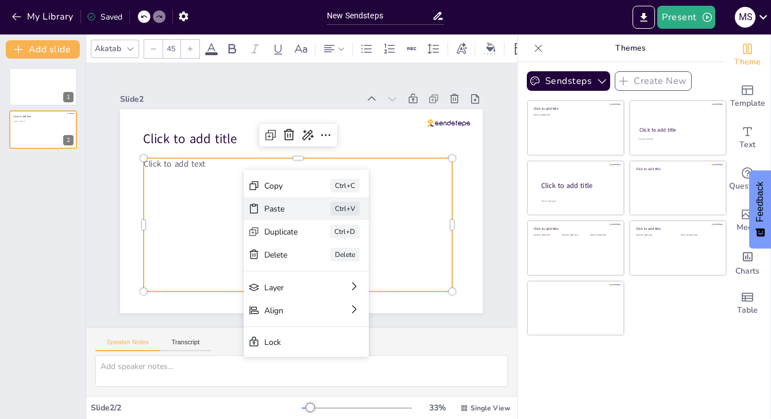
click at [284, 207] on div "Paste" at bounding box center [281, 208] width 34 height 11
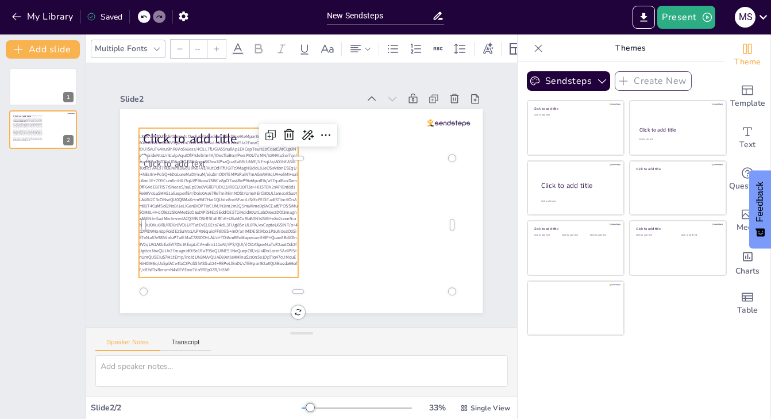
type input "24"
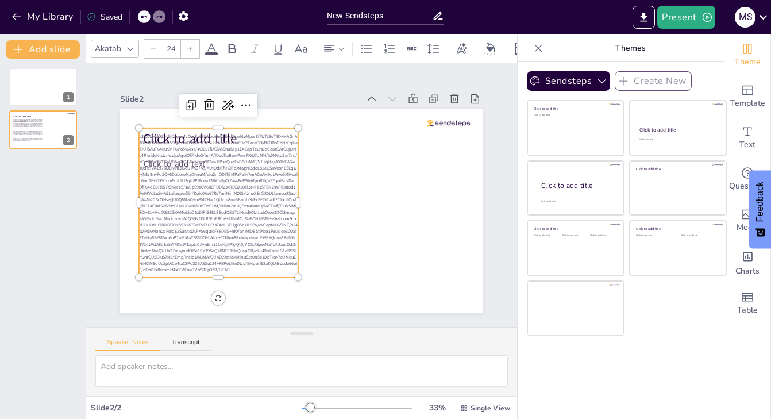
click at [248, 255] on span at bounding box center [218, 203] width 159 height 140
click at [186, 272] on p at bounding box center [218, 203] width 159 height 140
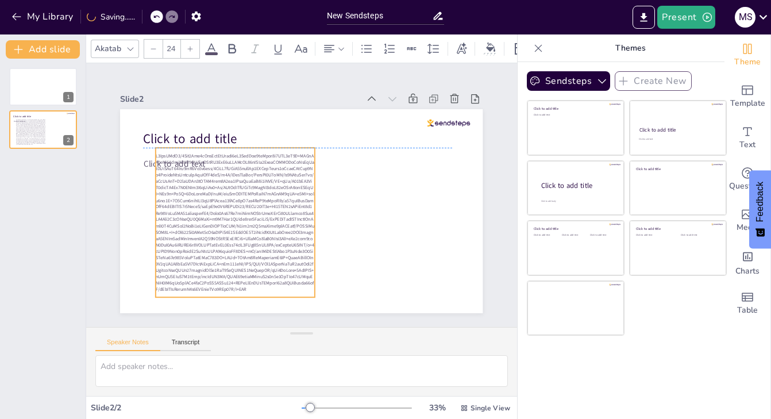
drag, startPoint x: 186, startPoint y: 272, endPoint x: 203, endPoint y: 292, distance: 26.1
click at [203, 292] on p at bounding box center [235, 223] width 159 height 140
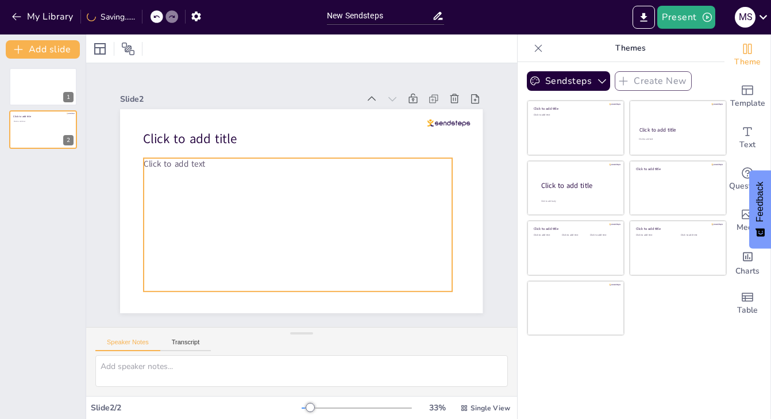
click at [175, 175] on div "Click to add text" at bounding box center [298, 224] width 308 height 133
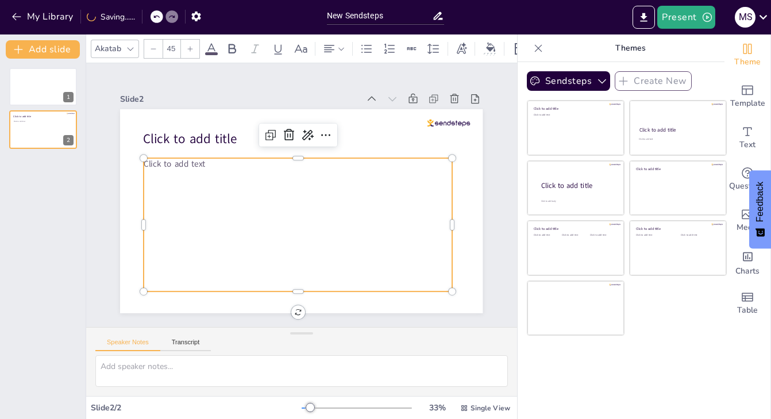
click at [164, 173] on div "Click to add text" at bounding box center [298, 224] width 308 height 133
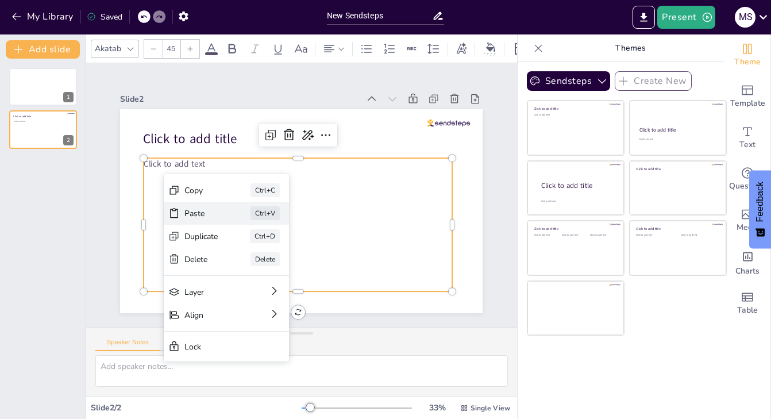
click at [193, 213] on div "Paste" at bounding box center [201, 213] width 34 height 11
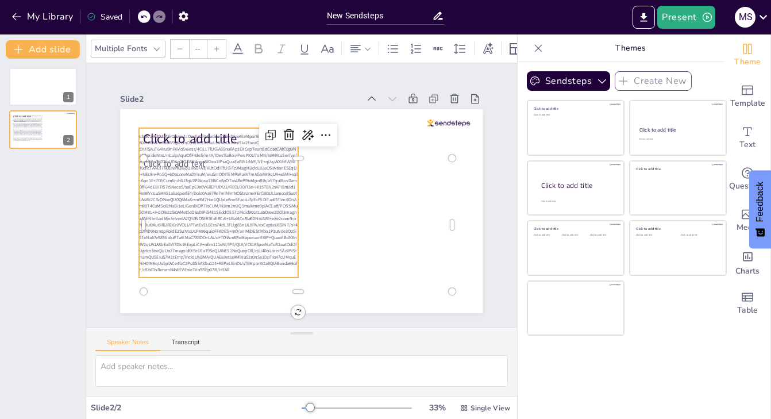
type input "24"
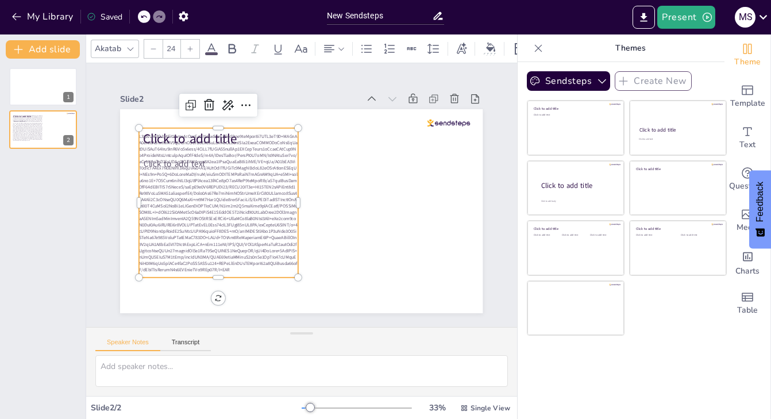
click at [213, 223] on span at bounding box center [218, 203] width 159 height 140
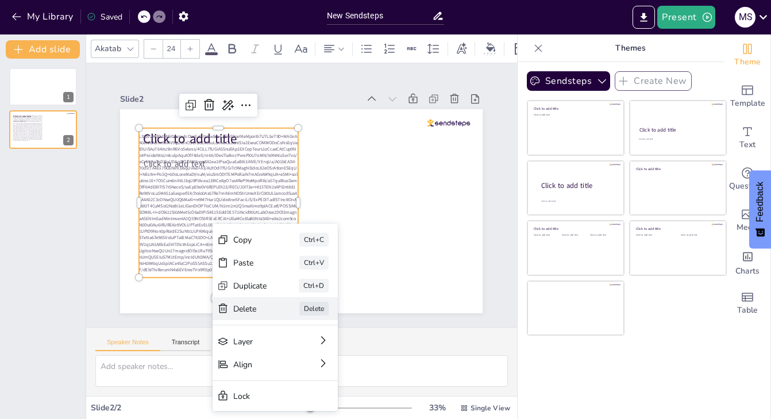
click at [264, 308] on div "Delete" at bounding box center [250, 308] width 34 height 11
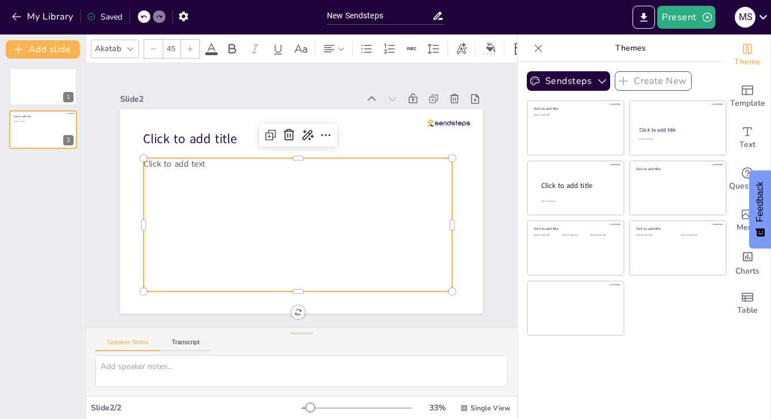
click at [215, 217] on div "Click to add text" at bounding box center [298, 224] width 308 height 133
click at [163, 165] on span "Click to add text" at bounding box center [174, 163] width 61 height 11
click at [153, 165] on span "Click to add text" at bounding box center [174, 163] width 61 height 11
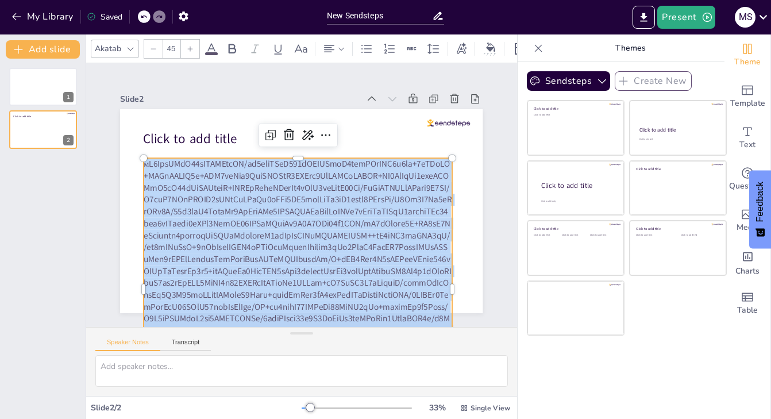
drag, startPoint x: 362, startPoint y: 321, endPoint x: 140, endPoint y: 51, distance: 350.2
click at [140, 51] on div "Akatab 45 Slide 1 Slide 2 Click to add title м Speaker Notes Transcript Slide 2…" at bounding box center [301, 226] width 431 height 384
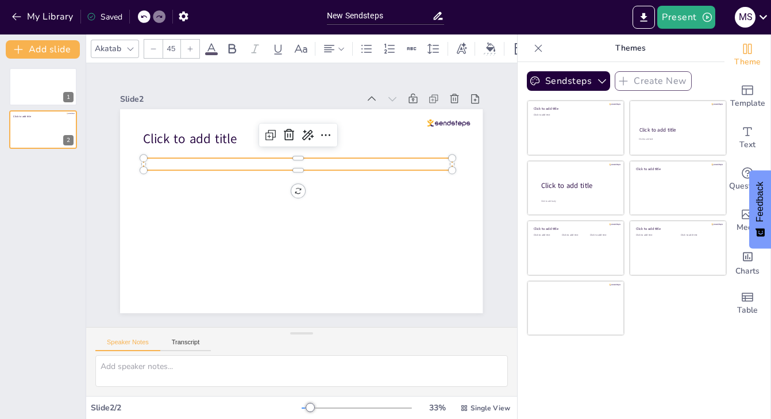
click at [151, 165] on p at bounding box center [298, 164] width 308 height 12
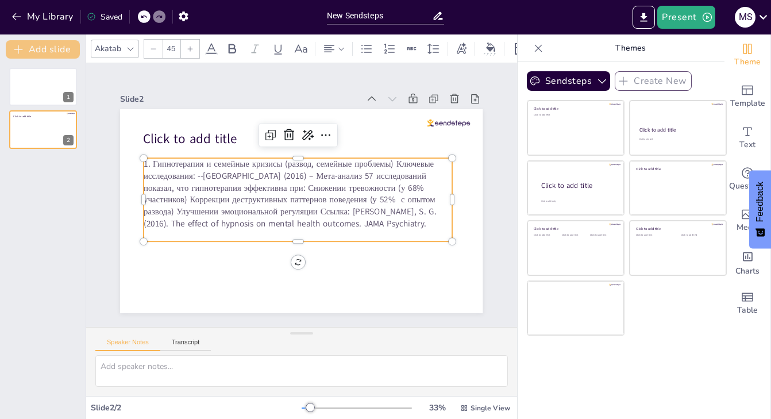
click at [50, 49] on button "Add slide" at bounding box center [43, 49] width 74 height 18
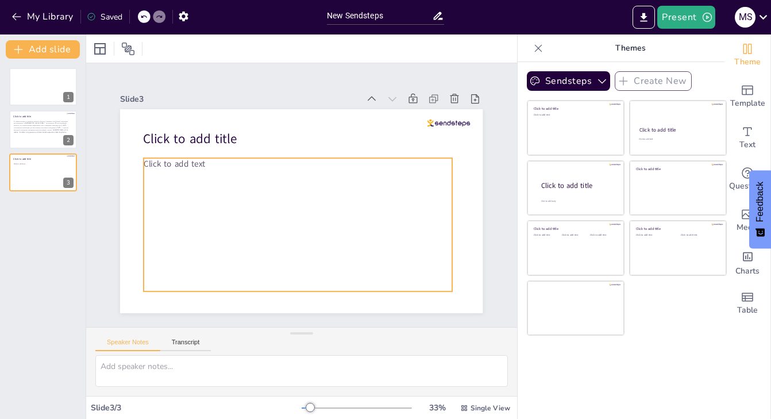
click at [210, 164] on p "Click to add text" at bounding box center [298, 164] width 308 height 12
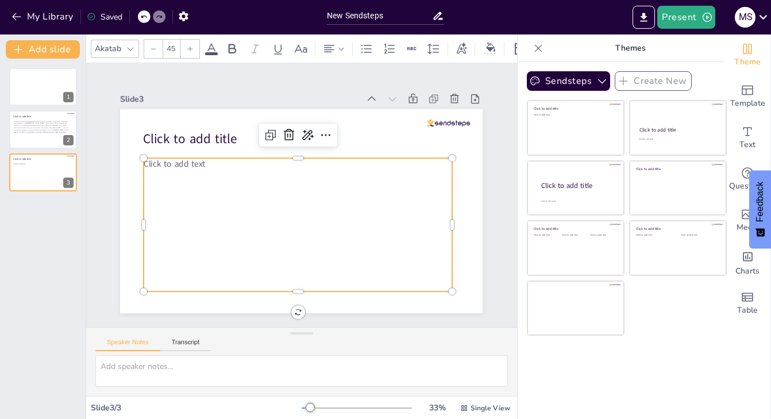
click at [207, 164] on p "Click to add text" at bounding box center [298, 164] width 308 height 12
click at [205, 164] on span "Click to add text" at bounding box center [174, 163] width 61 height 11
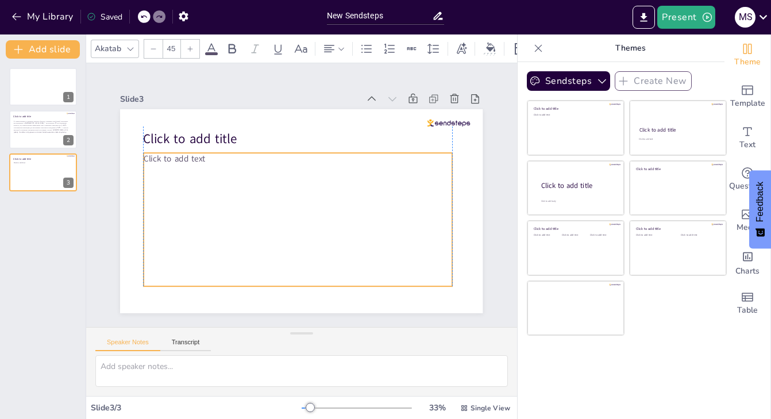
click at [206, 159] on p "Click to add text" at bounding box center [298, 159] width 308 height 12
click at [206, 160] on p "Click to add text" at bounding box center [298, 159] width 308 height 12
click at [206, 159] on p "Click to add text" at bounding box center [298, 159] width 308 height 12
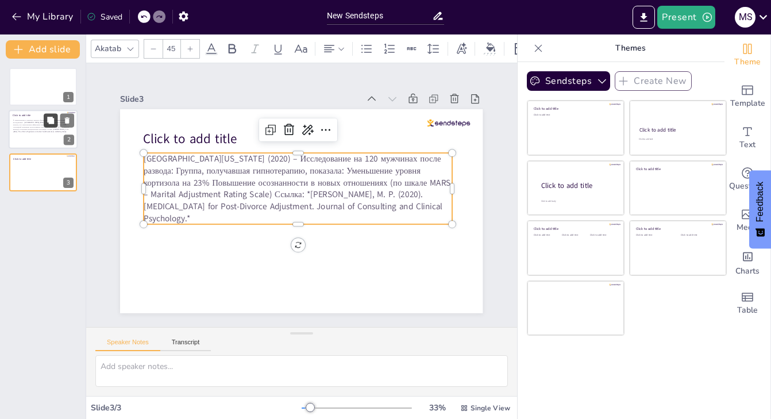
click at [55, 125] on icon at bounding box center [51, 121] width 8 height 8
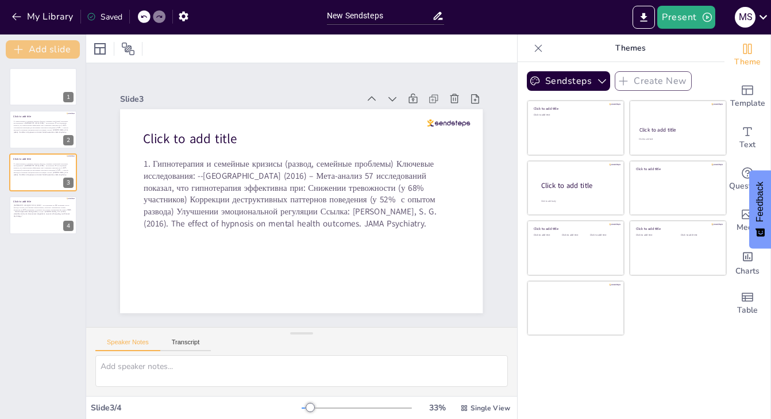
click at [56, 46] on button "Add slide" at bounding box center [43, 49] width 74 height 18
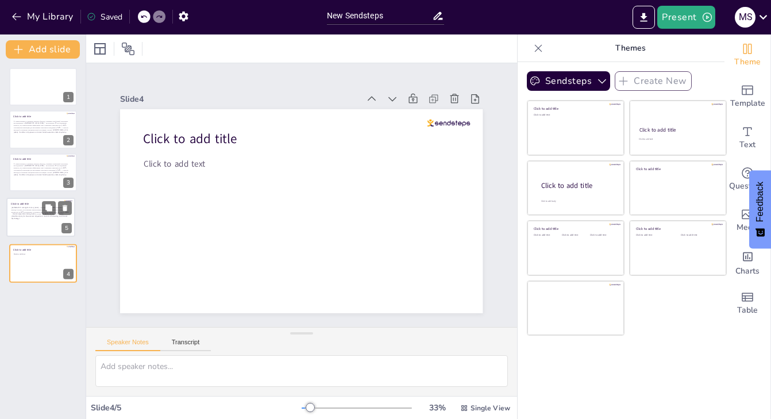
drag, startPoint x: 48, startPoint y: 266, endPoint x: 47, endPoint y: 223, distance: 42.5
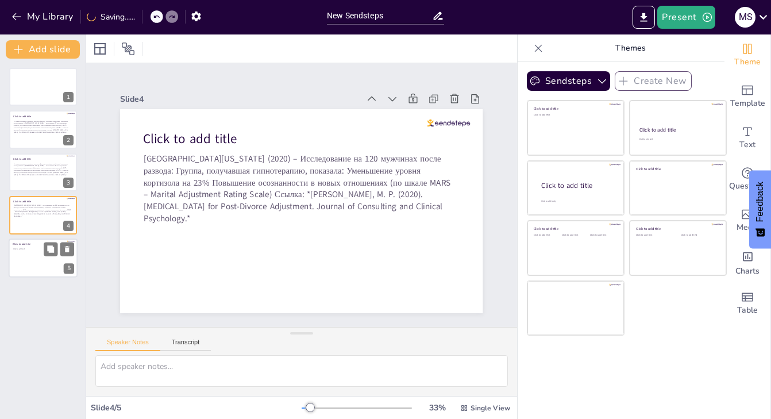
click at [31, 261] on div "Click to add text" at bounding box center [42, 260] width 59 height 25
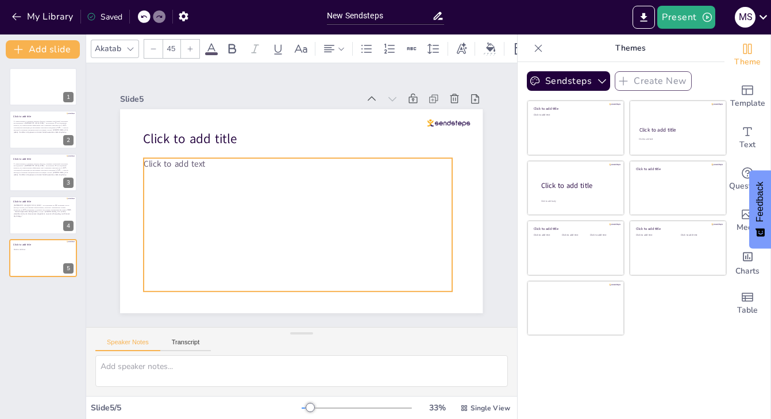
click at [206, 164] on p "Click to add text" at bounding box center [298, 164] width 308 height 12
click at [199, 163] on span "Click to add text" at bounding box center [171, 161] width 61 height 11
click at [205, 165] on p "Click to add text" at bounding box center [295, 163] width 308 height 12
click at [203, 163] on p "Click to add text" at bounding box center [295, 163] width 308 height 12
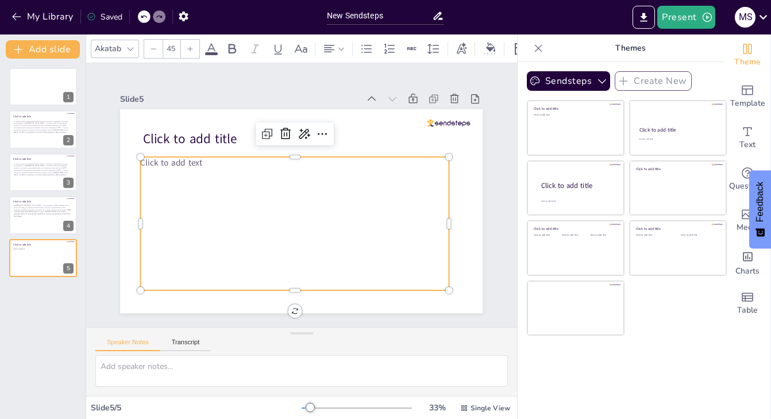
click at [202, 162] on span "Click to add text" at bounding box center [171, 162] width 61 height 11
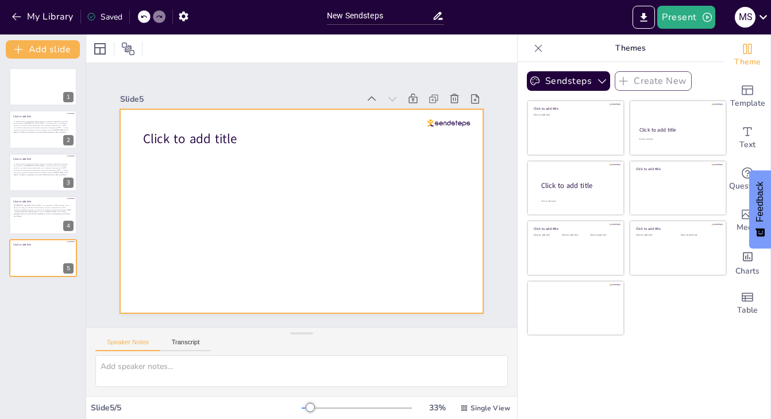
click at [171, 172] on div at bounding box center [301, 211] width 362 height 204
click at [192, 170] on div at bounding box center [301, 211] width 362 height 204
click at [215, 151] on div at bounding box center [301, 211] width 362 height 204
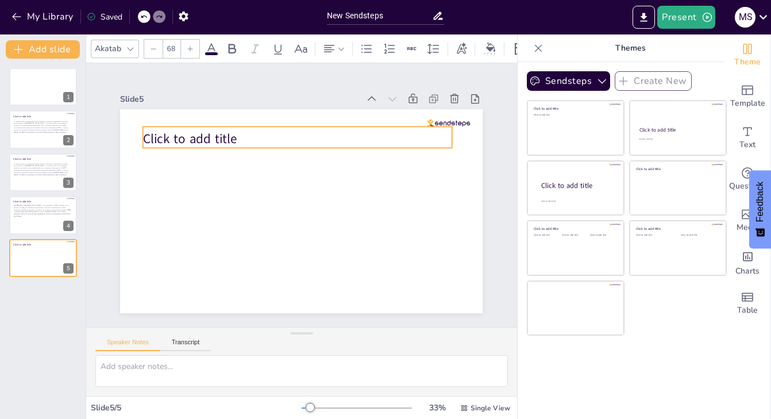
click at [247, 142] on p "Click to add title" at bounding box center [297, 139] width 309 height 18
click at [243, 138] on p "Click to add title" at bounding box center [297, 139] width 309 height 18
click at [237, 138] on span "Click to add title" at bounding box center [190, 139] width 94 height 18
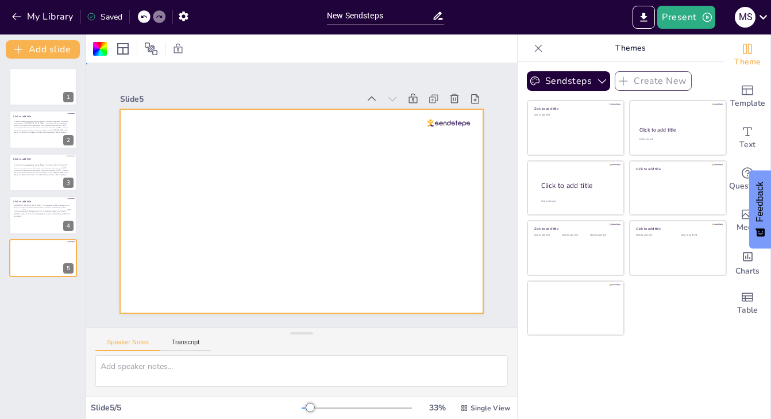
click at [185, 183] on div at bounding box center [301, 211] width 362 height 204
click at [37, 268] on div at bounding box center [43, 257] width 69 height 39
click at [456, 99] on icon at bounding box center [454, 98] width 11 height 11
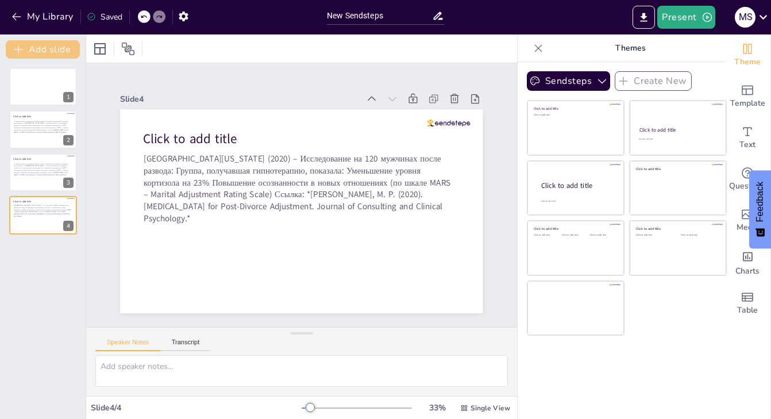
click at [67, 48] on button "Add slide" at bounding box center [43, 49] width 74 height 18
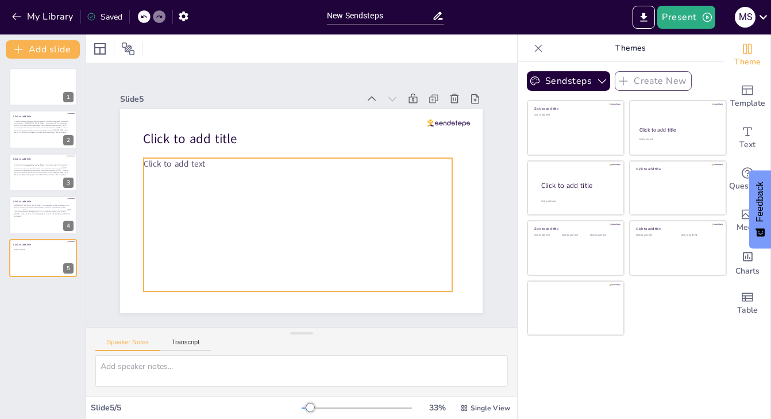
click at [207, 166] on p "Click to add text" at bounding box center [298, 164] width 308 height 12
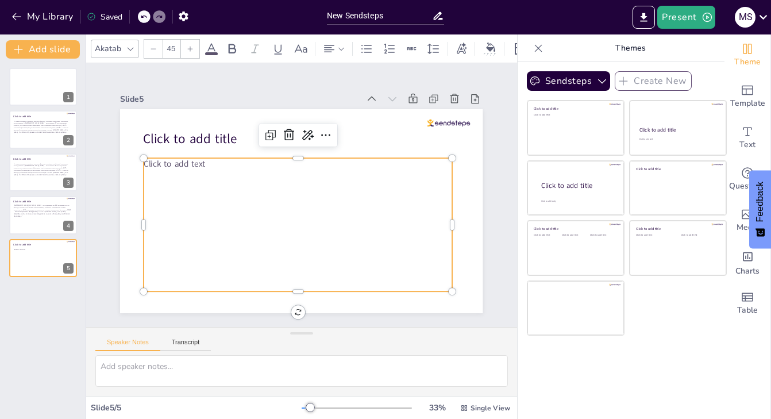
click at [206, 165] on p "Click to add text" at bounding box center [298, 164] width 308 height 12
click at [205, 164] on span "Click to add text" at bounding box center [174, 163] width 61 height 11
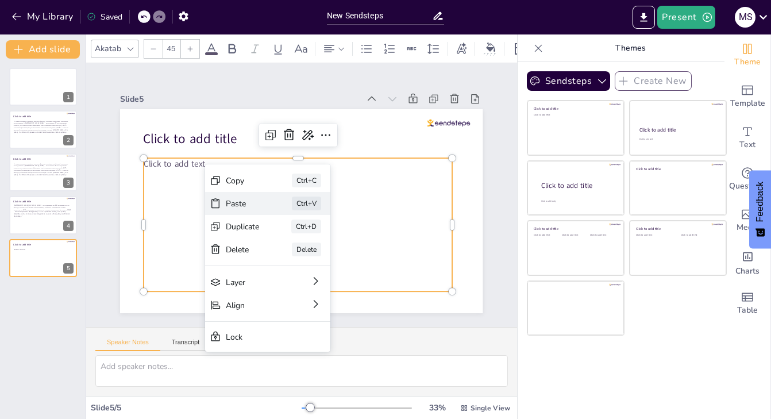
click at [236, 198] on div "Paste" at bounding box center [243, 203] width 34 height 11
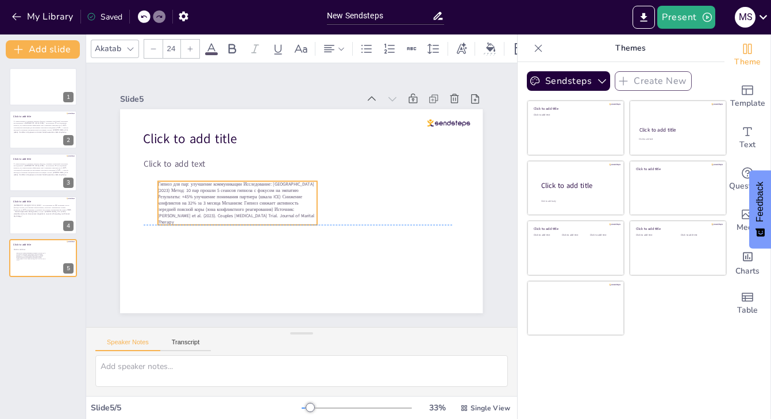
drag, startPoint x: 248, startPoint y: 150, endPoint x: 267, endPoint y: 203, distance: 56.1
click at [267, 203] on span "Гипноз для пар: улучшение коммуникации Исследование: [GEOGRAPHIC_DATA] (2023) М…" at bounding box center [236, 203] width 156 height 44
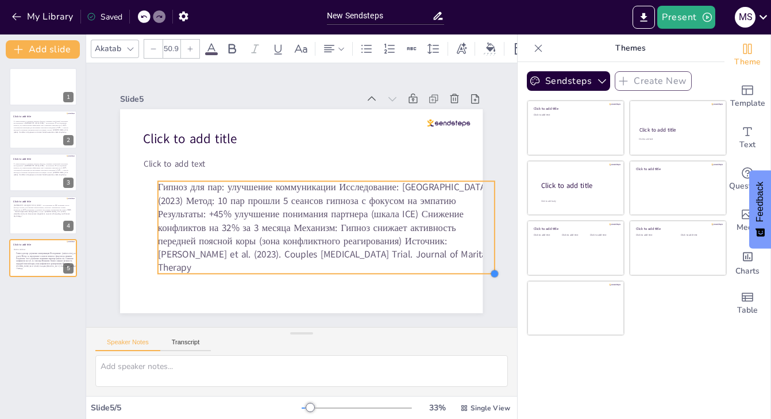
drag, startPoint x: 316, startPoint y: 223, endPoint x: 327, endPoint y: 272, distance: 50.0
click at [327, 272] on div "Click to add title Click to add text Гипноз для пар: улучшение коммуникации Исс…" at bounding box center [301, 211] width 362 height 204
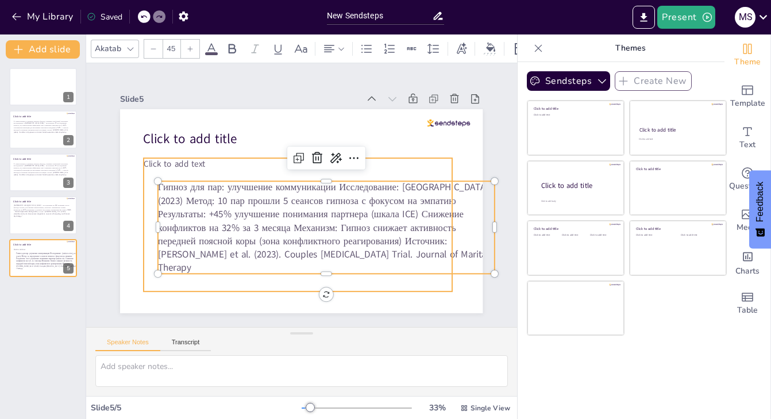
click at [202, 165] on span "Click to add text" at bounding box center [174, 163] width 61 height 11
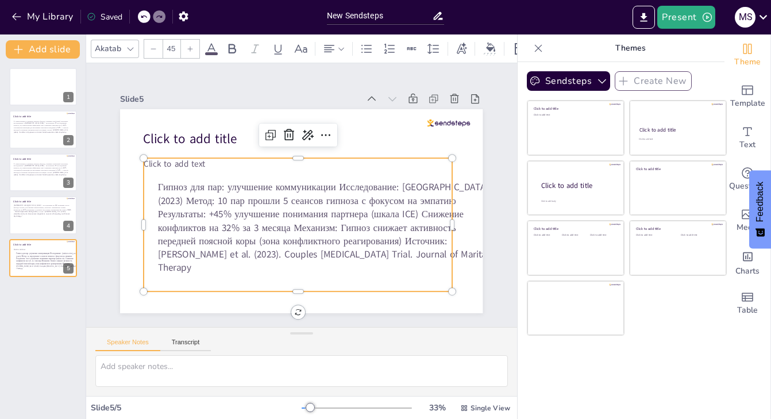
click at [204, 164] on span "Click to add text" at bounding box center [174, 163] width 61 height 11
click at [204, 166] on span "Click to add text" at bounding box center [174, 163] width 61 height 11
click at [185, 165] on span "Click to add text" at bounding box center [174, 163] width 61 height 11
type input "45.7"
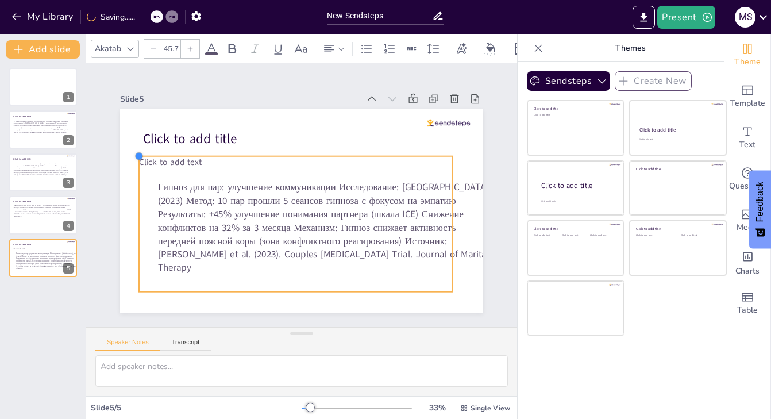
click at [141, 158] on div at bounding box center [138, 156] width 9 height 9
click at [201, 163] on span "Click to add text" at bounding box center [170, 162] width 63 height 12
click at [198, 168] on span "Click to add text" at bounding box center [170, 162] width 63 height 12
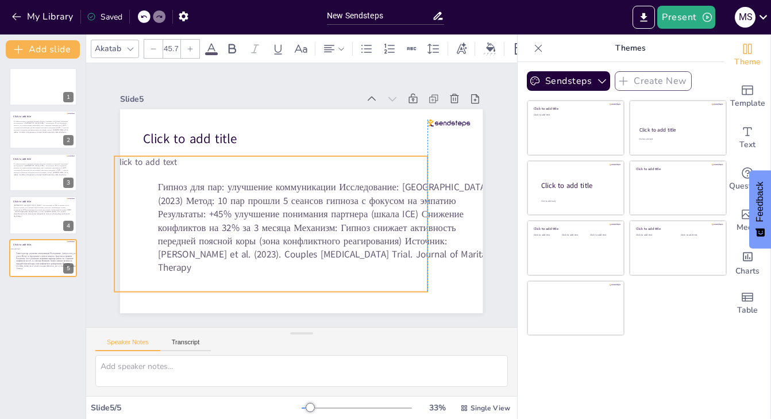
drag, startPoint x: 200, startPoint y: 163, endPoint x: 178, endPoint y: 163, distance: 22.4
click at [178, 163] on p "Click to add text" at bounding box center [271, 162] width 313 height 12
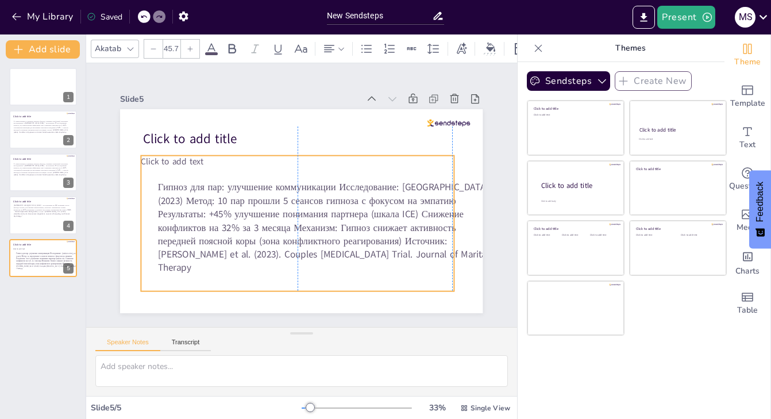
drag, startPoint x: 178, startPoint y: 163, endPoint x: 202, endPoint y: 163, distance: 24.1
click at [203, 163] on p "Click to add text" at bounding box center [297, 162] width 313 height 12
click at [290, 131] on icon at bounding box center [288, 131] width 10 height 11
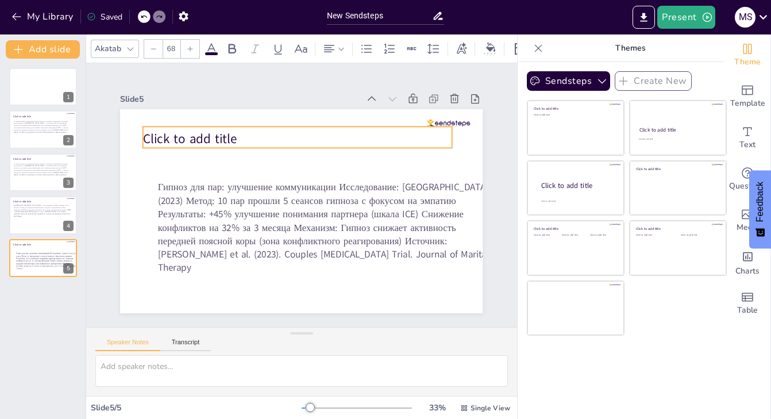
click at [236, 138] on span "Click to add title" at bounding box center [190, 139] width 94 height 18
click at [289, 106] on icon at bounding box center [288, 104] width 14 height 14
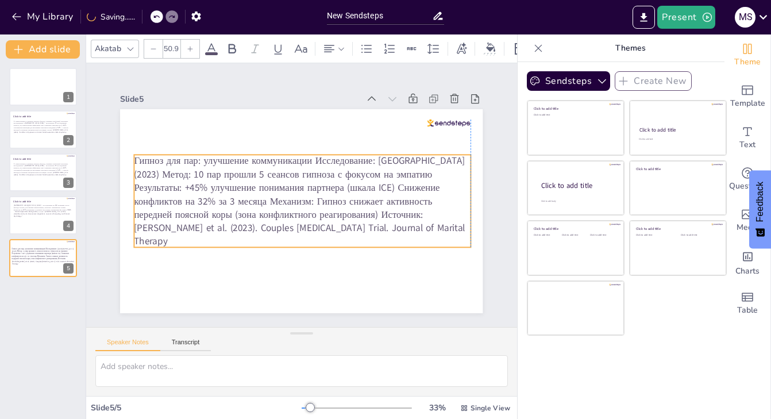
drag, startPoint x: 298, startPoint y: 208, endPoint x: 275, endPoint y: 183, distance: 34.2
click at [275, 183] on span "Гипноз для пар: улучшение коммуникации Исследование: [GEOGRAPHIC_DATA] (2023) М…" at bounding box center [299, 201] width 331 height 94
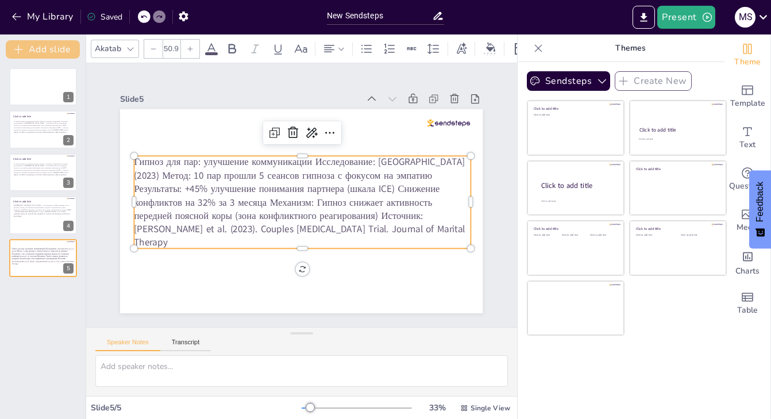
click at [60, 47] on button "Add slide" at bounding box center [43, 49] width 74 height 18
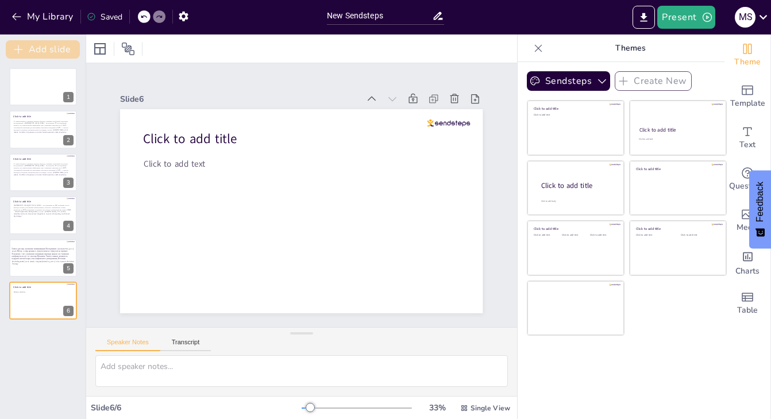
click at [54, 52] on button "Add slide" at bounding box center [43, 49] width 74 height 18
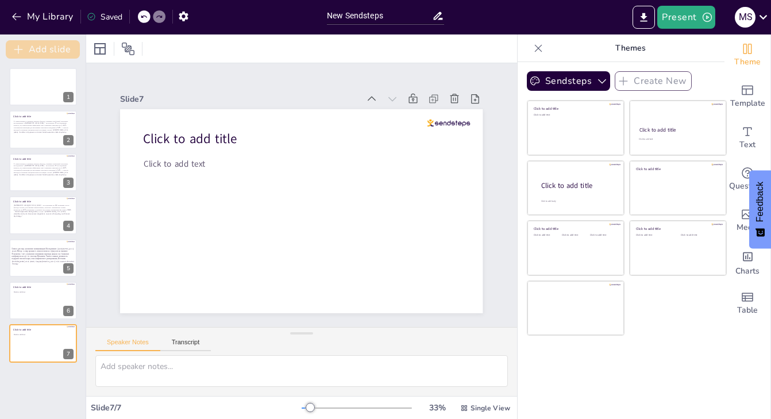
click at [54, 52] on button "Add slide" at bounding box center [43, 49] width 74 height 18
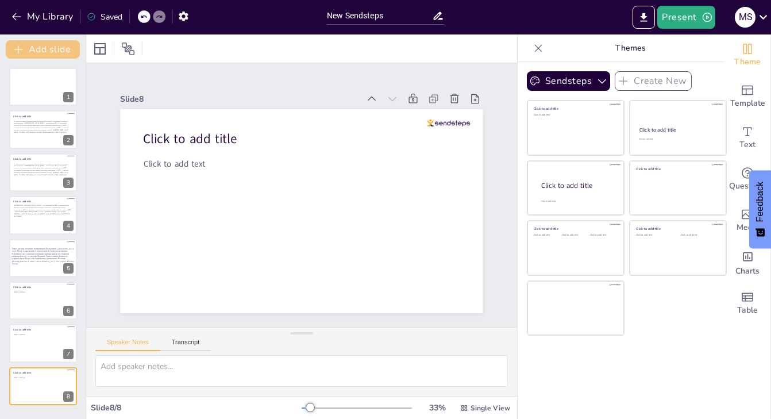
click at [54, 52] on button "Add slide" at bounding box center [43, 49] width 74 height 18
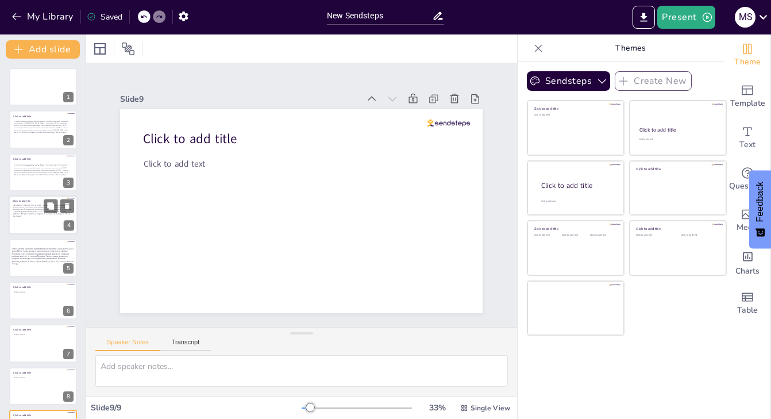
click at [37, 221] on div at bounding box center [43, 214] width 69 height 39
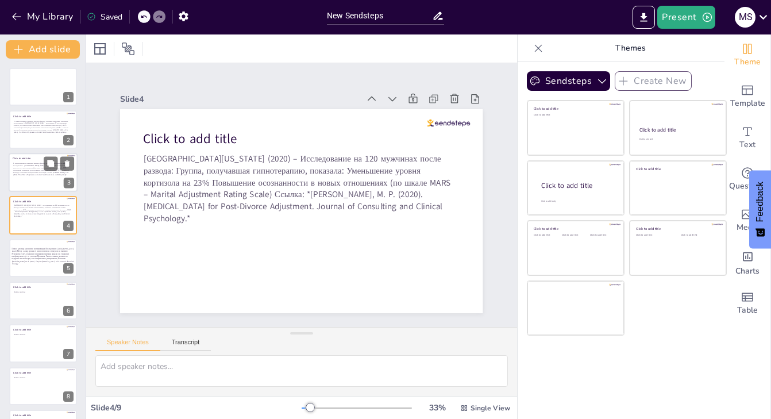
click at [30, 173] on p "1. Гипнотерапия и семейные кризисы (развод, семейные проблемы) Ключевые исследо…" at bounding box center [42, 169] width 59 height 14
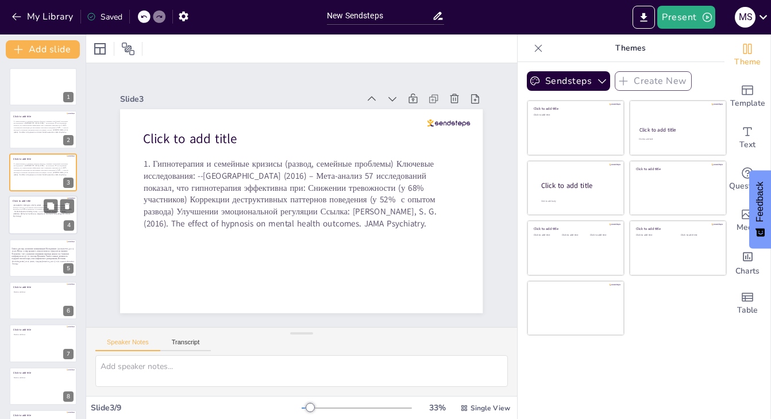
click at [37, 211] on p "[GEOGRAPHIC_DATA][US_STATE] (2020) – Исследование на 120 мужчинах после развода…" at bounding box center [42, 211] width 59 height 14
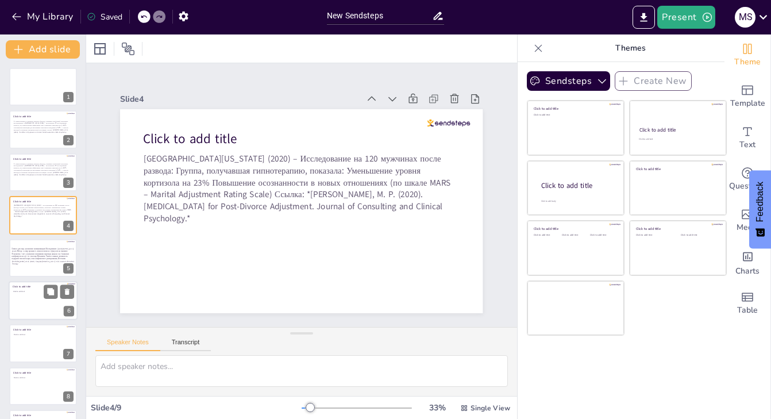
click at [44, 302] on div "Click to add text" at bounding box center [42, 302] width 59 height 25
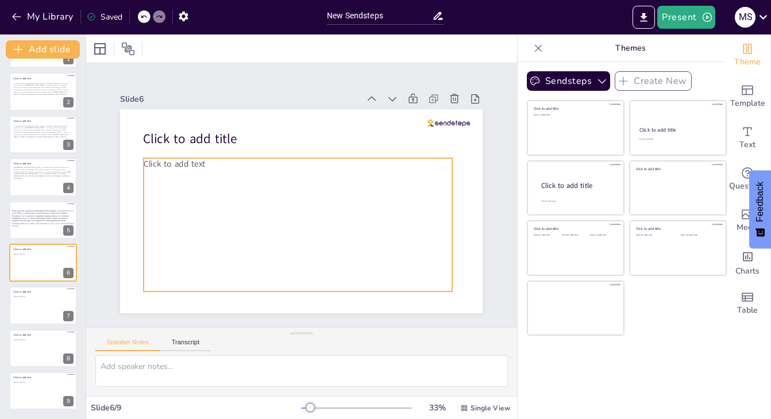
click at [201, 171] on div "Click to add text" at bounding box center [298, 224] width 308 height 133
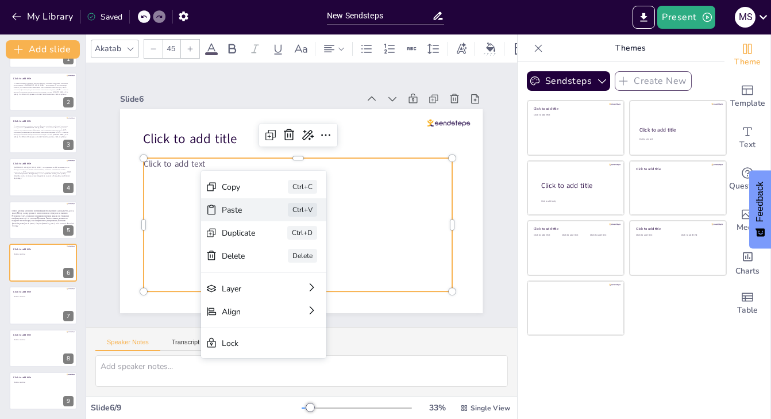
click at [236, 214] on div "Paste" at bounding box center [239, 209] width 34 height 11
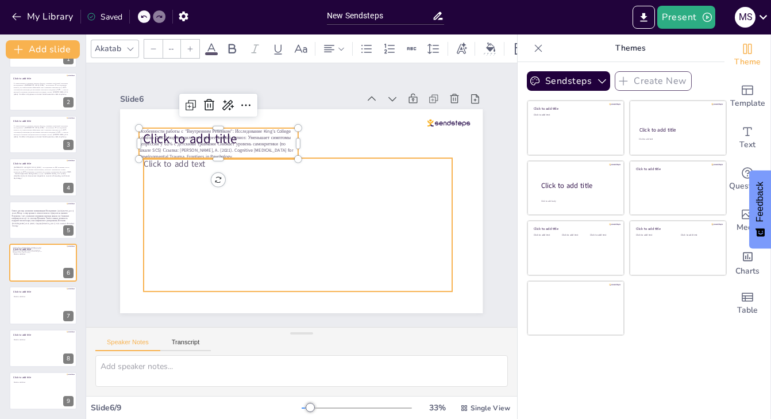
type input "45"
click at [194, 171] on div "Click to add text" at bounding box center [298, 224] width 308 height 133
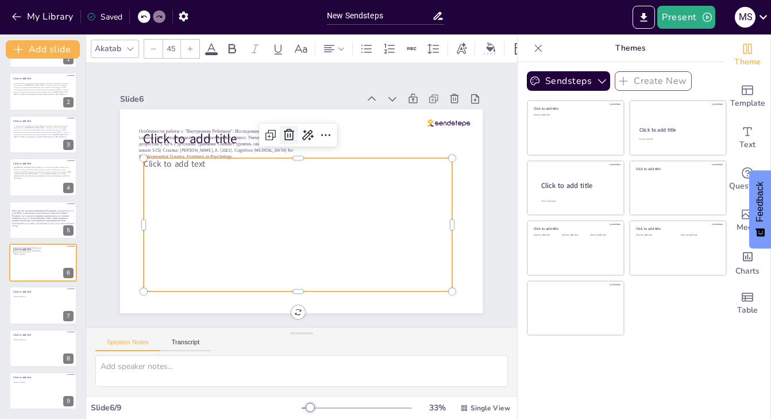
click at [291, 133] on icon at bounding box center [289, 135] width 14 height 14
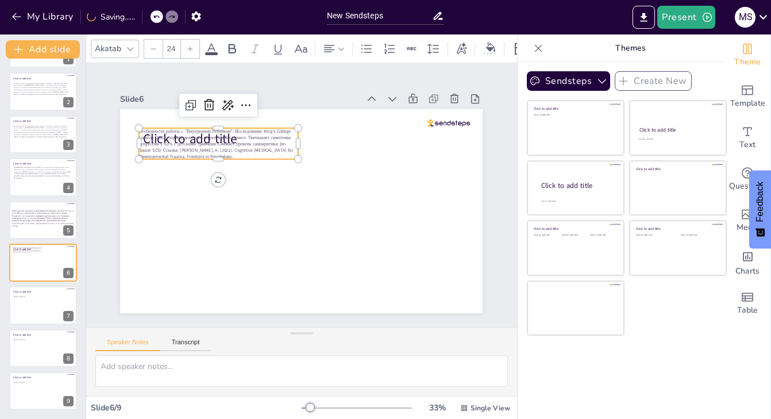
click at [282, 157] on p "Особенности работы с "Внутренним Ребенком": Исследование King’s College London …" at bounding box center [218, 144] width 159 height 32
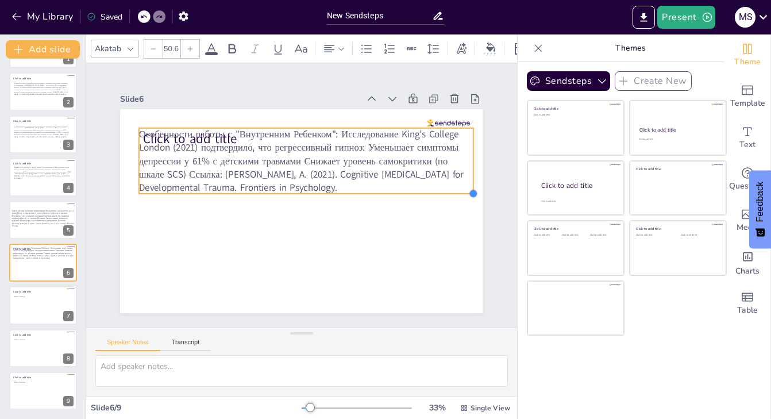
drag, startPoint x: 298, startPoint y: 163, endPoint x: 194, endPoint y: 198, distance: 110.3
click at [194, 198] on div "Click to add title Особенности работы с "Внутренним Ребенком": Исследование Kin…" at bounding box center [301, 211] width 362 height 204
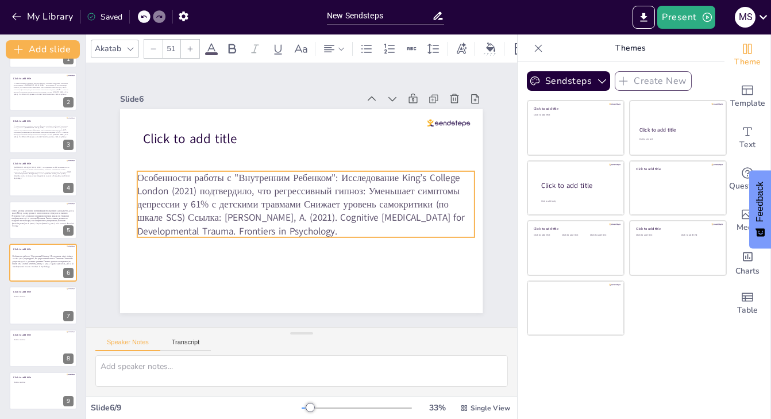
drag, startPoint x: 264, startPoint y: 178, endPoint x: 261, endPoint y: 219, distance: 40.9
click at [261, 219] on span "Особенности работы с "Внутренним Ребенком": Исследование King’s College London …" at bounding box center [300, 204] width 327 height 67
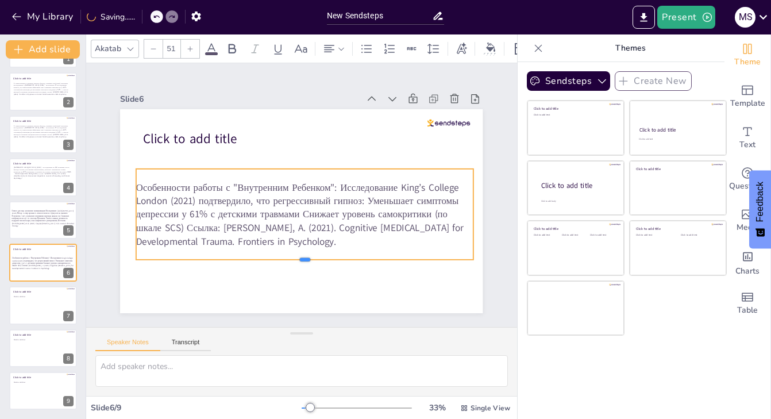
drag, startPoint x: 304, startPoint y: 236, endPoint x: 300, endPoint y: 260, distance: 25.1
click at [300, 260] on div at bounding box center [304, 264] width 337 height 9
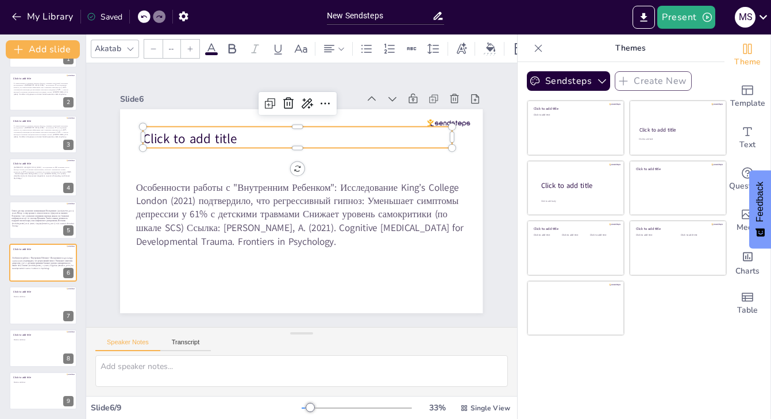
type input "68"
click at [232, 135] on span "Click to add title" at bounding box center [190, 139] width 94 height 18
click at [289, 107] on icon at bounding box center [288, 104] width 14 height 14
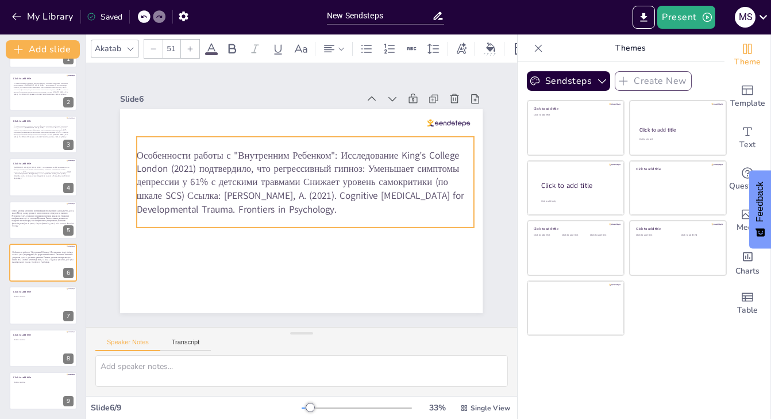
drag, startPoint x: 276, startPoint y: 220, endPoint x: 277, endPoint y: 188, distance: 32.2
click at [277, 188] on span "Особенности работы с "Внутренним Ребенком": Исследование King’s College London …" at bounding box center [300, 181] width 327 height 67
click at [360, 156] on span "Особенности работы с "Внутренним Ребенком": Исследование King’s College London …" at bounding box center [300, 181] width 327 height 67
click at [360, 157] on span "Особенности работы с "Внутренним Ребенком": Исследование King’s College London …" at bounding box center [300, 181] width 327 height 67
click at [362, 155] on span "Особенности работы с "Внутренним Ребенком": Исследование King’s College London …" at bounding box center [300, 181] width 327 height 67
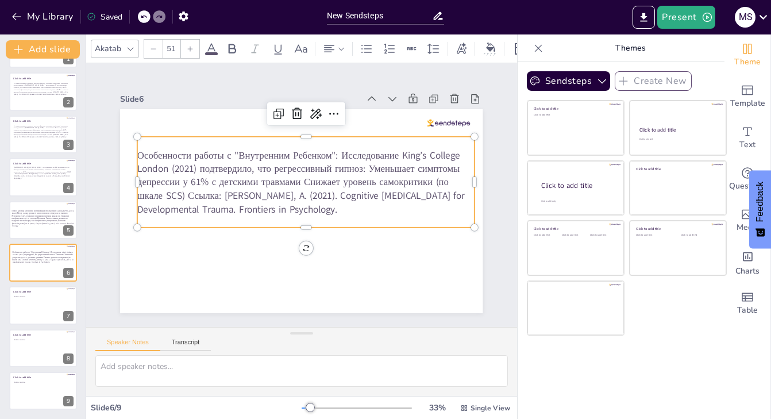
click at [362, 155] on span "Особенности работы с "Внутренним Ребенком": Исследование King’s College London …" at bounding box center [300, 181] width 327 height 67
click at [360, 155] on span "Особенности работы с "Внутренним Ребенком": Исследование King’s College London …" at bounding box center [300, 181] width 327 height 67
click at [369, 153] on span "Особенности работы с "Внутренним Ребенком": Исследование King’s College London …" at bounding box center [300, 181] width 327 height 67
click at [401, 165] on span "Особенности работы с "Внутренним Ребенком": Исследование King’s College London …" at bounding box center [300, 181] width 327 height 67
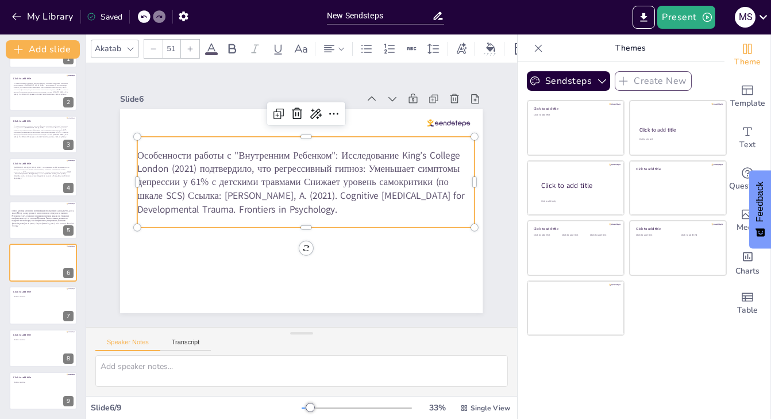
click at [361, 155] on span "Особенности работы с "Внутренним Ребенком": Исследование King’s College London …" at bounding box center [300, 181] width 327 height 67
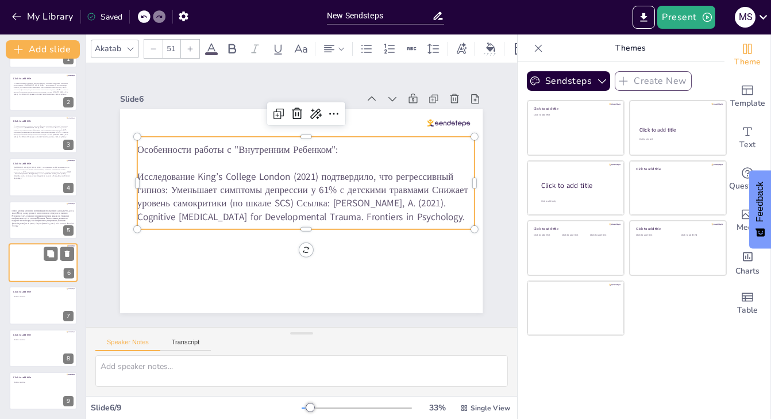
click at [46, 261] on div at bounding box center [44, 257] width 64 height 18
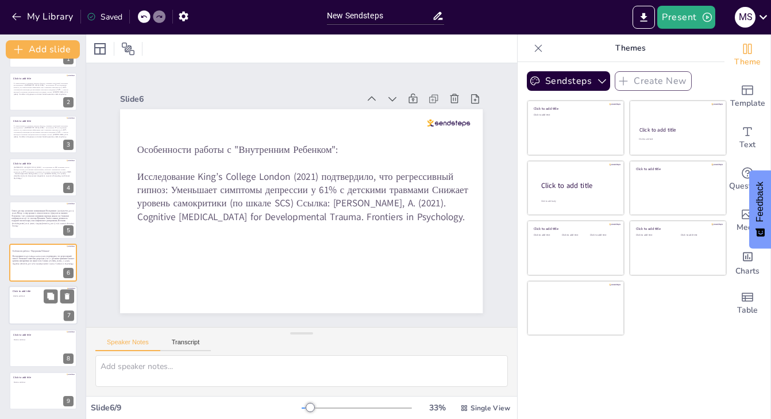
click at [48, 305] on div "Click to add text" at bounding box center [42, 307] width 59 height 25
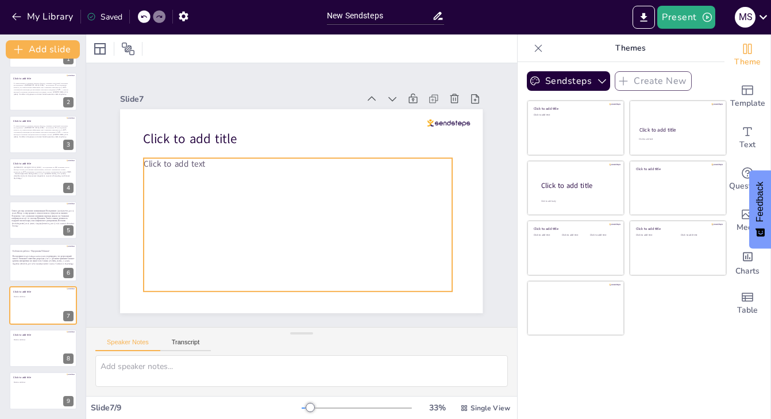
click at [205, 166] on p "Click to add text" at bounding box center [298, 164] width 308 height 12
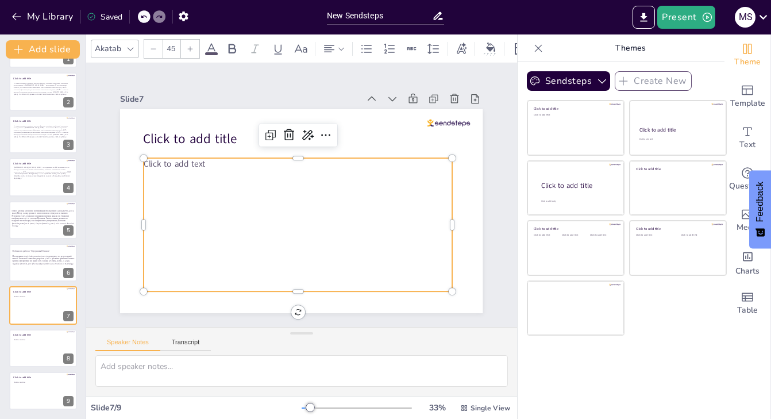
click at [202, 164] on span "Click to add text" at bounding box center [174, 163] width 61 height 11
click at [200, 165] on span "Click to add text" at bounding box center [174, 163] width 61 height 11
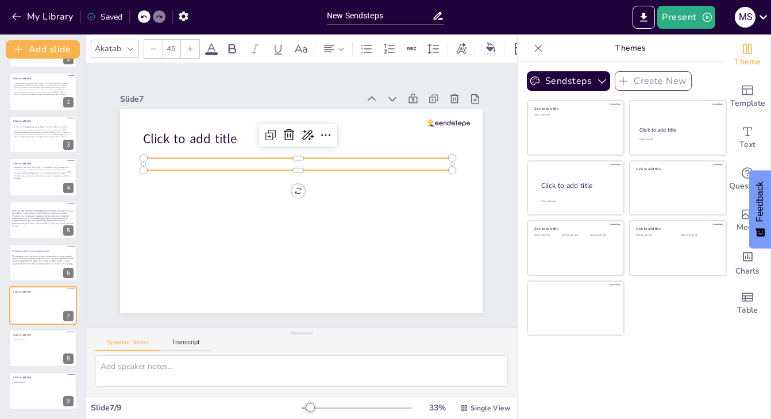
click at [176, 165] on p at bounding box center [298, 164] width 308 height 12
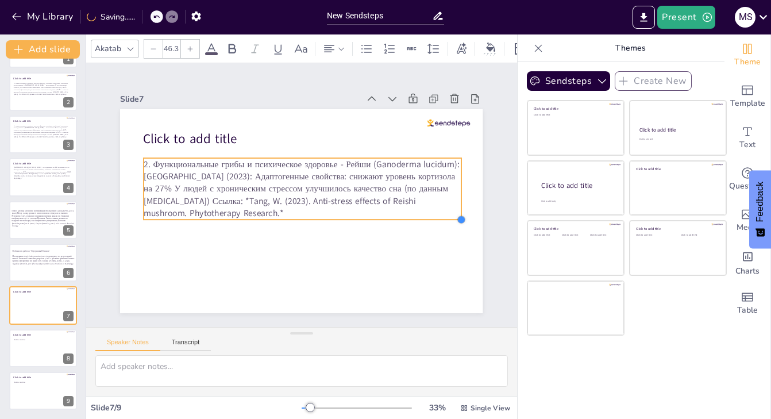
click at [450, 222] on div "Click to add title 2. Функциональные грибы и психическое здоровье - Рейши (Gano…" at bounding box center [301, 211] width 362 height 204
click at [299, 221] on div at bounding box center [302, 223] width 317 height 9
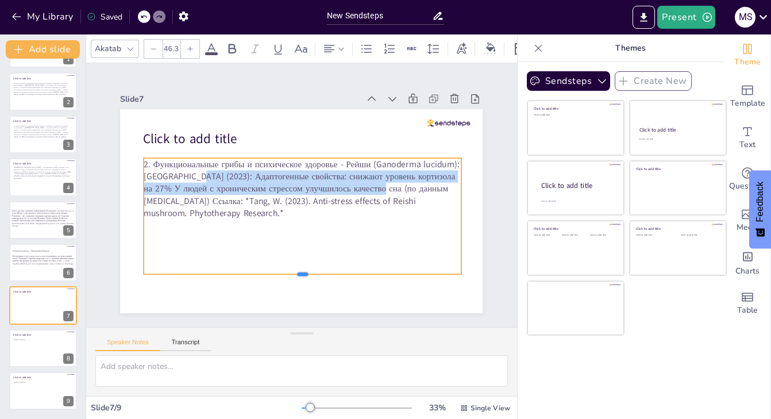
drag, startPoint x: 299, startPoint y: 221, endPoint x: 292, endPoint y: 276, distance: 55.1
click at [292, 276] on div at bounding box center [302, 278] width 317 height 9
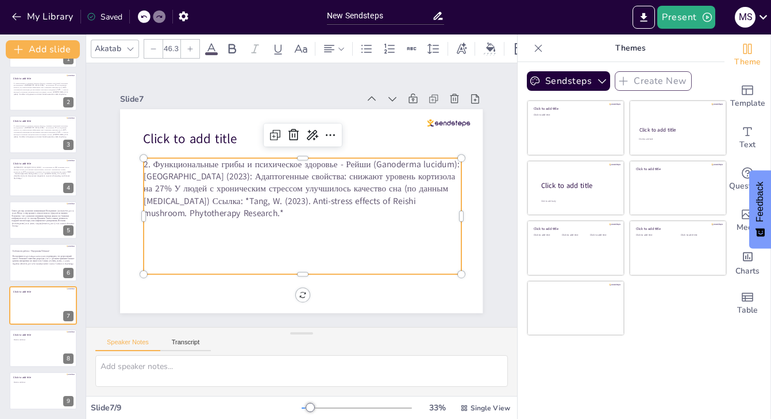
click at [362, 165] on p "2. Функциональные грибы и психическое здоровье - Рейши (Ganoderma lucidum): [GE…" at bounding box center [302, 188] width 317 height 61
click at [364, 166] on p "2. Функциональные грибы и психическое здоровье - Рейши (Ganoderma lucidum): [GE…" at bounding box center [302, 188] width 317 height 61
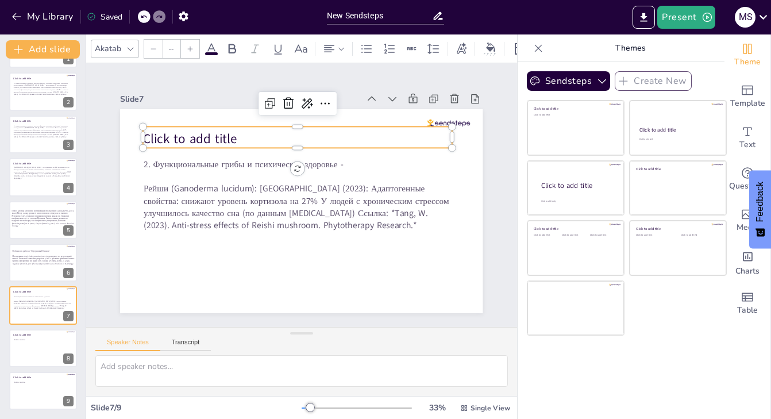
type input "68"
click at [222, 142] on span "Click to add title" at bounding box center [190, 139] width 94 height 18
click at [290, 100] on icon at bounding box center [288, 103] width 10 height 11
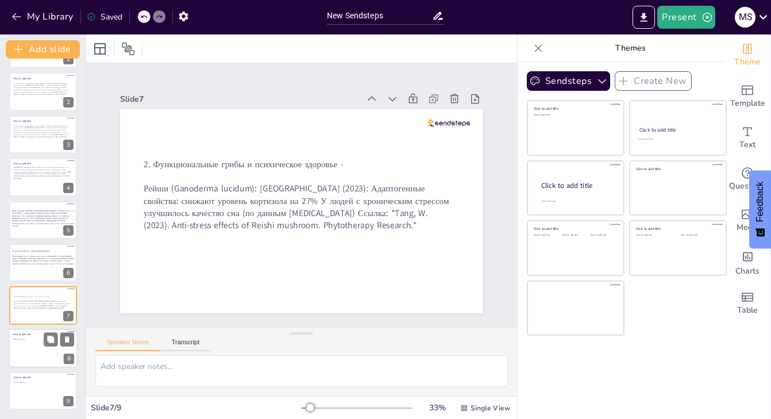
click at [47, 346] on div "Click to add text" at bounding box center [42, 350] width 59 height 25
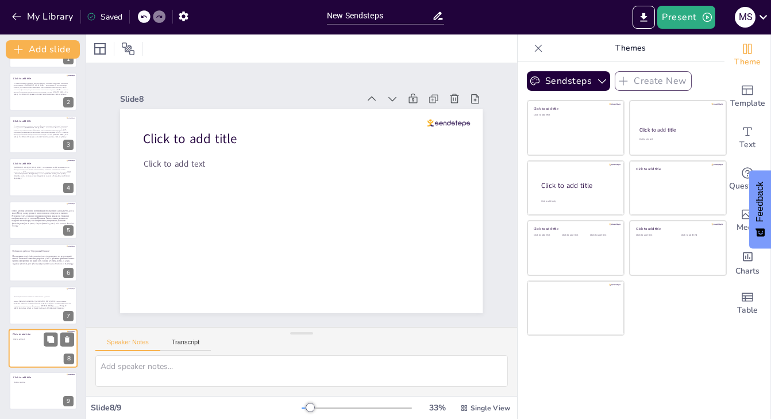
scroll to position [0, 0]
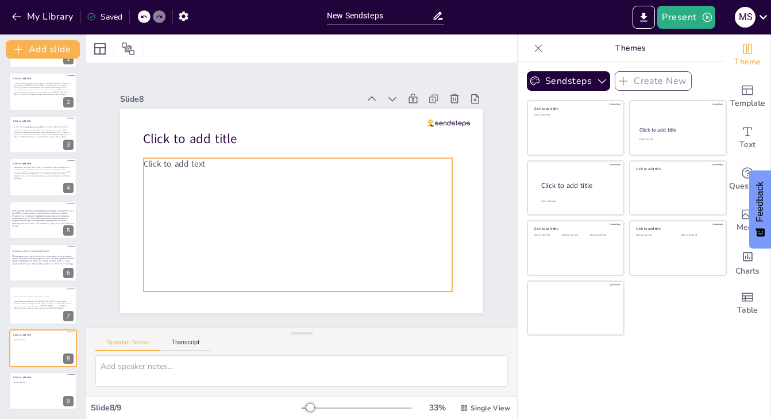
click at [188, 162] on span "Click to add text" at bounding box center [174, 163] width 61 height 11
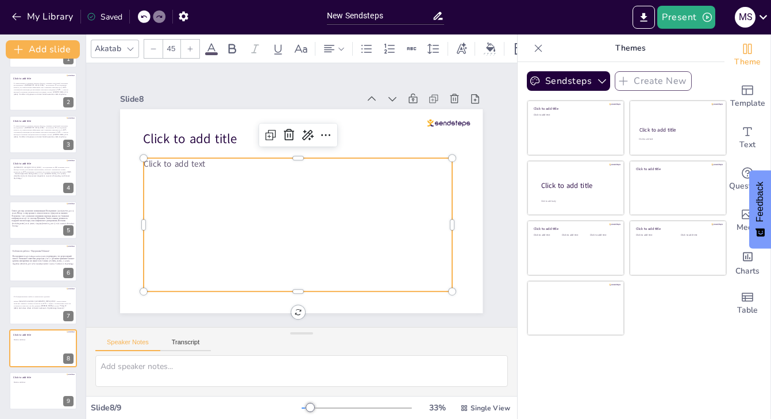
click at [205, 164] on span "Click to add text" at bounding box center [174, 163] width 61 height 11
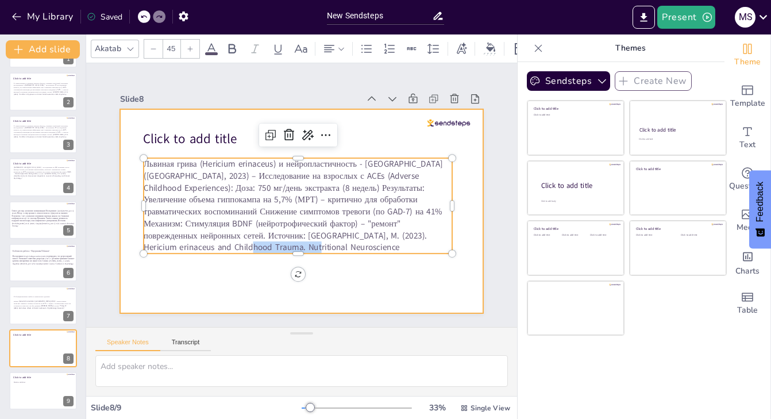
click at [300, 260] on div "Click to add title Львиная грива (Hericium erinaceus) и нейропластичность - [GE…" at bounding box center [301, 211] width 362 height 204
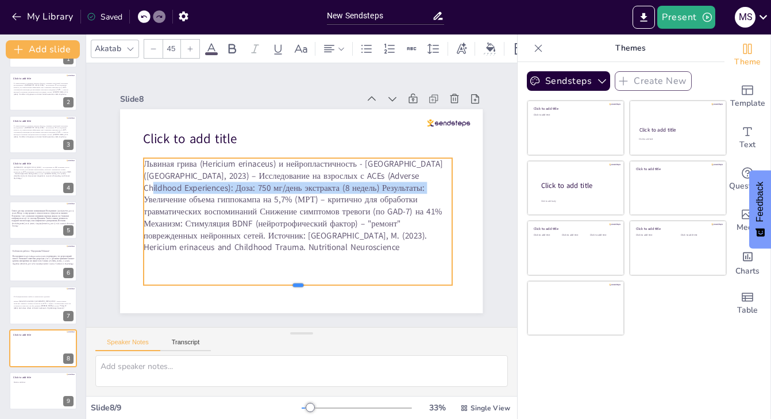
drag, startPoint x: 297, startPoint y: 255, endPoint x: 295, endPoint y: 285, distance: 30.5
click at [295, 285] on div at bounding box center [298, 289] width 308 height 9
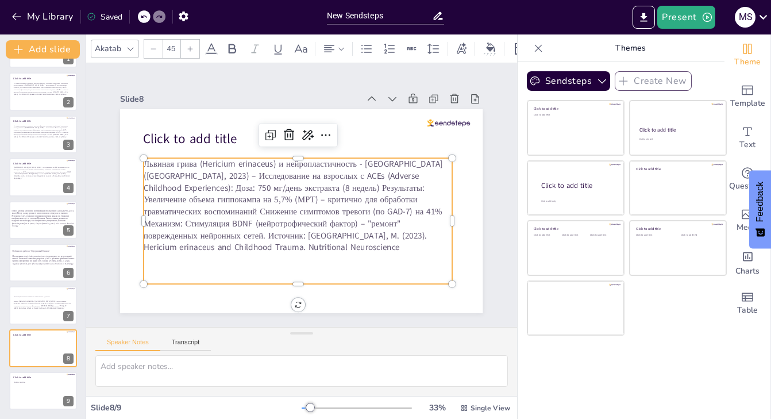
click at [378, 163] on p "Львиная грива (Hericium erinaceus) и нейропластичность - [GEOGRAPHIC_DATA] ([GE…" at bounding box center [298, 205] width 308 height 95
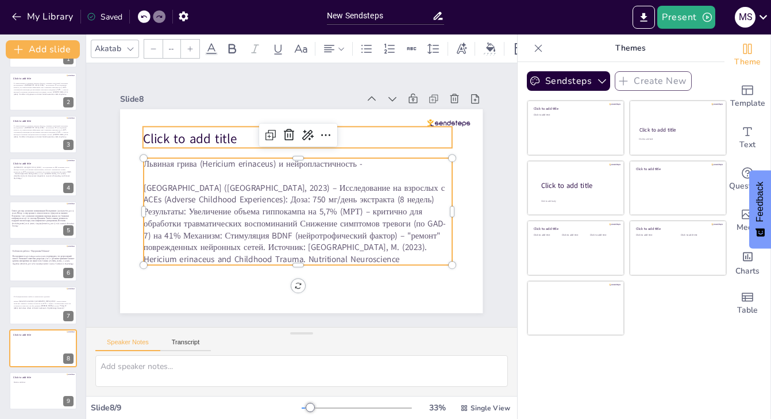
click at [222, 137] on span "Click to add title" at bounding box center [190, 139] width 94 height 18
type input "68"
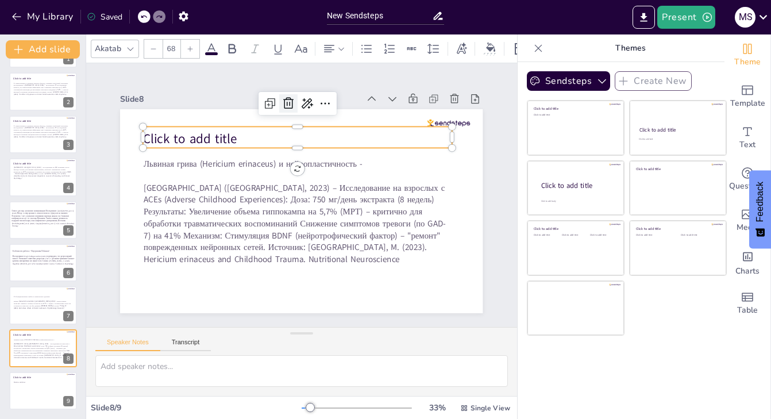
click at [288, 105] on icon at bounding box center [288, 104] width 14 height 14
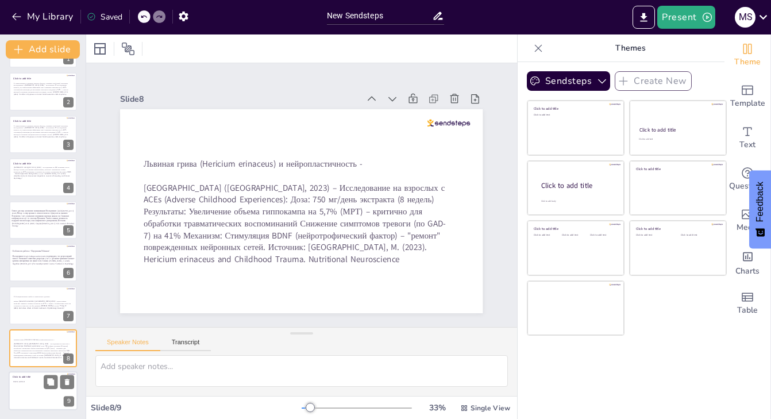
click at [36, 392] on div "Click to add text" at bounding box center [42, 393] width 59 height 25
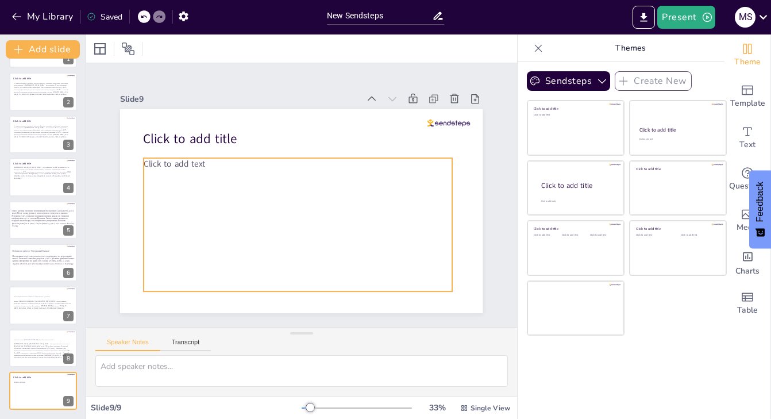
click at [201, 162] on span "Click to add text" at bounding box center [174, 163] width 61 height 11
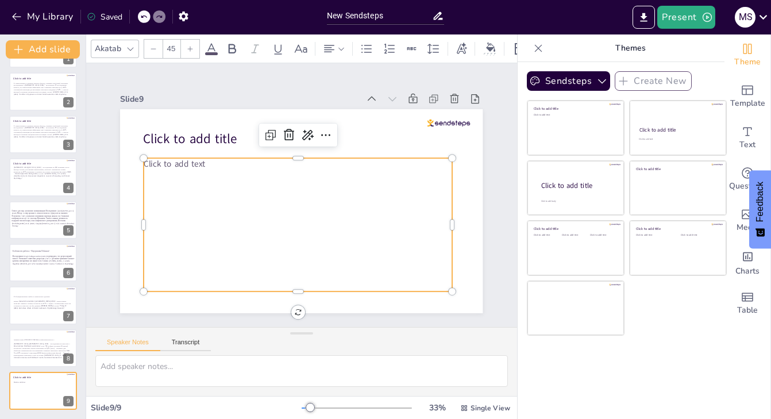
click at [204, 162] on span "Click to add text" at bounding box center [174, 163] width 61 height 11
click at [204, 164] on span "Click to add text" at bounding box center [174, 163] width 61 height 11
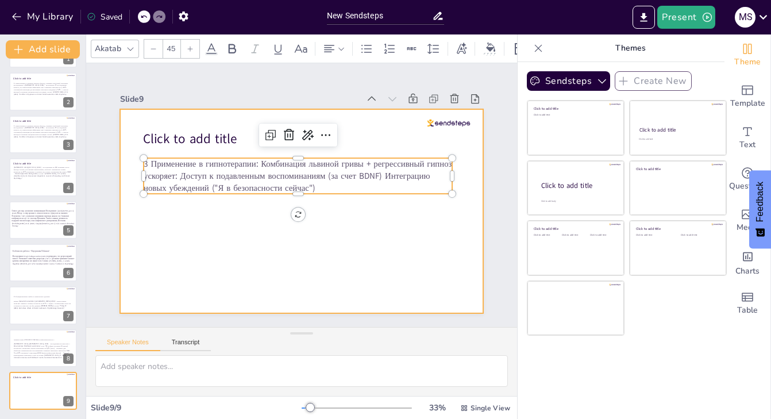
drag, startPoint x: 297, startPoint y: 194, endPoint x: 287, endPoint y: 242, distance: 49.9
click at [287, 246] on div "Click to add title 3 Применение в гипнотерапии: Комбинация львиной гривы + регр…" at bounding box center [301, 211] width 362 height 204
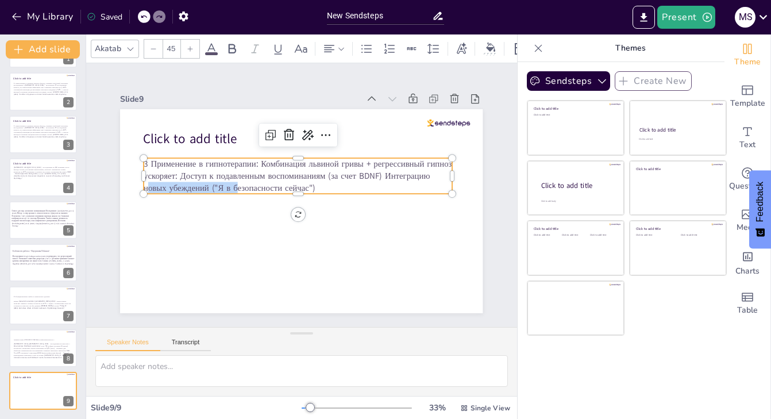
drag, startPoint x: 298, startPoint y: 192, endPoint x: 298, endPoint y: 216, distance: 23.6
click at [298, 217] on div "Click to add title 3 Применение в гипнотерапии: Комбинация львиной гривы + регр…" at bounding box center [301, 211] width 362 height 204
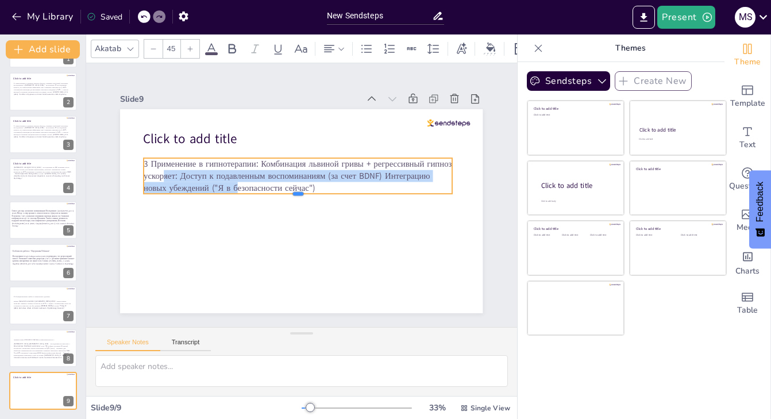
click at [298, 196] on div at bounding box center [298, 198] width 308 height 9
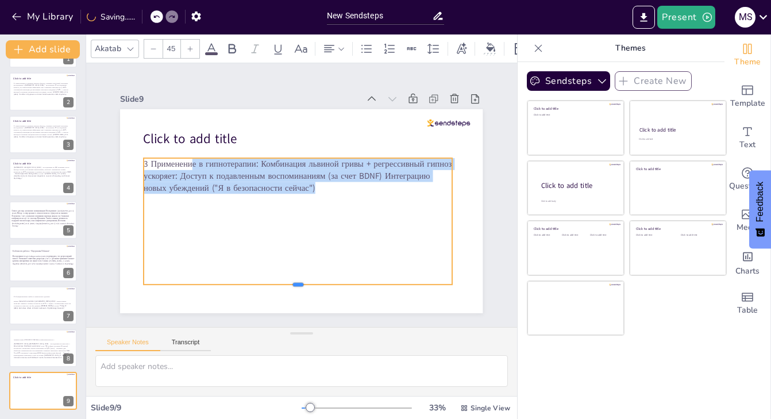
drag, startPoint x: 298, startPoint y: 196, endPoint x: 291, endPoint y: 278, distance: 82.4
click at [293, 286] on div at bounding box center [298, 288] width 308 height 9
click at [271, 164] on p "3 Применение в гипнотерапии: Комбинация львиной гривы + регрессивный гипноз уск…" at bounding box center [298, 176] width 308 height 36
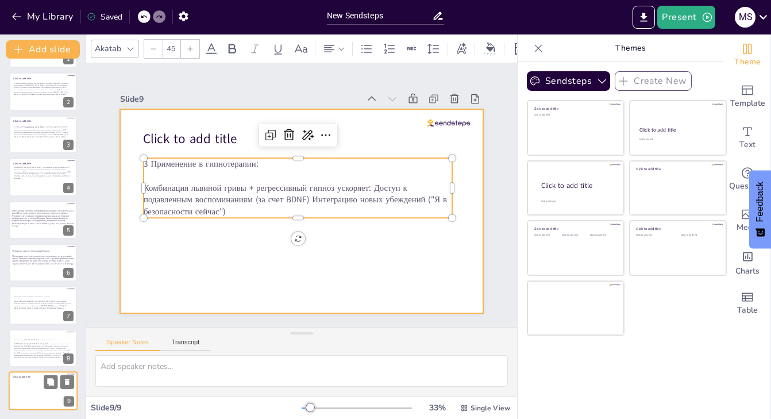
click at [31, 393] on div at bounding box center [43, 390] width 69 height 39
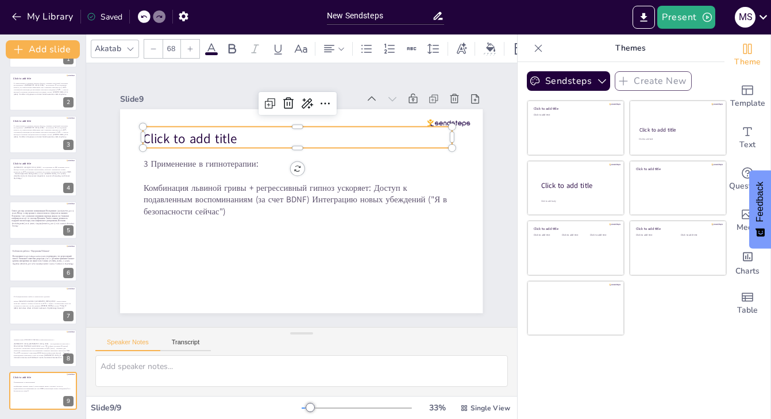
click at [223, 138] on span "Click to add title" at bounding box center [190, 139] width 94 height 18
click at [286, 98] on icon at bounding box center [288, 103] width 10 height 11
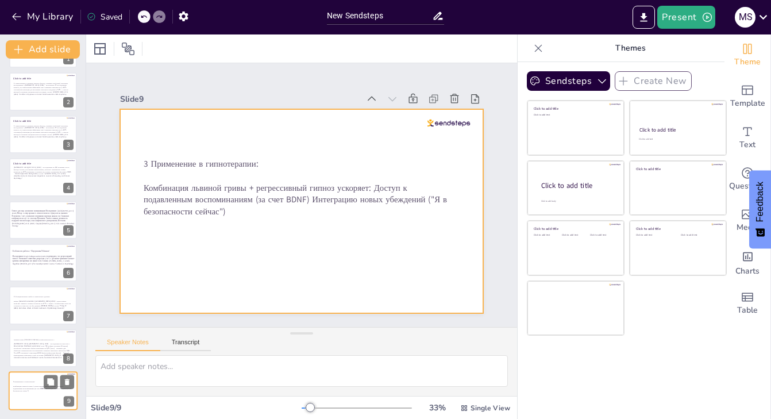
click at [41, 399] on div at bounding box center [43, 390] width 69 height 39
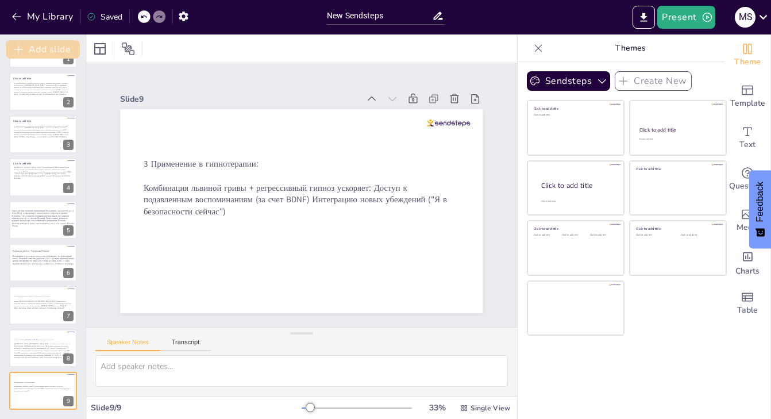
click at [52, 43] on button "Add slide" at bounding box center [43, 49] width 74 height 18
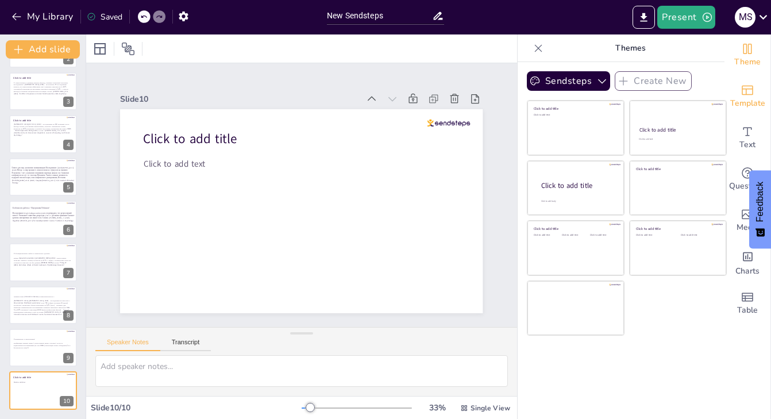
scroll to position [81, 0]
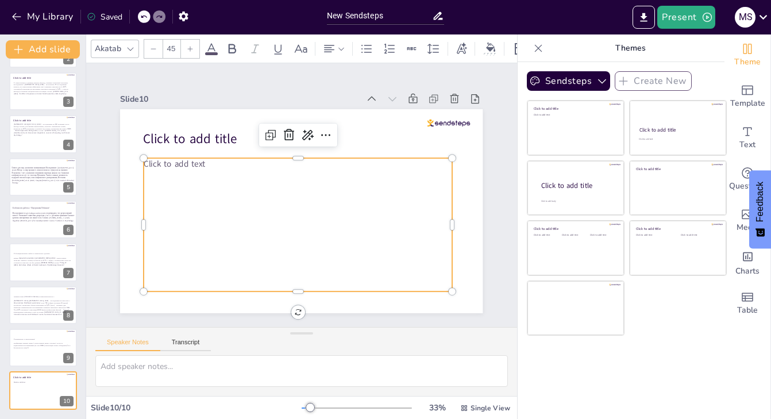
click at [210, 169] on p "Click to add text" at bounding box center [298, 164] width 308 height 12
click at [206, 163] on p "Click to add text" at bounding box center [298, 164] width 308 height 12
click at [203, 163] on span "Click to add text" at bounding box center [174, 163] width 61 height 11
drag, startPoint x: 204, startPoint y: 164, endPoint x: 145, endPoint y: 165, distance: 59.2
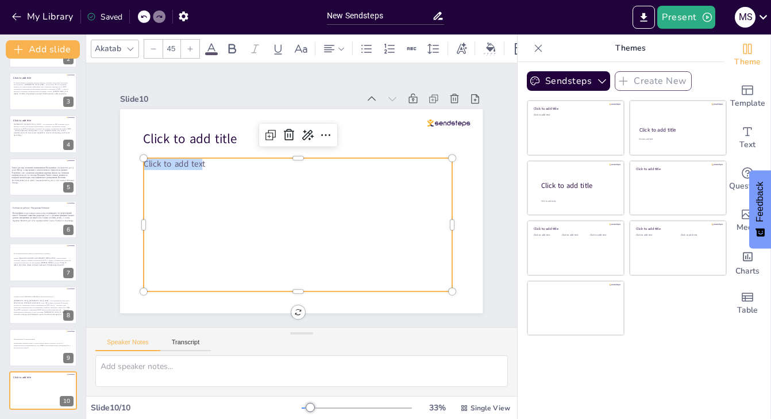
click at [145, 165] on span "Click to add text" at bounding box center [174, 163] width 61 height 11
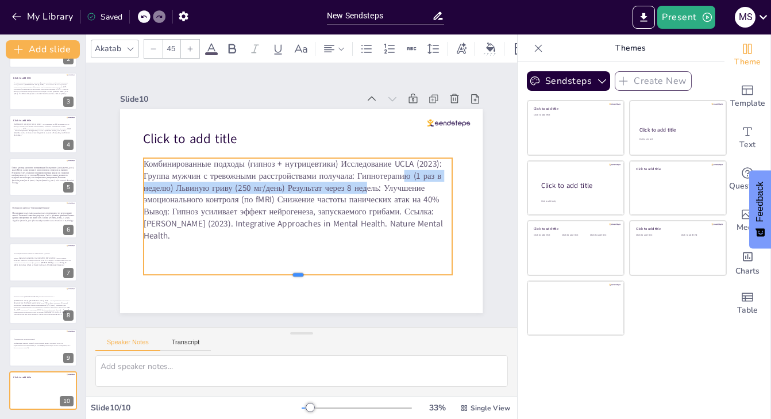
drag, startPoint x: 299, startPoint y: 244, endPoint x: 294, endPoint y: 287, distance: 42.9
click at [294, 284] on div at bounding box center [298, 279] width 308 height 9
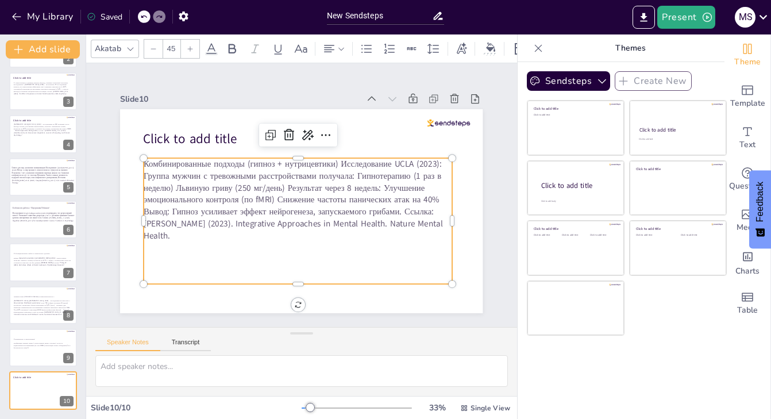
click at [358, 164] on p "Комбинированные подходы (гипноз + нутрицевтики) Исследование UCLA (2023): Групп…" at bounding box center [298, 199] width 308 height 83
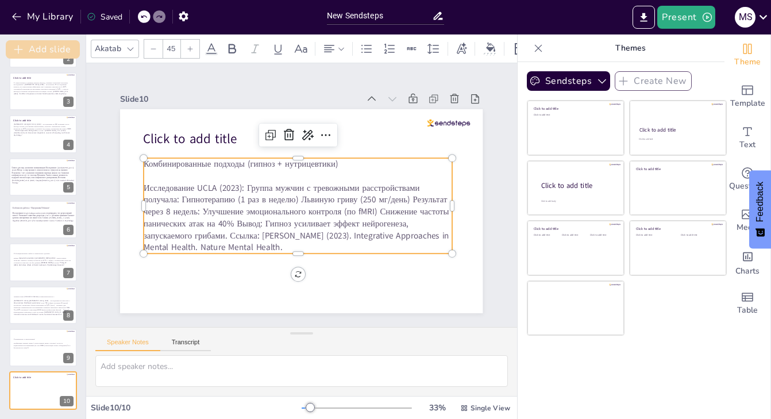
click at [63, 49] on button "Add slide" at bounding box center [43, 49] width 74 height 18
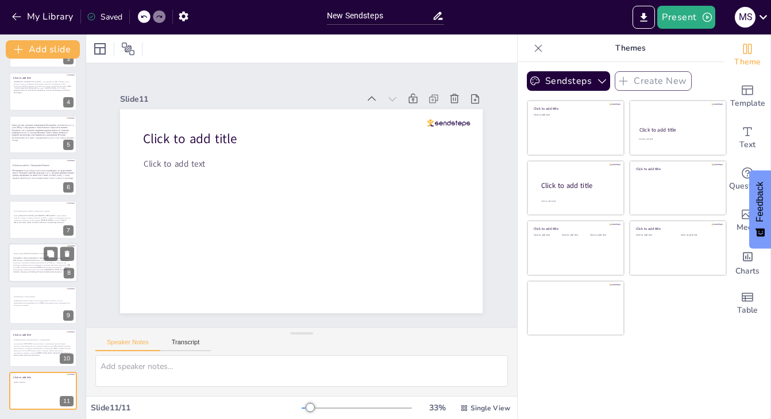
scroll to position [124, 0]
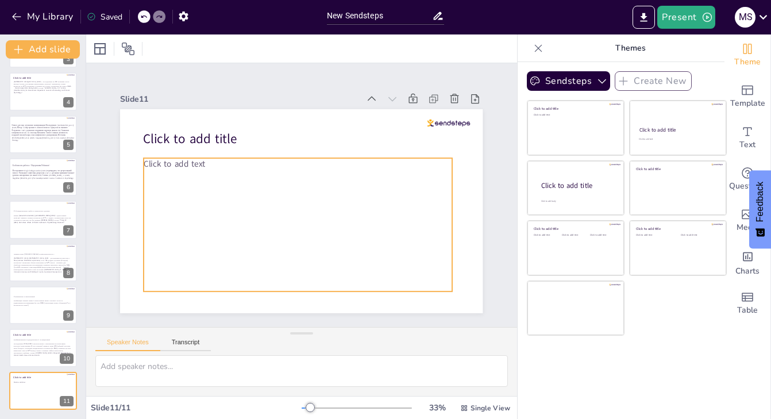
click at [219, 165] on p "Click to add text" at bounding box center [298, 164] width 308 height 12
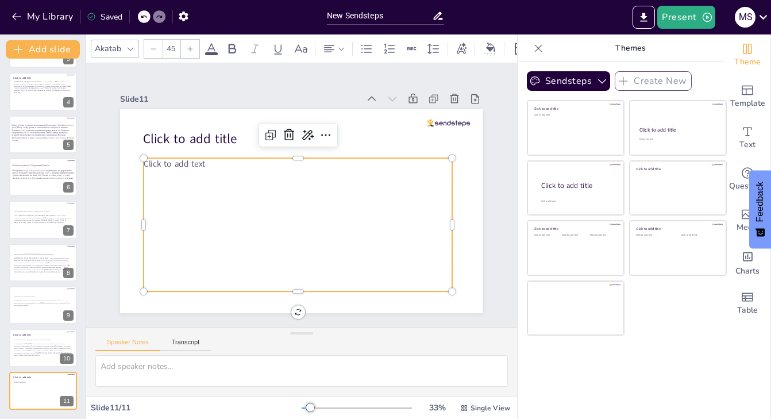
click at [205, 165] on span "Click to add text" at bounding box center [174, 163] width 61 height 11
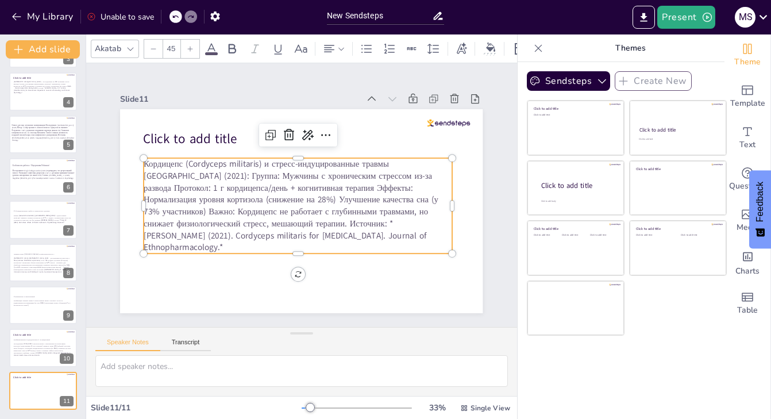
drag, startPoint x: 299, startPoint y: 253, endPoint x: 298, endPoint y: 266, distance: 13.2
click at [298, 267] on div "Click to add title Кордицепс (Cordyceps militaris) и стресс-индуцированные трав…" at bounding box center [301, 211] width 362 height 204
click at [298, 254] on div at bounding box center [298, 257] width 308 height 9
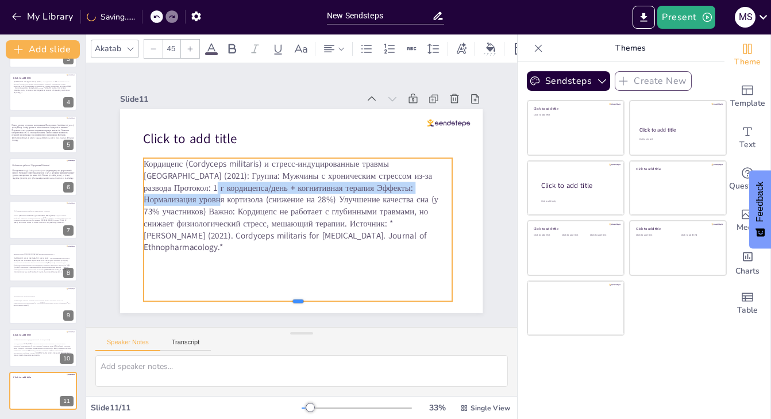
drag, startPoint x: 298, startPoint y: 254, endPoint x: 298, endPoint y: 301, distance: 46.5
click at [298, 302] on div at bounding box center [298, 305] width 308 height 9
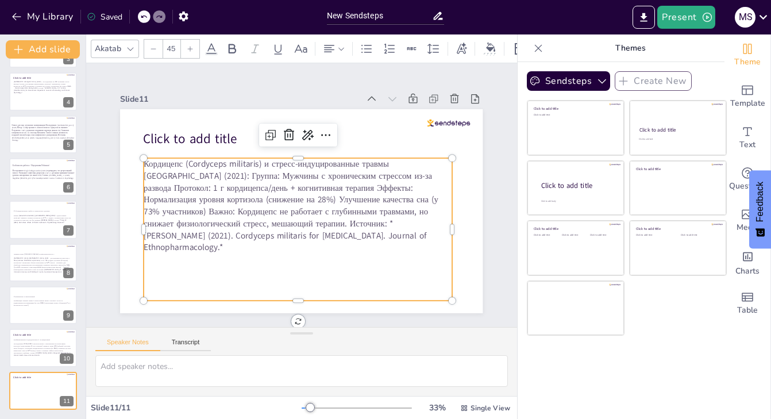
click at [411, 165] on p "Кордицепс (Cordyceps militaris) и стресс-индуцированные травмы [GEOGRAPHIC_DATA…" at bounding box center [298, 205] width 308 height 95
click at [411, 164] on p "Кордицепс (Cordyceps militaris) и стресс-индуцированные травмы [GEOGRAPHIC_DATA…" at bounding box center [298, 205] width 308 height 95
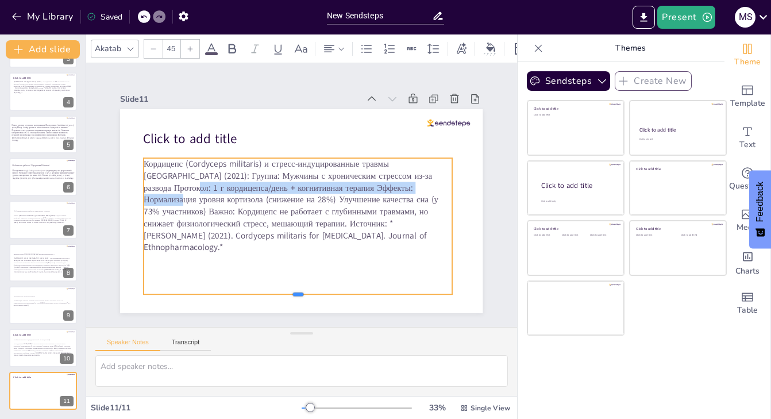
drag, startPoint x: 298, startPoint y: 256, endPoint x: 298, endPoint y: 296, distance: 39.6
click at [299, 297] on div at bounding box center [298, 298] width 308 height 9
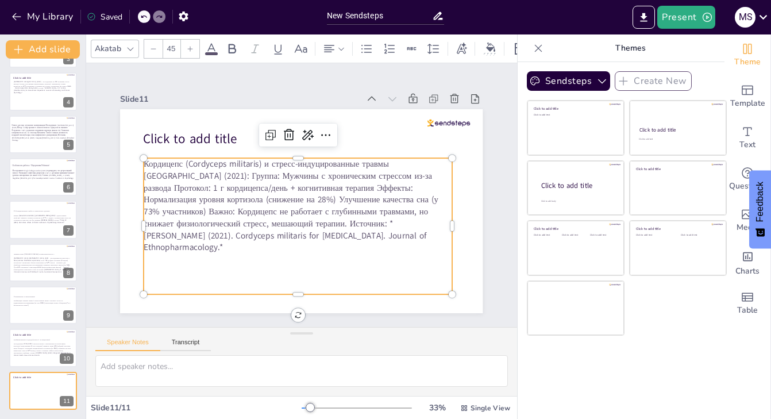
click at [410, 167] on p "Кордицепс (Cordyceps militaris) и стресс-индуцированные травмы" at bounding box center [298, 164] width 308 height 12
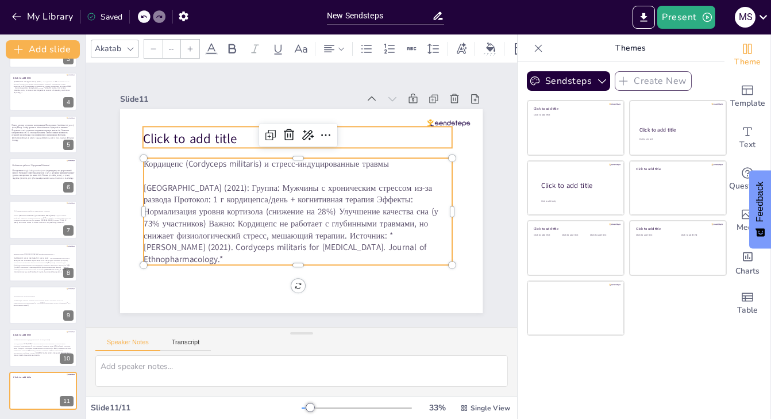
click at [224, 140] on span "Click to add title" at bounding box center [190, 139] width 94 height 18
type input "68"
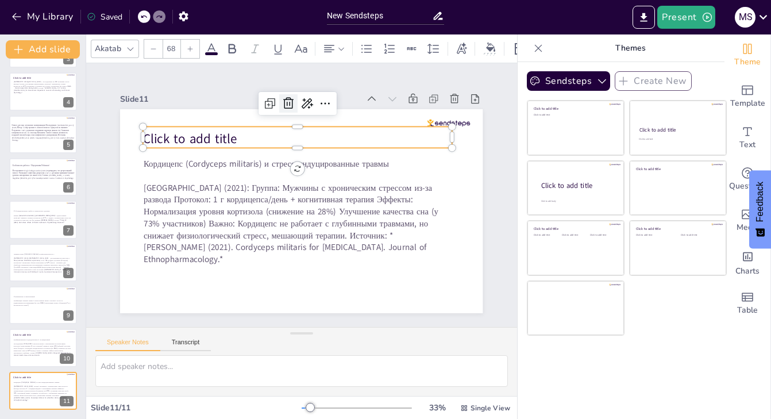
click at [290, 103] on icon at bounding box center [288, 103] width 10 height 11
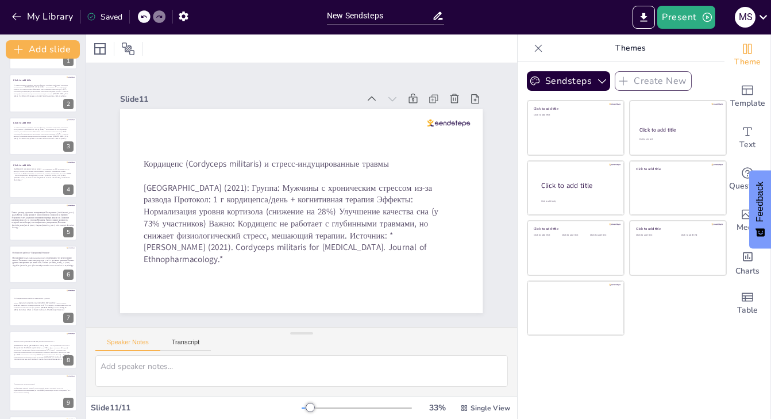
scroll to position [34, 0]
click at [43, 144] on div at bounding box center [43, 137] width 69 height 39
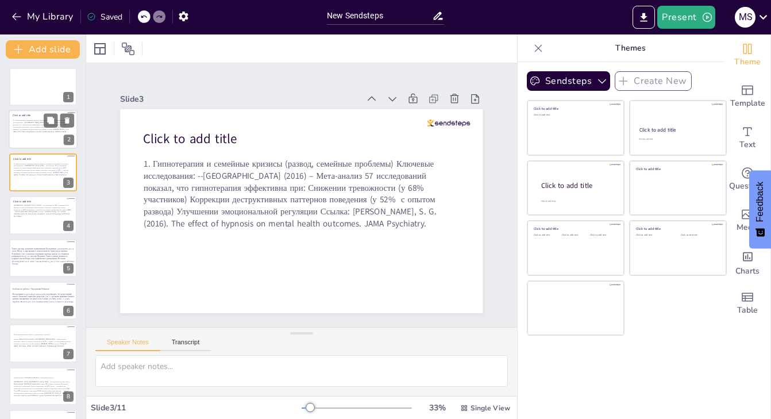
scroll to position [0, 0]
click at [34, 132] on p "1. Гипнотерапия и семейные кризисы (развод, семейные проблемы) Ключевые исследо…" at bounding box center [42, 126] width 59 height 14
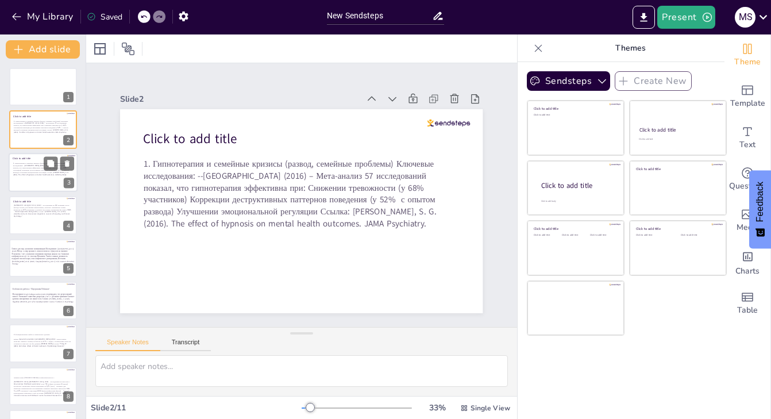
click at [29, 160] on span "Click to add title" at bounding box center [22, 158] width 18 height 3
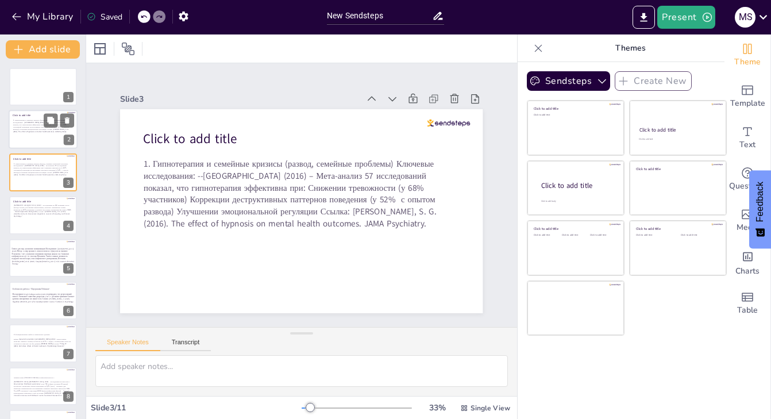
click at [42, 133] on p "1. Гипнотерапия и семейные кризисы (развод, семейные проблемы) Ключевые исследо…" at bounding box center [42, 126] width 59 height 14
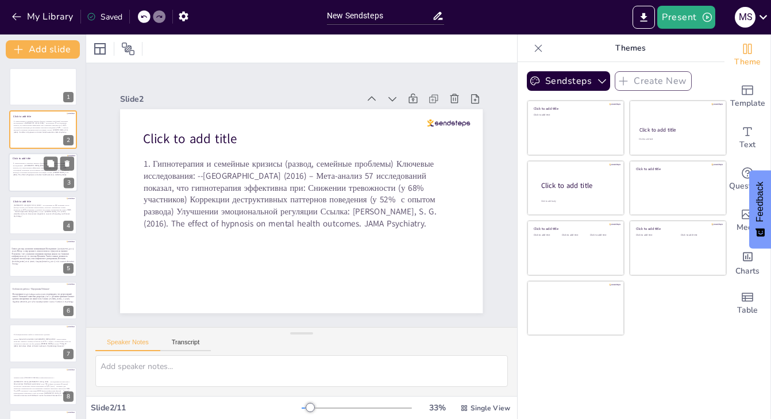
click at [38, 168] on p "1. Гипнотерапия и семейные кризисы (развод, семейные проблемы) Ключевые исследо…" at bounding box center [42, 169] width 59 height 14
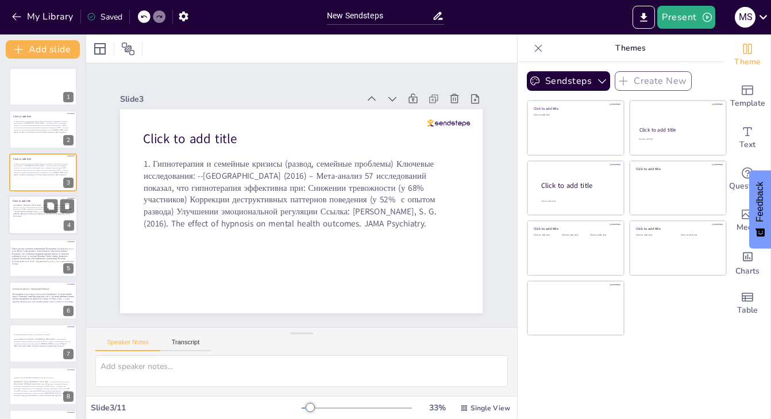
click at [34, 218] on div at bounding box center [43, 214] width 69 height 39
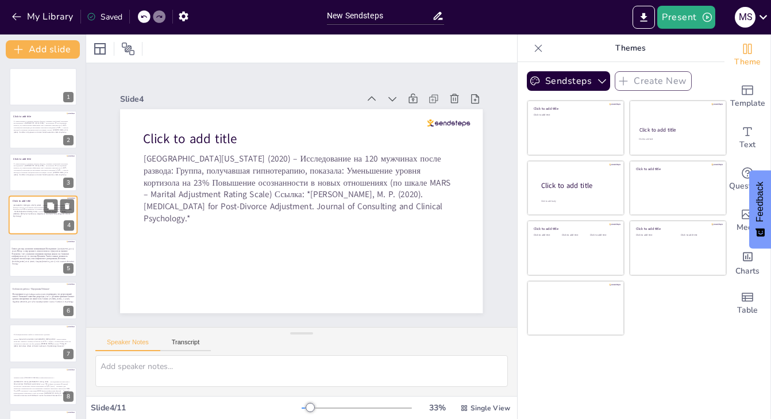
scroll to position [3, 0]
click at [34, 250] on span "Гипноз для пар: улучшение коммуникации Исследование: [GEOGRAPHIC_DATA] (2023) М…" at bounding box center [42, 253] width 63 height 18
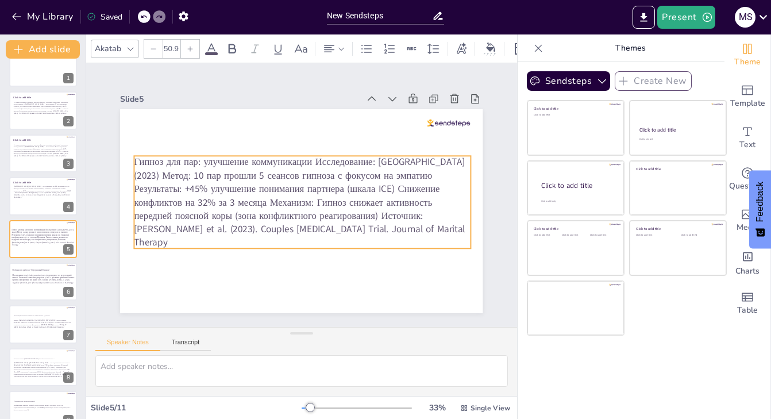
click at [402, 163] on span "Гипноз для пар: улучшение коммуникации Исследование: [GEOGRAPHIC_DATA] (2023) М…" at bounding box center [299, 202] width 331 height 94
click at [404, 163] on span "Гипноз для пар: улучшение коммуникации Исследование: [GEOGRAPHIC_DATA] (2023) М…" at bounding box center [299, 202] width 331 height 94
click at [406, 160] on span "Гипноз для пар: улучшение коммуникации Исследование: [GEOGRAPHIC_DATA] (2023) М…" at bounding box center [299, 202] width 331 height 94
click at [406, 161] on span "Гипноз для пар: улучшение коммуникации Исследование: [GEOGRAPHIC_DATA] (2023) М…" at bounding box center [299, 202] width 331 height 94
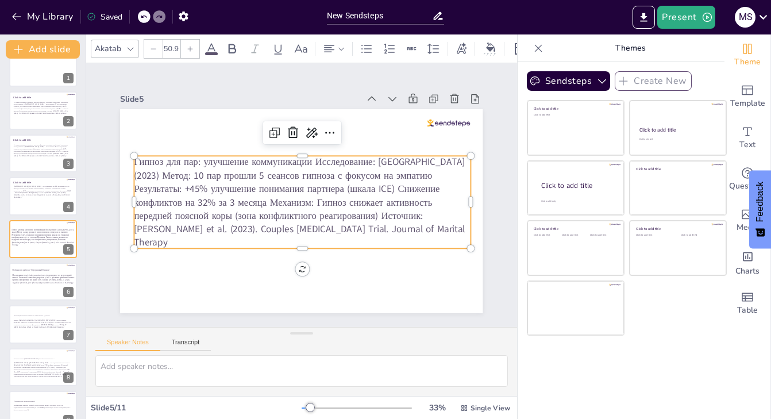
click at [405, 161] on span "Гипноз для пар: улучшение коммуникации Исследование: [GEOGRAPHIC_DATA] (2023) М…" at bounding box center [299, 202] width 331 height 94
click at [404, 162] on span "Гипноз для пар: улучшение коммуникации Исследование: [GEOGRAPHIC_DATA] (2023) М…" at bounding box center [299, 202] width 331 height 94
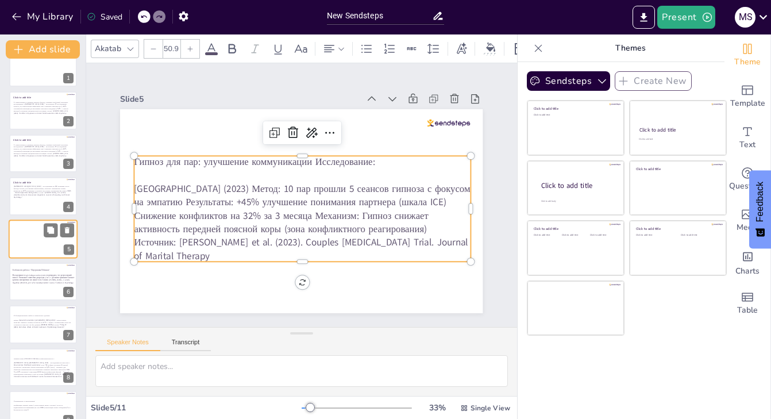
click at [37, 244] on div at bounding box center [43, 238] width 64 height 20
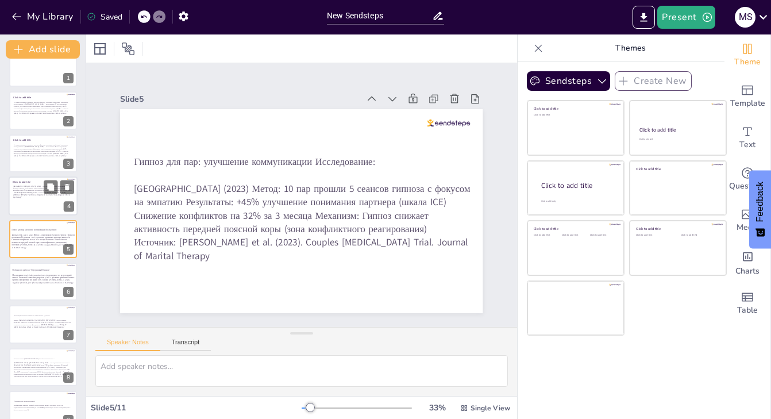
click at [39, 186] on p "[GEOGRAPHIC_DATA][US_STATE] (2020) – Исследование на 120 мужчинах после развода…" at bounding box center [42, 192] width 59 height 14
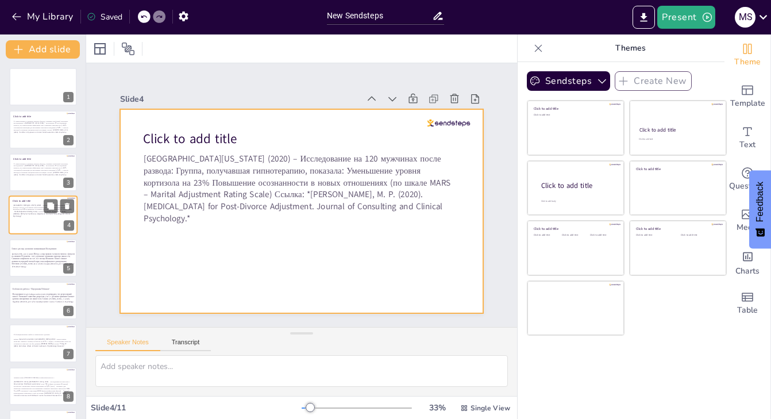
click at [31, 226] on div at bounding box center [43, 214] width 69 height 39
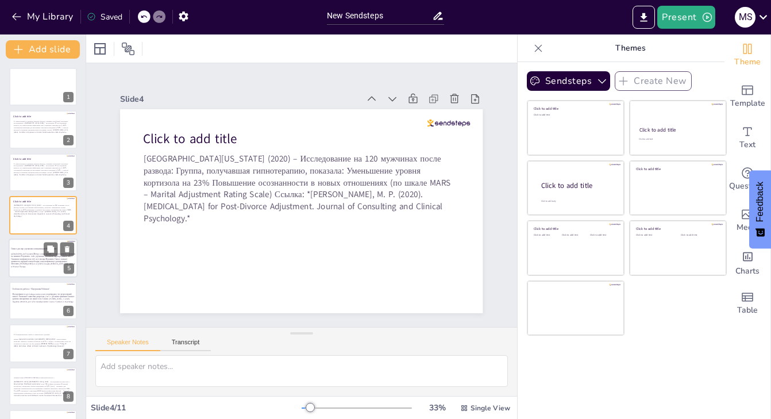
click at [33, 259] on span "[GEOGRAPHIC_DATA] (2023) Метод: 10 пар прошли 5 сеансов гипноза с фокусом на эм…" at bounding box center [43, 260] width 64 height 16
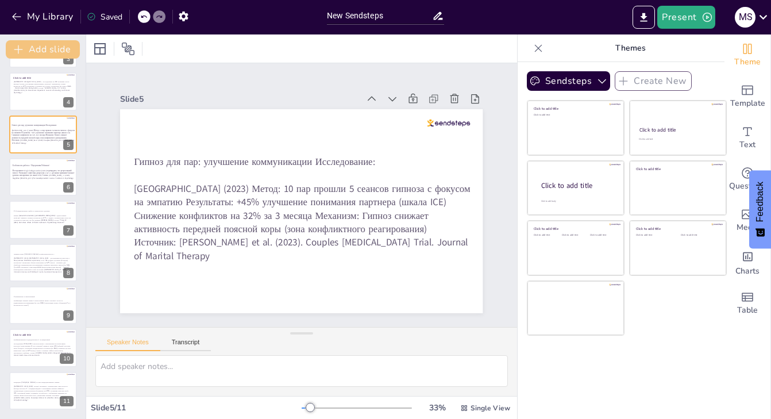
click at [58, 51] on button "Add slide" at bounding box center [43, 49] width 74 height 18
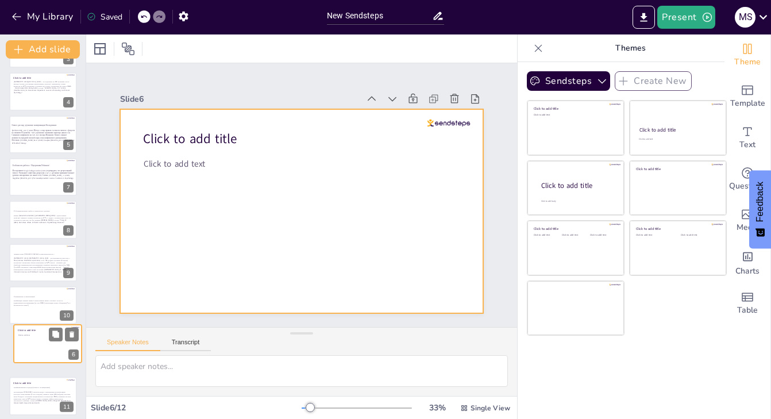
scroll to position [167, 0]
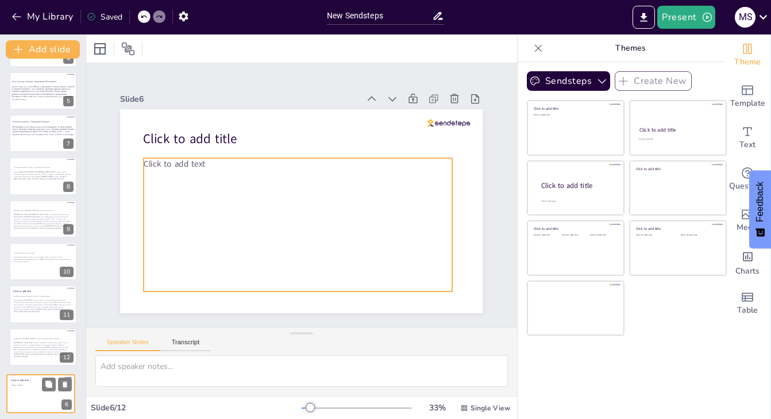
drag, startPoint x: 36, startPoint y: 174, endPoint x: 34, endPoint y: 396, distance: 222.3
click at [34, 396] on div "Click to add text" at bounding box center [39, 396] width 57 height 25
click at [206, 164] on p "Click to add text" at bounding box center [298, 164] width 308 height 12
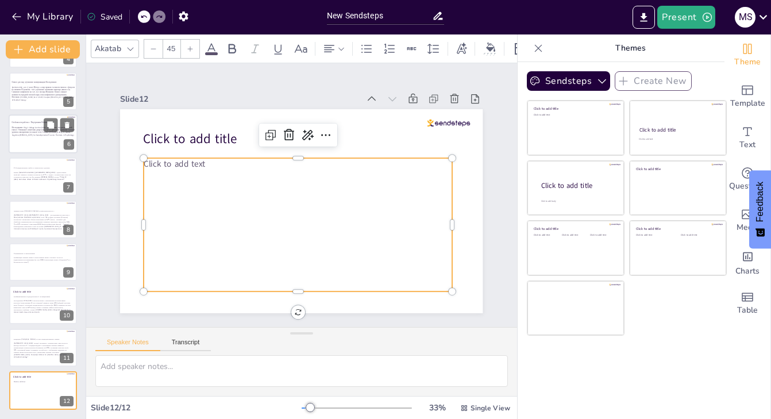
click at [202, 164] on span "Click to add text" at bounding box center [174, 163] width 61 height 11
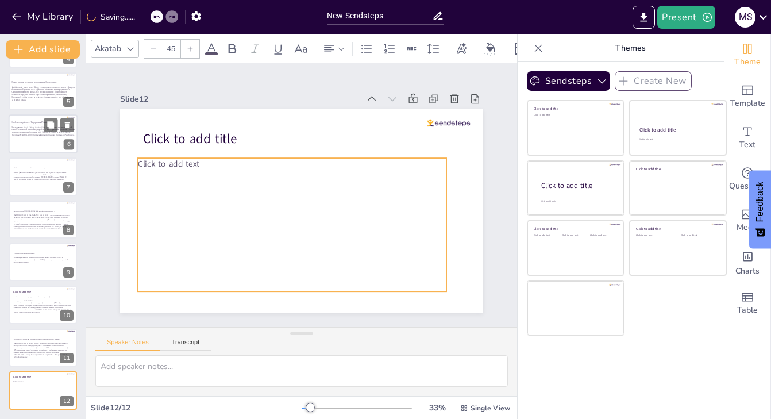
click at [198, 164] on span "Click to add text" at bounding box center [168, 163] width 61 height 11
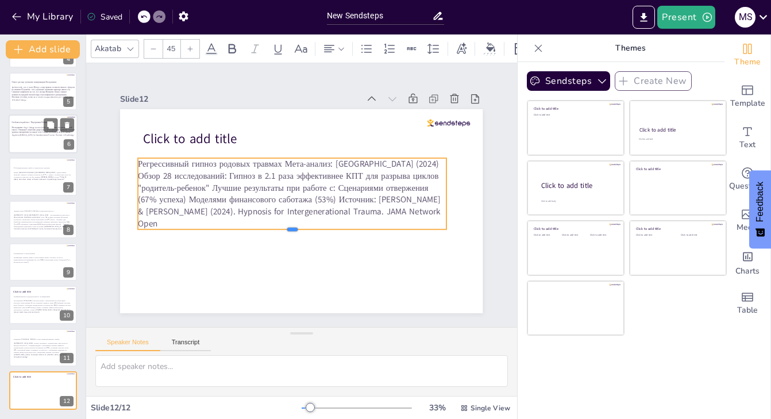
click at [294, 232] on div at bounding box center [292, 233] width 308 height 9
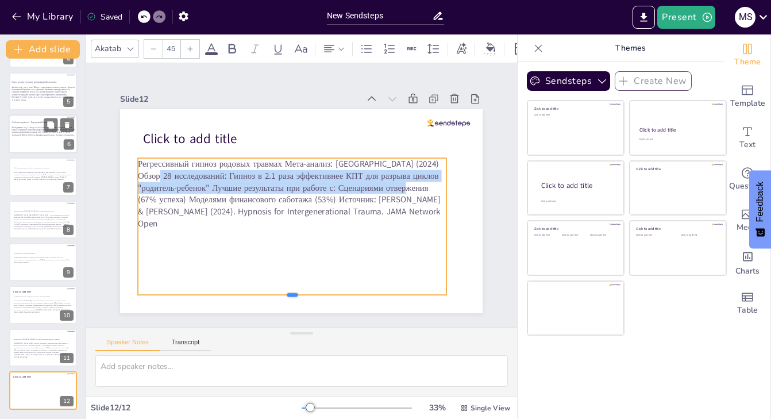
drag, startPoint x: 294, startPoint y: 232, endPoint x: 292, endPoint y: 295, distance: 62.6
click at [292, 295] on div at bounding box center [292, 299] width 308 height 9
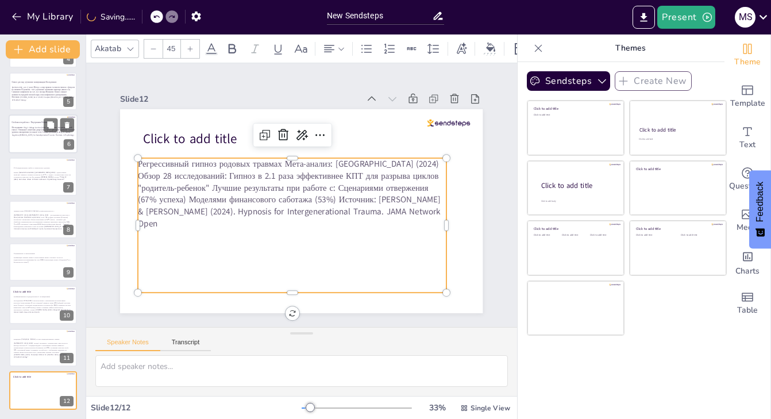
click at [360, 163] on p "Регрессивный гипноз родовых травмах Мета-анализ: [GEOGRAPHIC_DATA] (2024) Обзор…" at bounding box center [292, 193] width 308 height 71
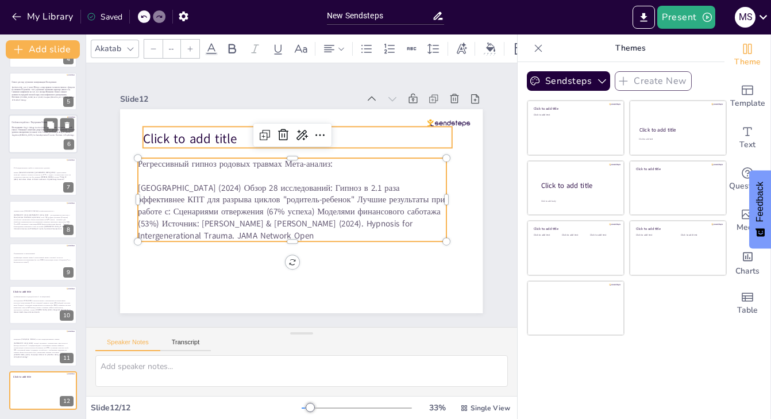
click at [219, 138] on span "Click to add title" at bounding box center [190, 139] width 94 height 18
type input "68"
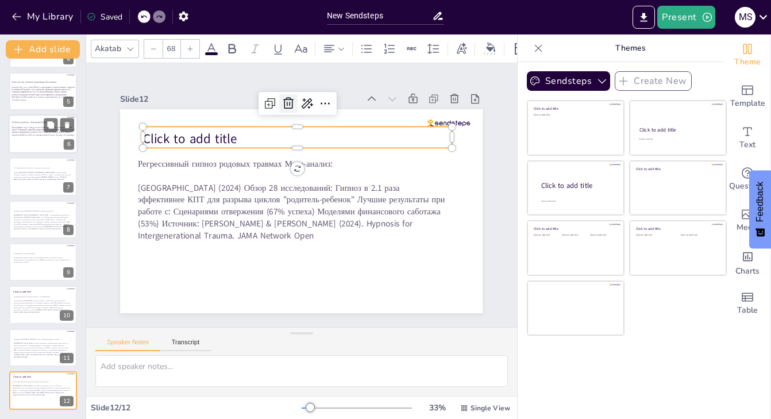
click at [291, 103] on icon at bounding box center [288, 104] width 14 height 14
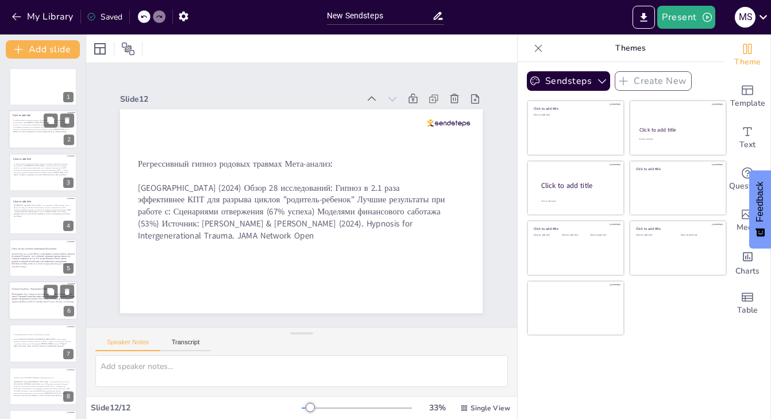
scroll to position [0, 0]
click at [30, 133] on p "1. Гипнотерапия и семейные кризисы (развод, семейные проблемы) Ключевые исследо…" at bounding box center [42, 126] width 59 height 14
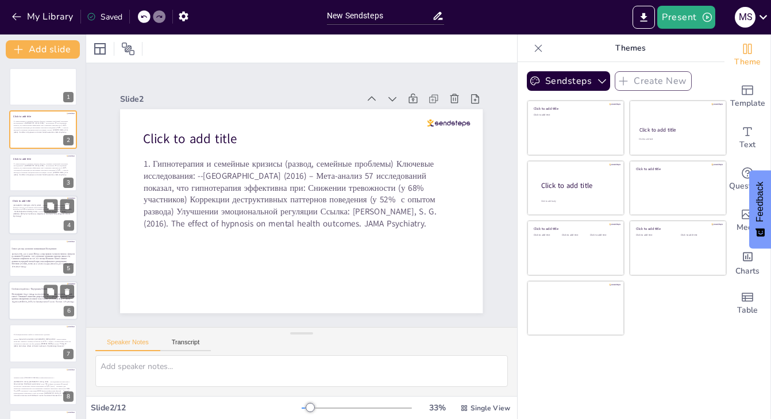
click at [32, 209] on p "[GEOGRAPHIC_DATA][US_STATE] (2020) – Исследование на 120 мужчинах после развода…" at bounding box center [42, 211] width 59 height 14
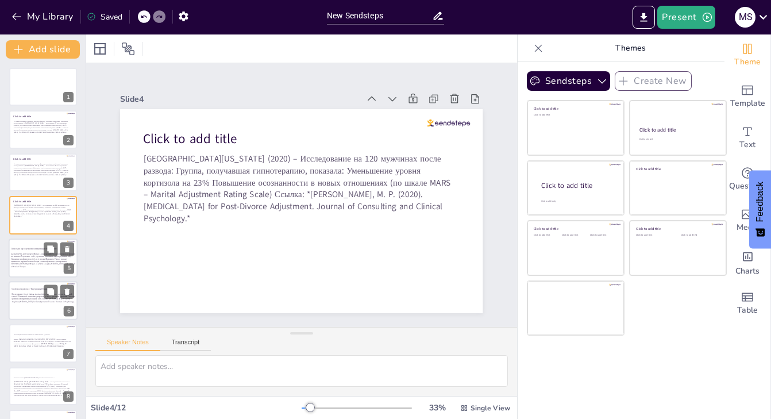
click at [48, 263] on span "[GEOGRAPHIC_DATA] (2023) Метод: 10 пар прошли 5 сеансов гипноза с фокусом на эм…" at bounding box center [43, 260] width 64 height 16
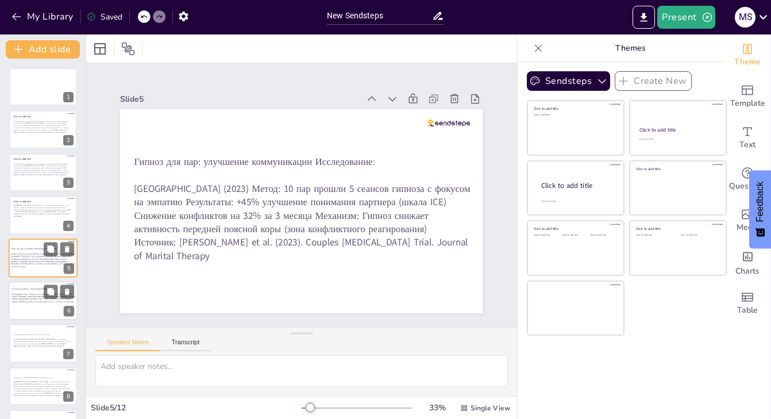
scroll to position [19, 0]
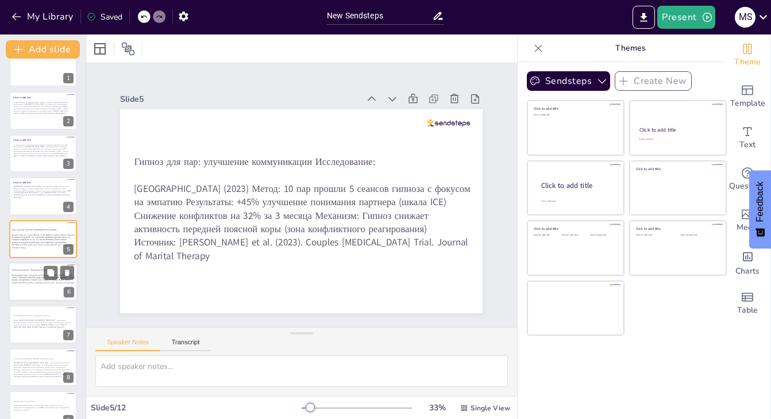
click at [34, 284] on p "Исследование King’s College London (2021) подтвердило, что регрессивный гипноз:…" at bounding box center [44, 278] width 64 height 10
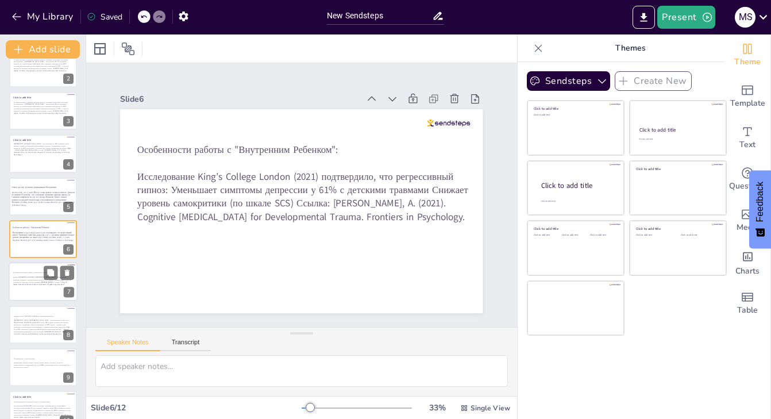
click at [36, 285] on p "Рейши (Ganoderma lucidum): [GEOGRAPHIC_DATA] (2023): Адаптогенные свойства: сни…" at bounding box center [42, 280] width 59 height 9
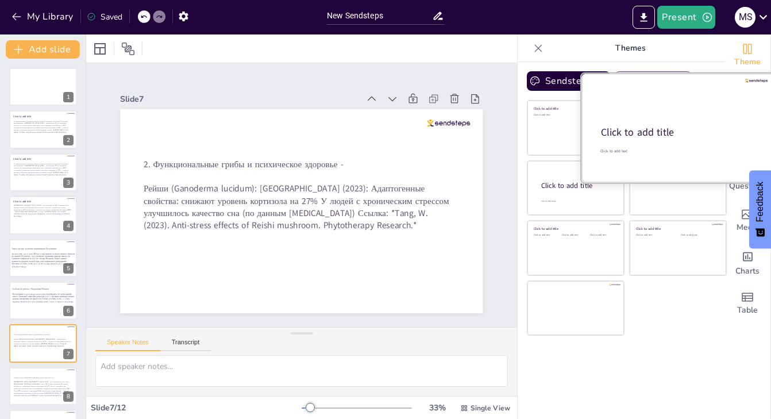
scroll to position [0, 0]
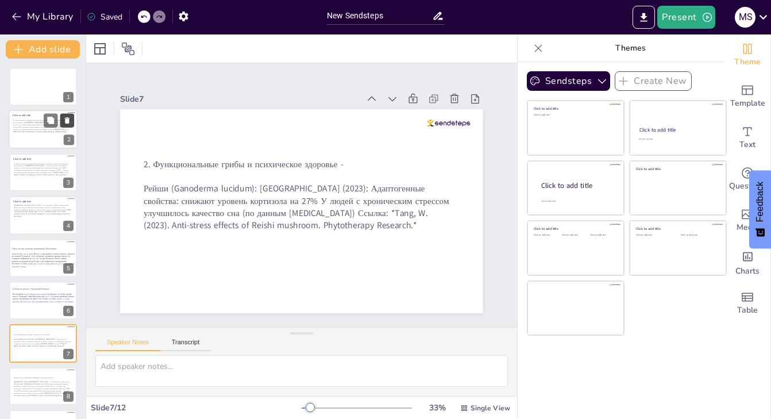
click at [67, 125] on button at bounding box center [67, 121] width 14 height 14
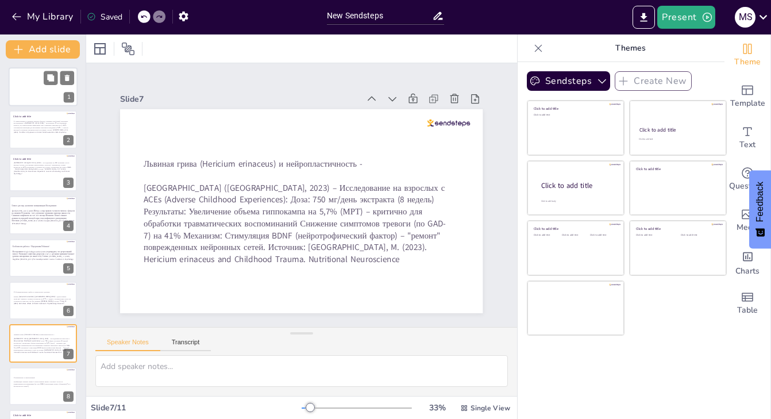
click at [47, 95] on div at bounding box center [43, 86] width 69 height 39
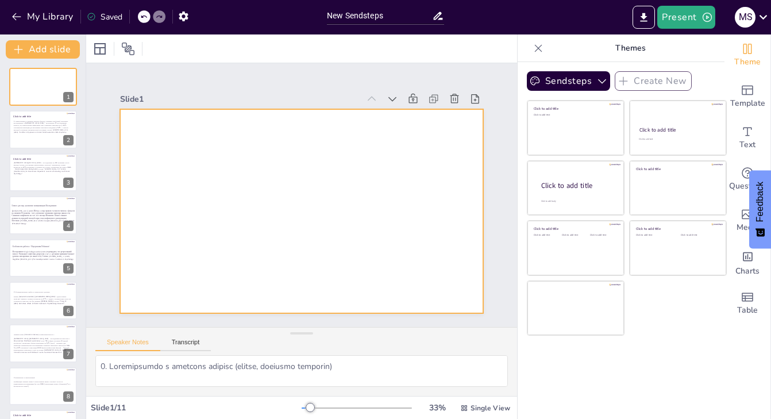
click at [248, 178] on div at bounding box center [301, 211] width 362 height 204
click at [285, 180] on div at bounding box center [301, 211] width 362 height 204
click at [376, 366] on textarea at bounding box center [301, 371] width 412 height 32
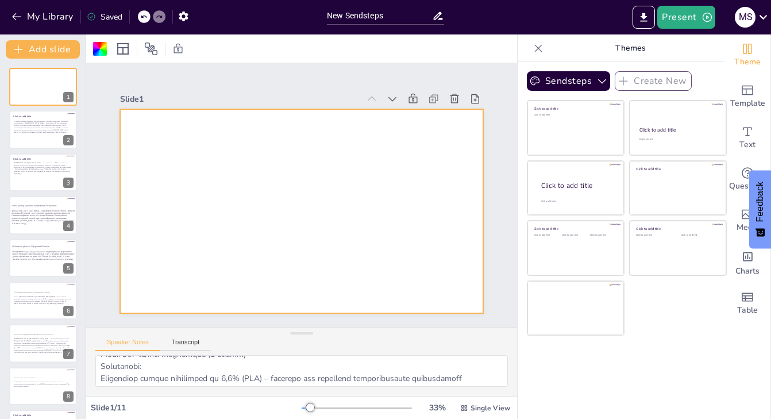
click at [279, 157] on div at bounding box center [301, 211] width 362 height 204
click at [233, 236] on div at bounding box center [301, 211] width 362 height 204
click at [314, 254] on div at bounding box center [301, 211] width 362 height 204
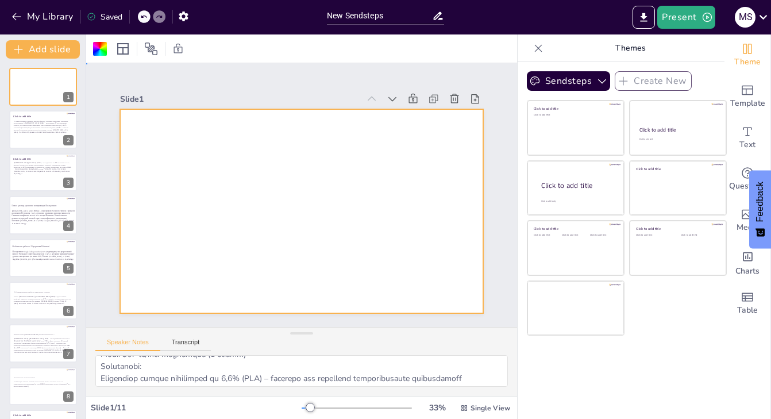
click at [314, 254] on div at bounding box center [301, 211] width 362 height 204
click at [309, 192] on div at bounding box center [301, 211] width 362 height 204
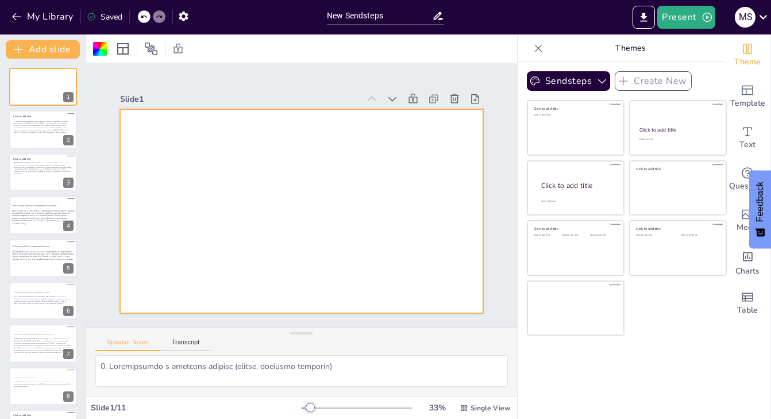
scroll to position [0, 0]
click at [187, 344] on button "Transcript" at bounding box center [185, 344] width 51 height 13
click at [262, 216] on div at bounding box center [301, 211] width 362 height 204
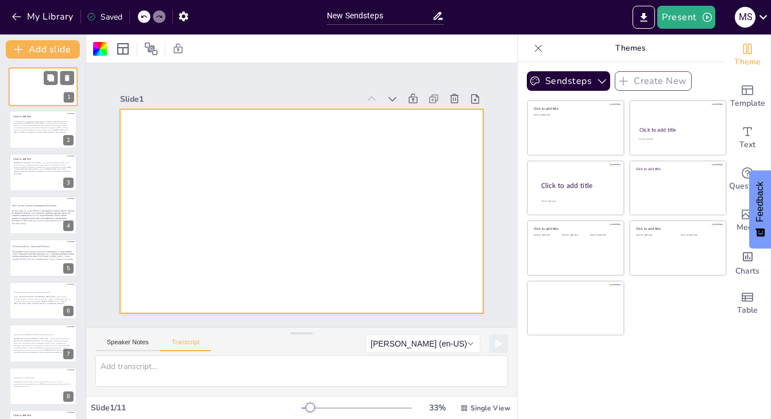
click at [29, 96] on div at bounding box center [43, 86] width 69 height 39
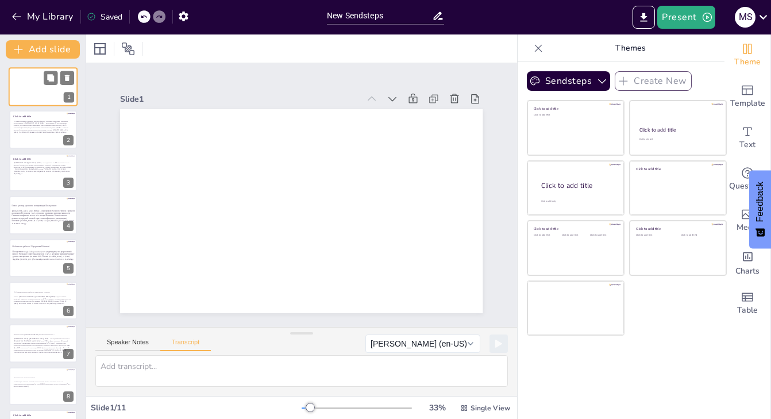
click at [25, 85] on div at bounding box center [43, 86] width 69 height 39
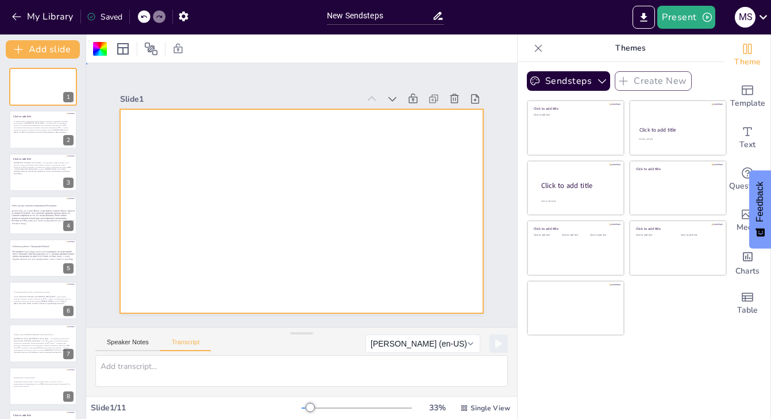
click at [223, 187] on div at bounding box center [301, 211] width 362 height 204
click at [573, 80] on button "Sendsteps" at bounding box center [568, 81] width 83 height 20
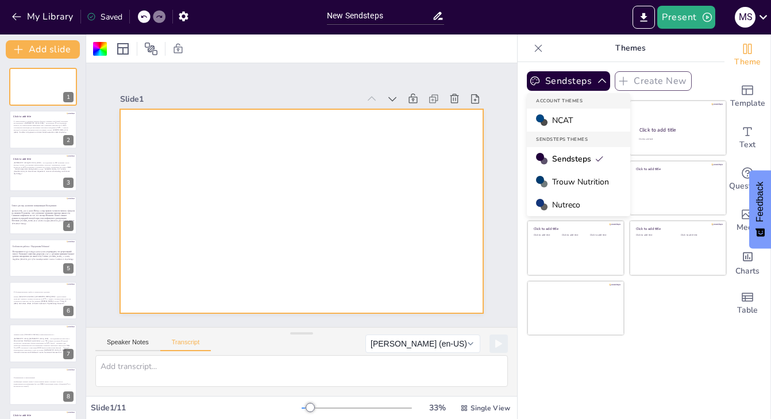
click at [596, 180] on span "Trouw Nutrition" at bounding box center [580, 181] width 57 height 11
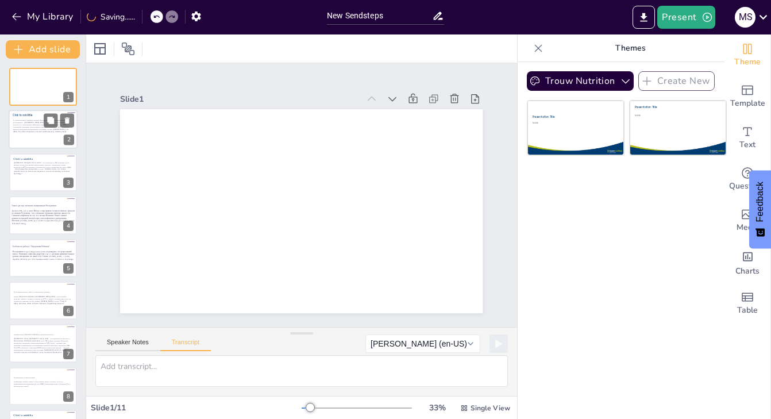
click at [33, 137] on div at bounding box center [43, 129] width 69 height 39
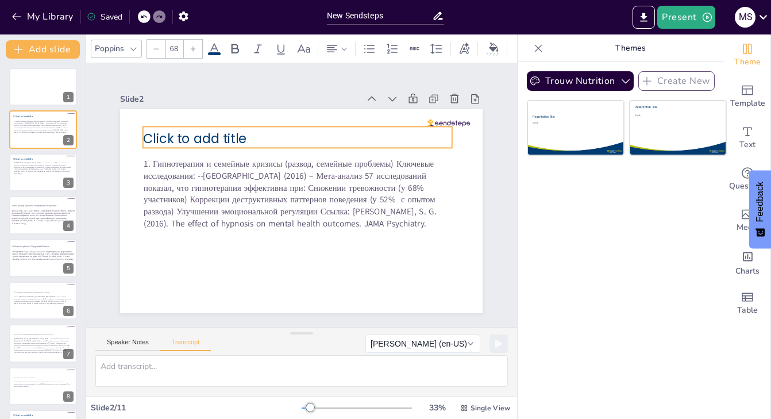
click at [266, 137] on p "Click to add title" at bounding box center [297, 139] width 309 height 18
click at [290, 107] on icon at bounding box center [288, 104] width 14 height 14
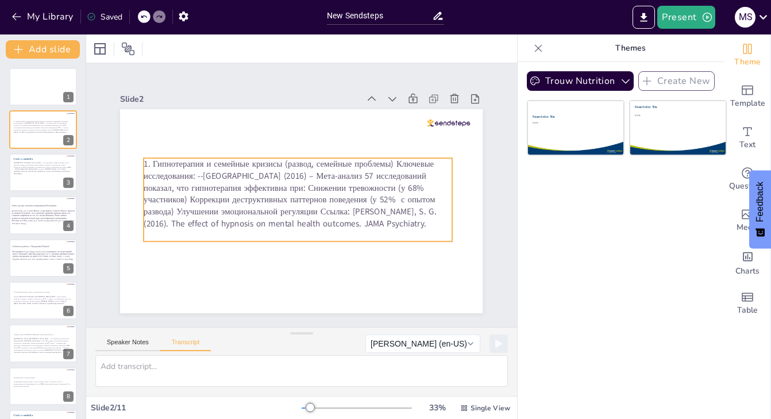
click at [421, 165] on p "1. Гипнотерапия и семейные кризисы (развод, семейные проблемы) Ключевые исследо…" at bounding box center [298, 193] width 308 height 71
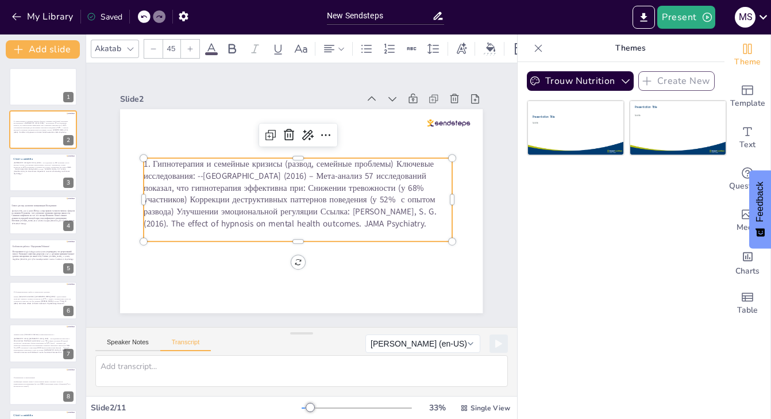
click at [420, 165] on p "1. Гипнотерапия и семейные кризисы (развод, семейные проблемы) Ключевые исследо…" at bounding box center [298, 193] width 308 height 71
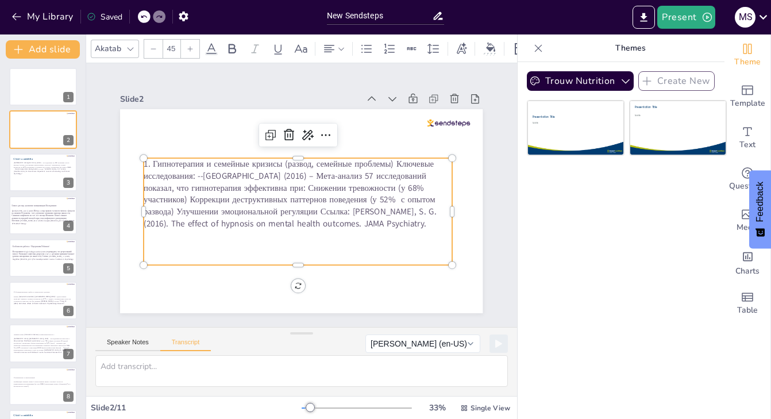
click at [145, 175] on p "1. Гипнотерапия и семейные кризисы (развод, семейные проблемы) Ключевые исследо…" at bounding box center [298, 193] width 308 height 71
click at [419, 163] on p "1. Гипнотерапия и семейные кризисы (развод, семейные проблемы)" at bounding box center [298, 164] width 308 height 12
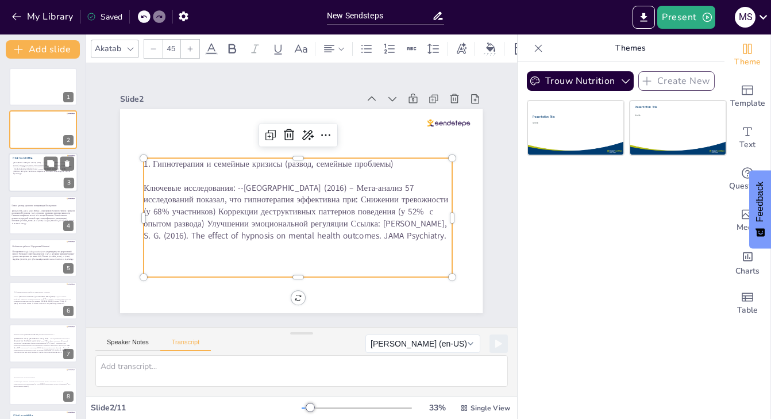
click at [33, 173] on p "[GEOGRAPHIC_DATA][US_STATE] (2020) – Исследование на 120 мужчинах после развода…" at bounding box center [42, 168] width 59 height 14
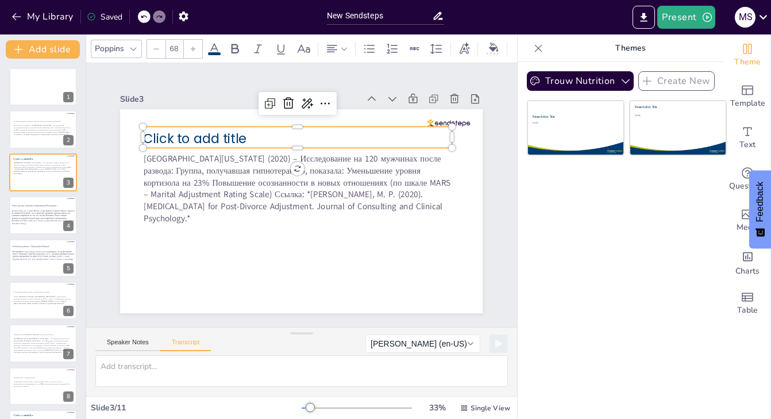
click at [240, 141] on span "Click to add title" at bounding box center [194, 139] width 103 height 18
click at [291, 105] on icon at bounding box center [288, 104] width 14 height 14
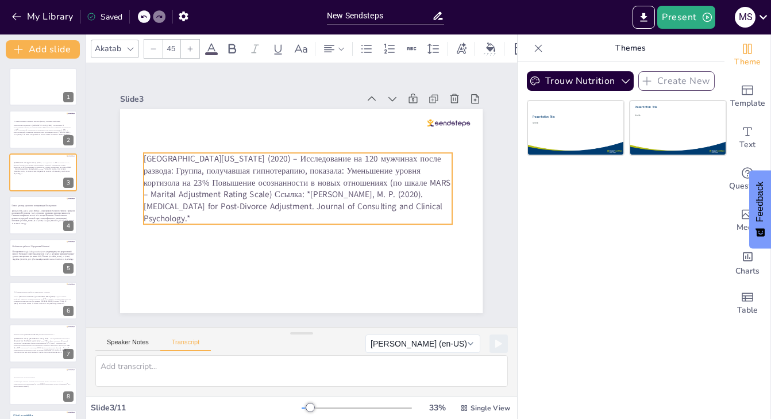
click at [275, 157] on p "[GEOGRAPHIC_DATA][US_STATE] (2020) – Исследование на 120 мужчинах после развода…" at bounding box center [298, 188] width 308 height 71
click at [269, 157] on p "[GEOGRAPHIC_DATA][US_STATE] (2020) – Исследование на 120 мужчинах после развода…" at bounding box center [298, 188] width 308 height 71
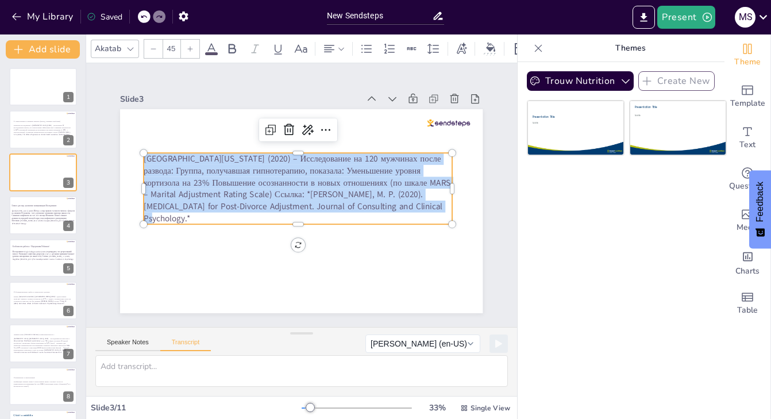
click at [269, 157] on p "[GEOGRAPHIC_DATA][US_STATE] (2020) – Исследование на 120 мужчинах после развода…" at bounding box center [298, 188] width 308 height 71
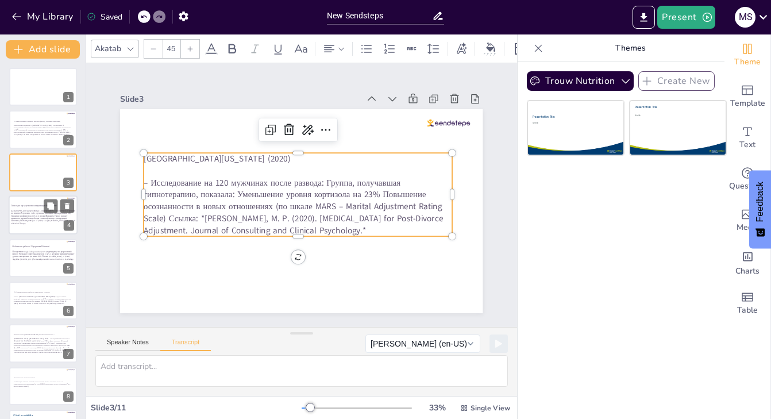
click at [34, 219] on span "[GEOGRAPHIC_DATA] (2023) Метод: 10 пар прошли 5 сеансов гипноза с фокусом на эм…" at bounding box center [43, 218] width 64 height 16
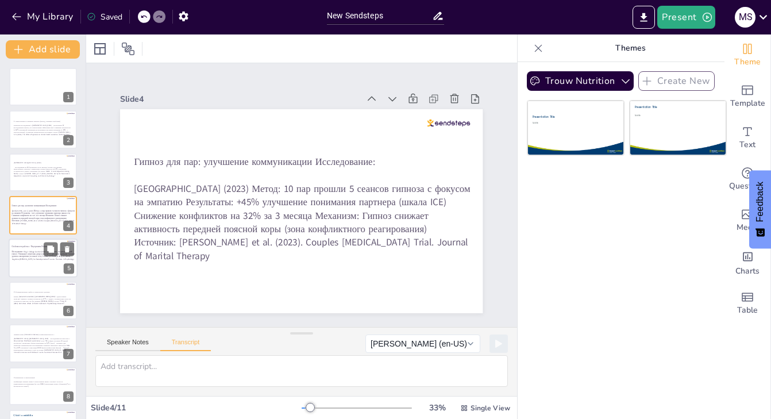
click at [36, 260] on p "Исследование King’s College London (2021) подтвердило, что регрессивный гипноз:…" at bounding box center [44, 255] width 64 height 10
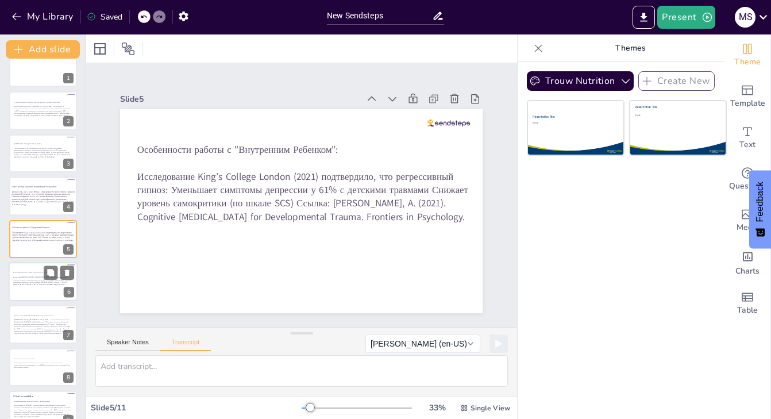
click at [38, 285] on p "Рейши (Ganoderma lucidum): [GEOGRAPHIC_DATA] (2023): Адаптогенные свойства: сни…" at bounding box center [42, 280] width 59 height 9
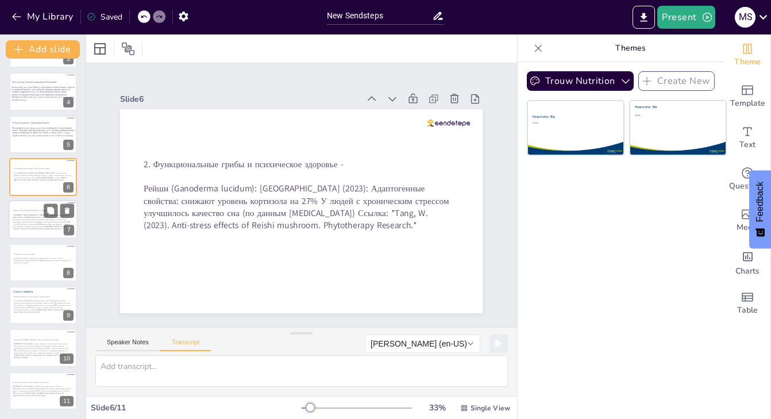
click at [37, 214] on p at bounding box center [42, 213] width 59 height 2
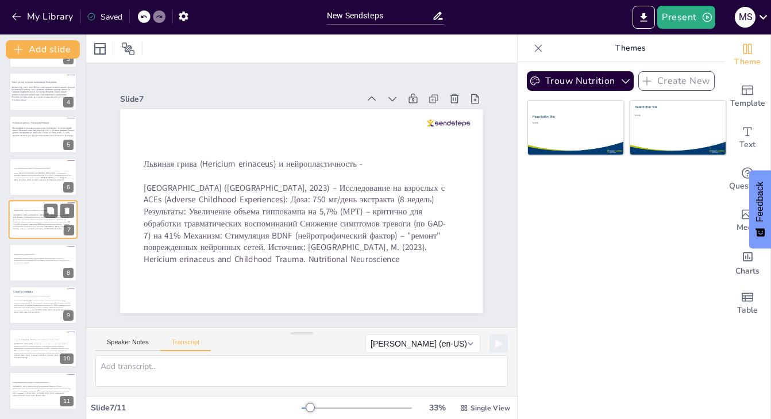
scroll to position [104, 0]
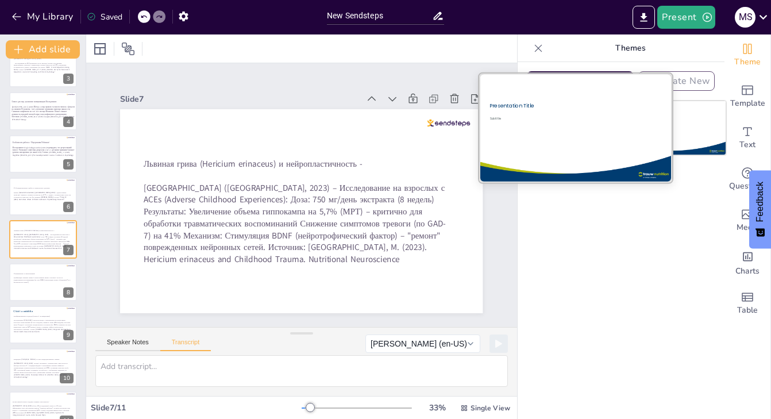
click at [585, 128] on div at bounding box center [576, 128] width 194 height 109
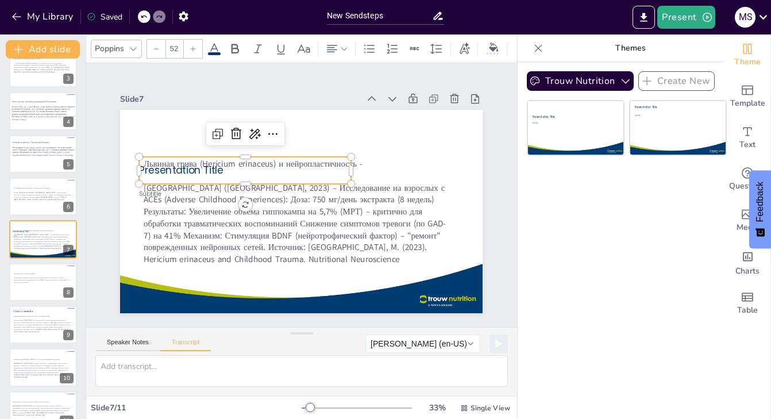
click at [196, 169] on span "Presentation Title" at bounding box center [182, 170] width 84 height 14
click at [234, 134] on icon at bounding box center [236, 133] width 10 height 11
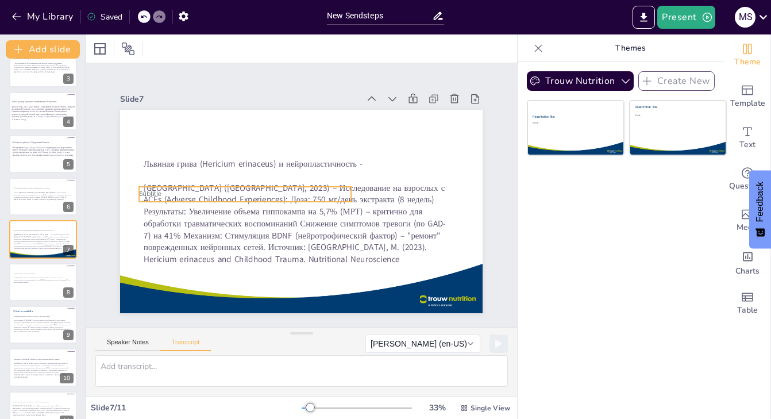
click at [164, 187] on div "Subtitle" at bounding box center [246, 194] width 212 height 15
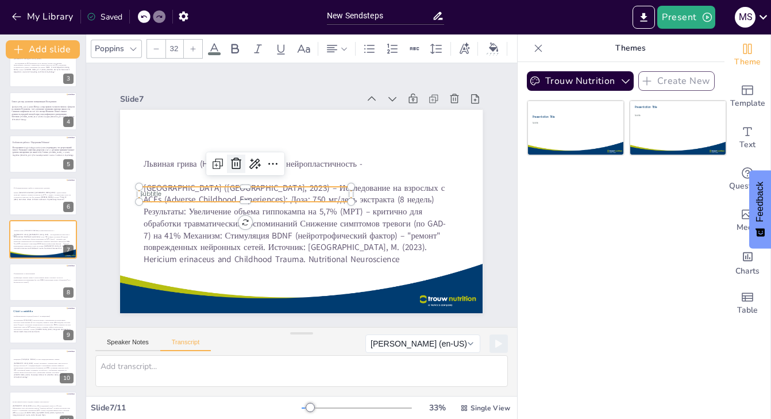
click at [234, 167] on icon at bounding box center [236, 164] width 14 height 14
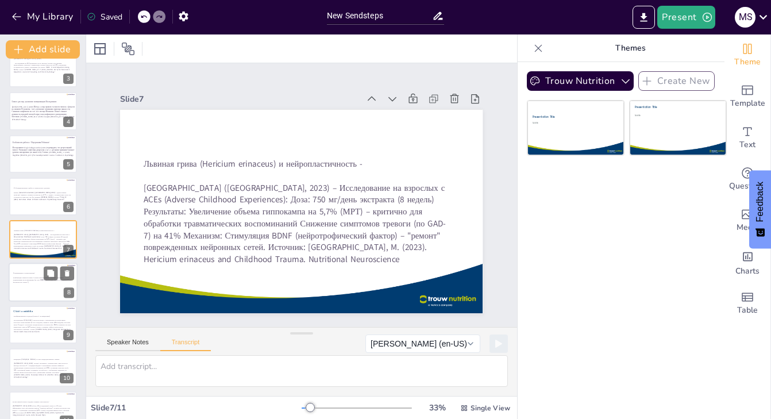
click at [40, 296] on div at bounding box center [43, 282] width 69 height 39
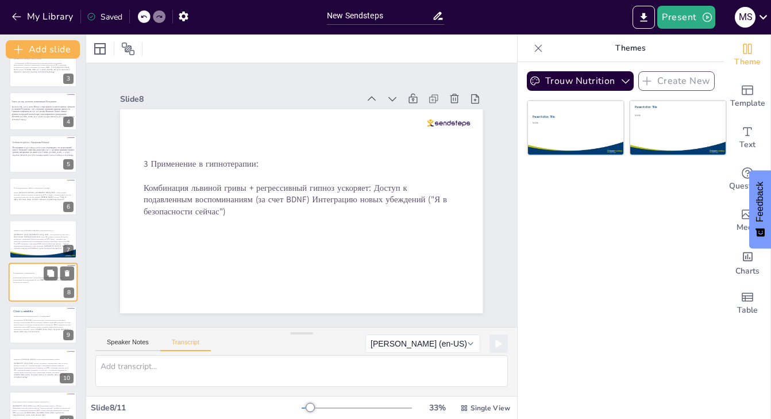
scroll to position [124, 0]
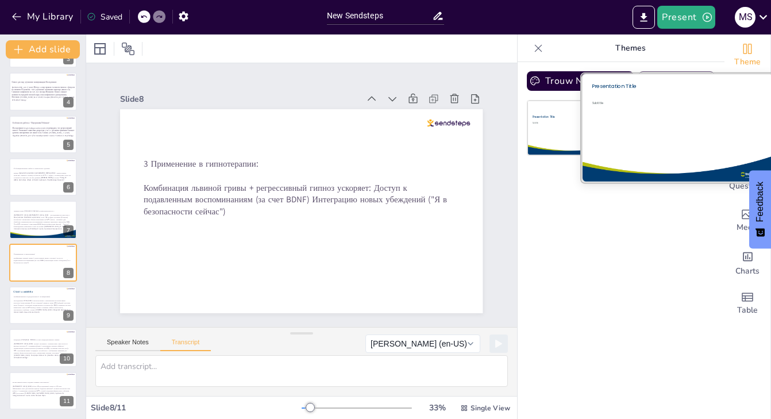
click at [683, 134] on div "Subtitle" at bounding box center [670, 126] width 157 height 51
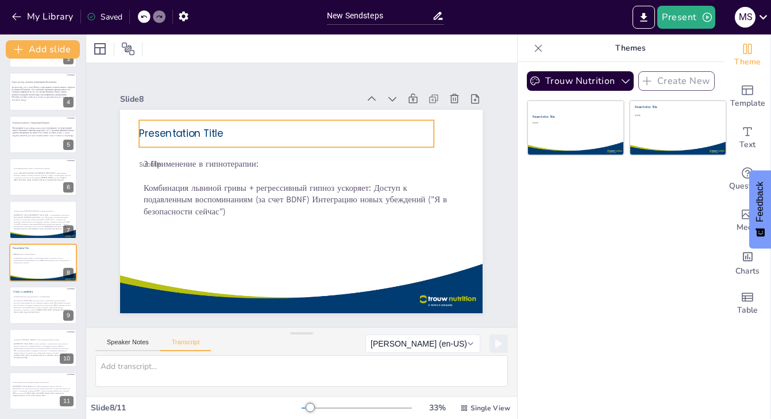
click at [213, 133] on span "Presentation Title" at bounding box center [182, 133] width 84 height 14
click at [277, 97] on icon at bounding box center [278, 97] width 14 height 14
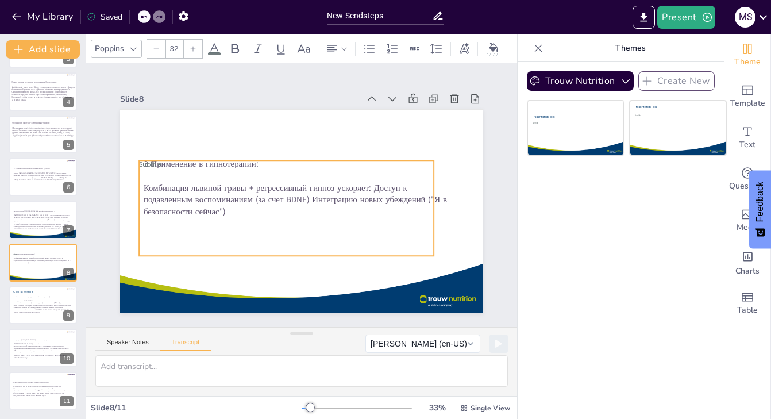
click at [156, 164] on span "Subtitle" at bounding box center [151, 164] width 22 height 9
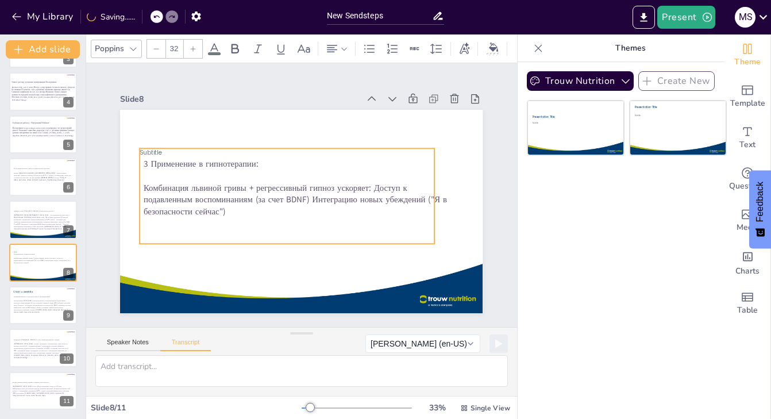
drag, startPoint x: 314, startPoint y: 180, endPoint x: 315, endPoint y: 168, distance: 12.1
click at [315, 168] on div "Subtitle" at bounding box center [287, 195] width 295 height 95
click at [276, 126] on icon at bounding box center [278, 125] width 14 height 14
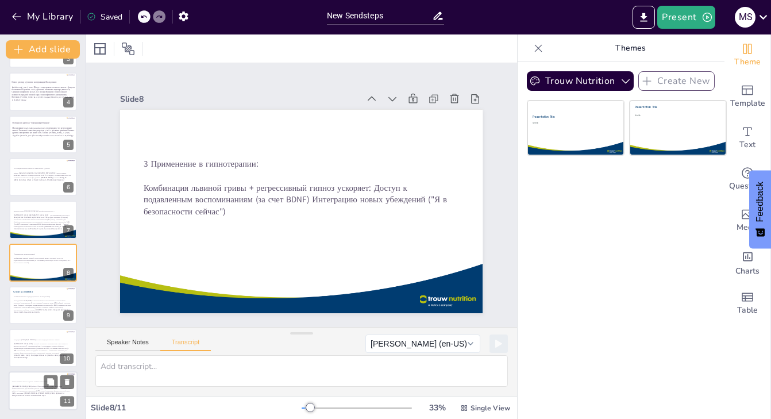
click at [38, 393] on p "[GEOGRAPHIC_DATA] (2024) Обзор 28 исследований: Гипноз в 2.1 раза эффективнее К…" at bounding box center [41, 390] width 59 height 11
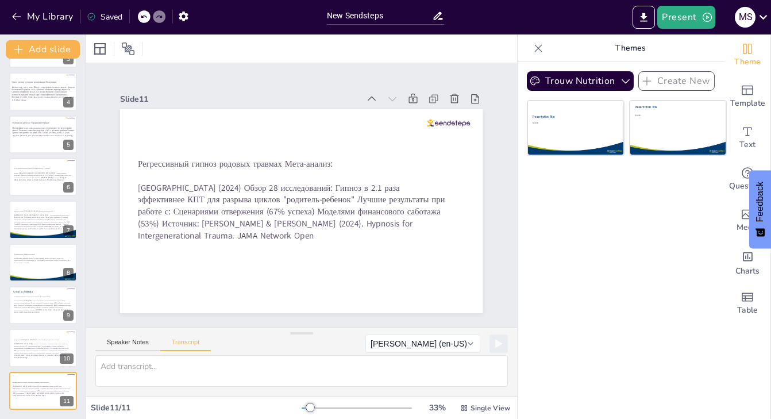
scroll to position [0, 0]
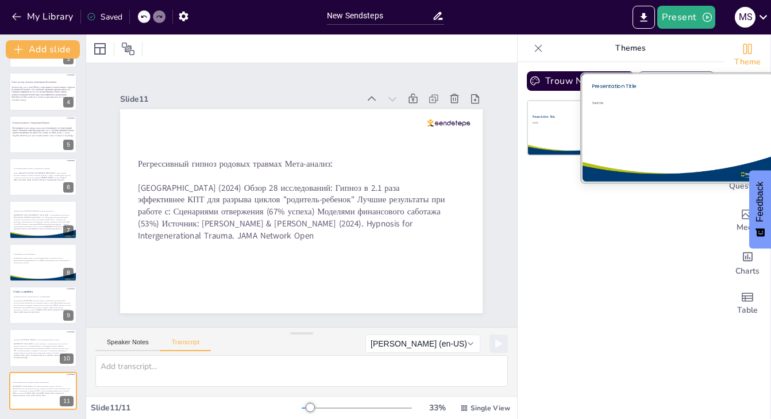
click at [684, 121] on div "Subtitle" at bounding box center [670, 126] width 157 height 51
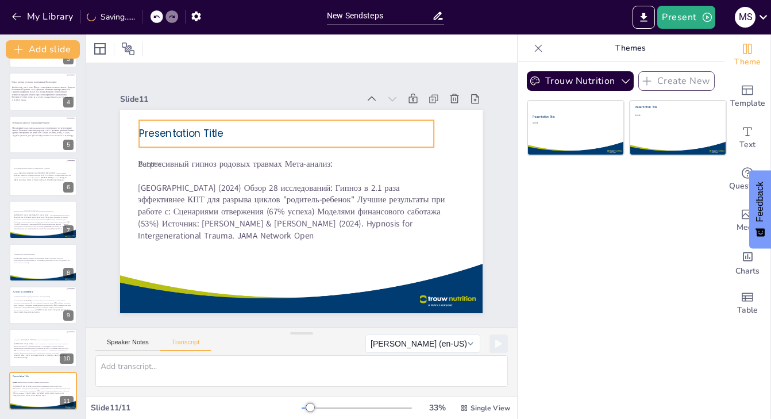
click at [209, 137] on span "Presentation Title" at bounding box center [182, 133] width 84 height 14
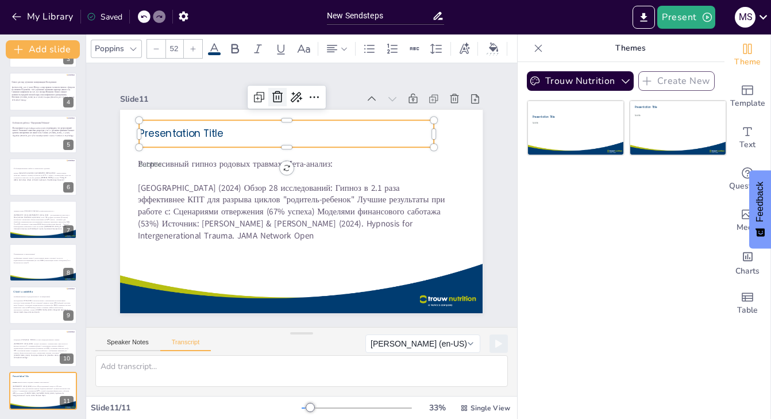
click at [275, 100] on icon at bounding box center [278, 97] width 14 height 14
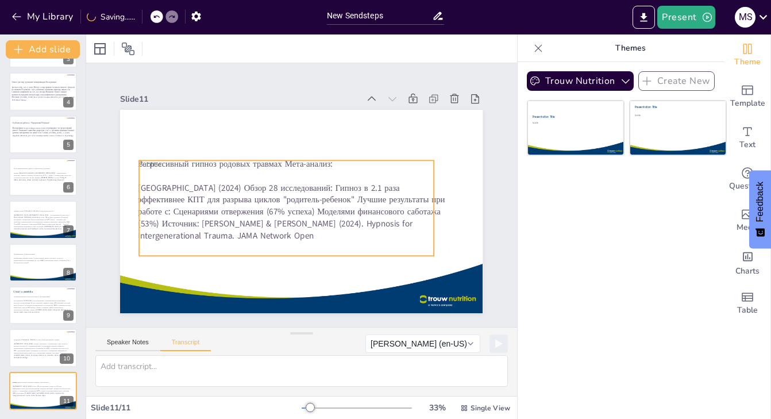
click at [214, 164] on p "Subtitle" at bounding box center [287, 164] width 295 height 9
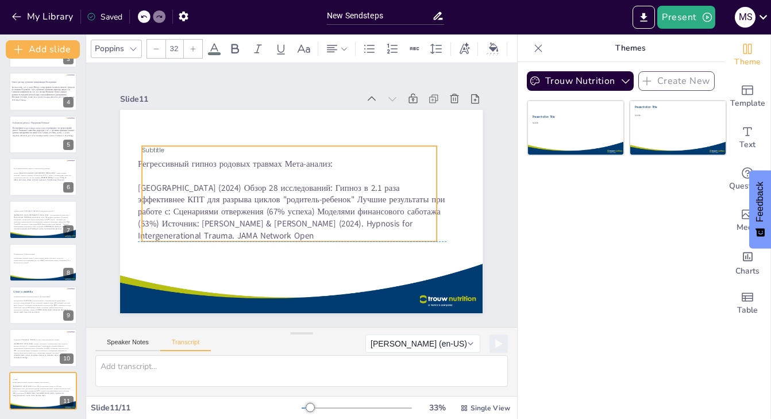
drag, startPoint x: 267, startPoint y: 207, endPoint x: 270, endPoint y: 193, distance: 14.6
click at [270, 193] on div "Subtitle" at bounding box center [289, 193] width 295 height 95
click at [282, 127] on icon at bounding box center [280, 123] width 14 height 14
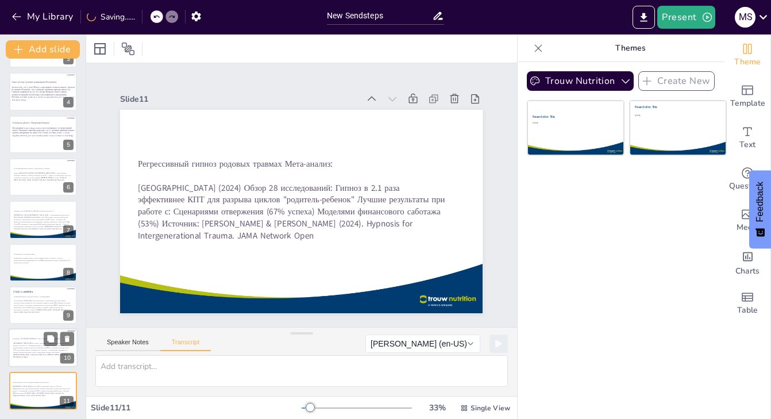
click at [40, 355] on p "[GEOGRAPHIC_DATA] (2021): Группа: Мужчины с хроническим стрессом из-за развода …" at bounding box center [42, 350] width 59 height 16
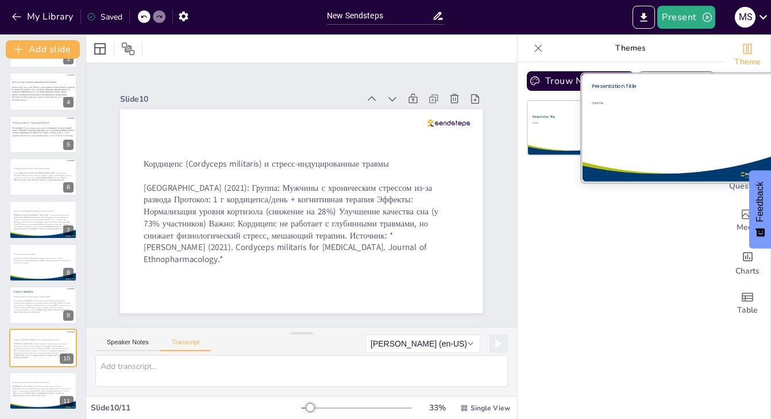
click at [691, 136] on div "Subtitle" at bounding box center [670, 126] width 157 height 51
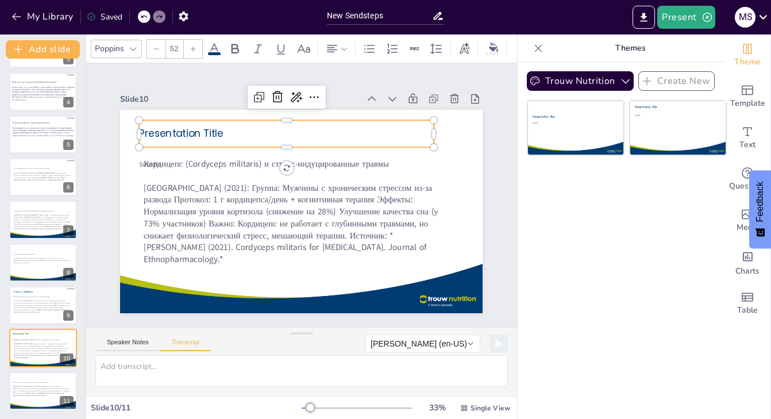
click at [211, 130] on span "Presentation Title" at bounding box center [182, 133] width 84 height 14
click at [279, 97] on icon at bounding box center [277, 96] width 10 height 11
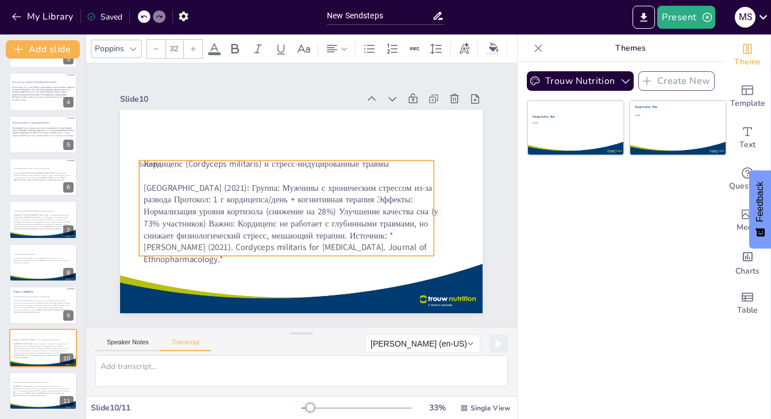
click at [227, 164] on p "Subtitle" at bounding box center [287, 164] width 295 height 9
click at [279, 136] on icon at bounding box center [278, 137] width 14 height 14
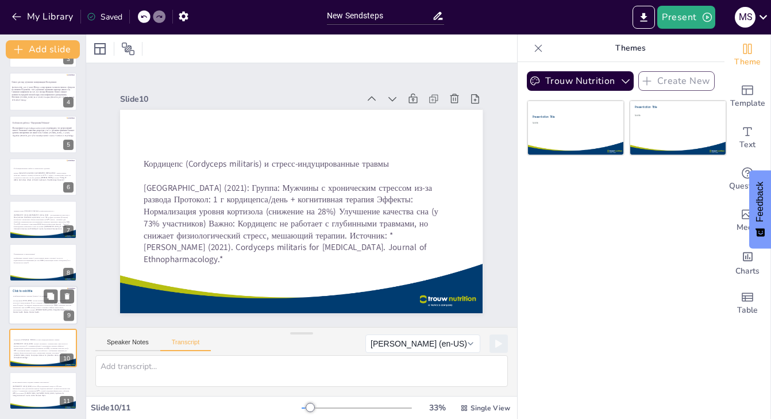
click at [46, 305] on p "Исследование UCLA (2023): Группа мужчин с тревожными расстройствами получала: Г…" at bounding box center [42, 306] width 59 height 14
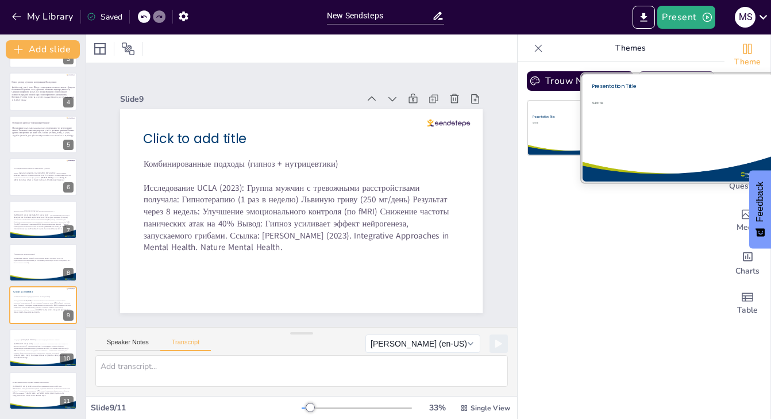
click at [673, 121] on div "Subtitle" at bounding box center [670, 126] width 157 height 51
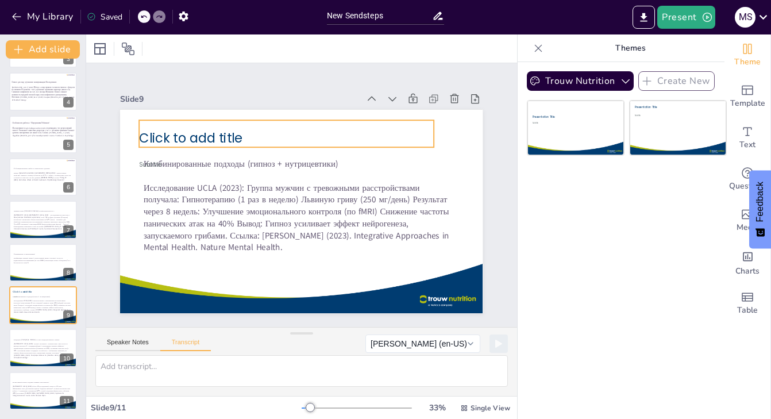
click at [250, 138] on p "Click to add title" at bounding box center [287, 138] width 295 height 18
click at [276, 97] on icon at bounding box center [277, 96] width 10 height 11
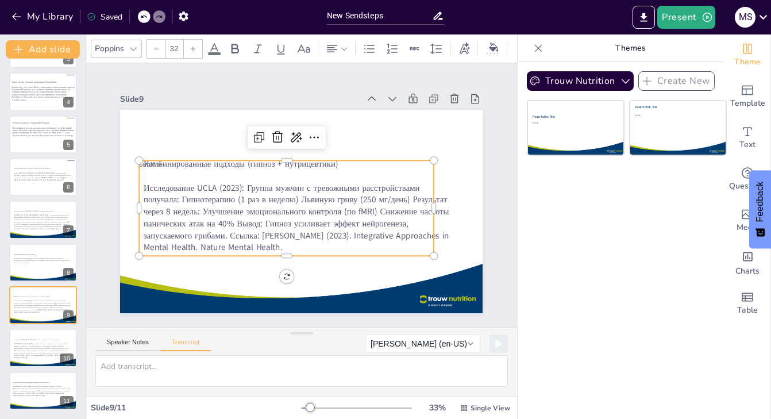
click at [224, 167] on p "Subtitle" at bounding box center [287, 164] width 295 height 9
click at [276, 140] on icon at bounding box center [278, 137] width 14 height 14
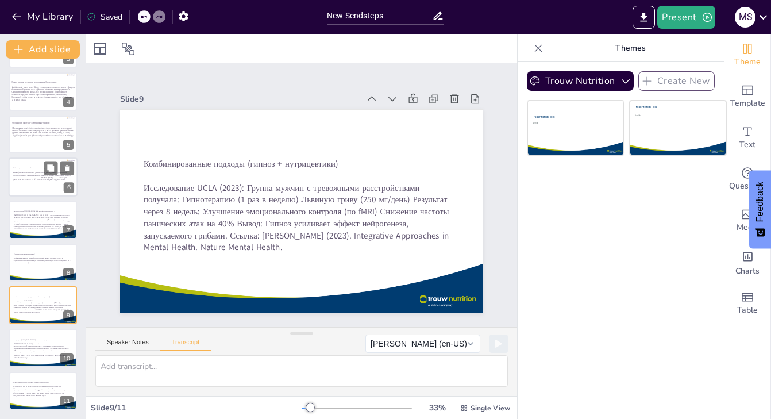
click at [48, 178] on p "Рейши (Ganoderma lucidum): [GEOGRAPHIC_DATA] (2023): Адаптогенные свойства: сни…" at bounding box center [42, 176] width 59 height 9
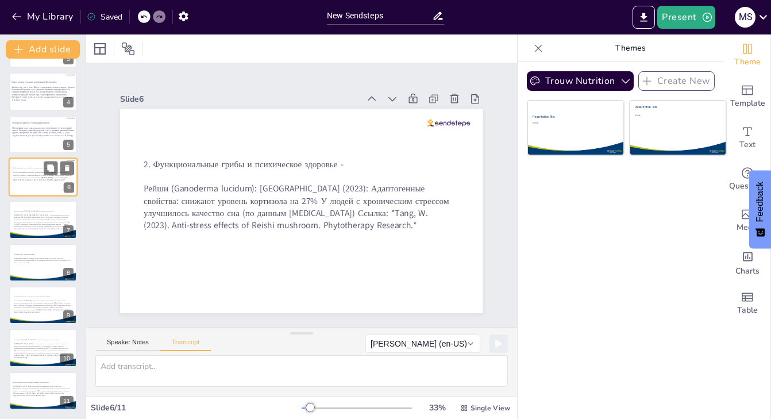
scroll to position [61, 0]
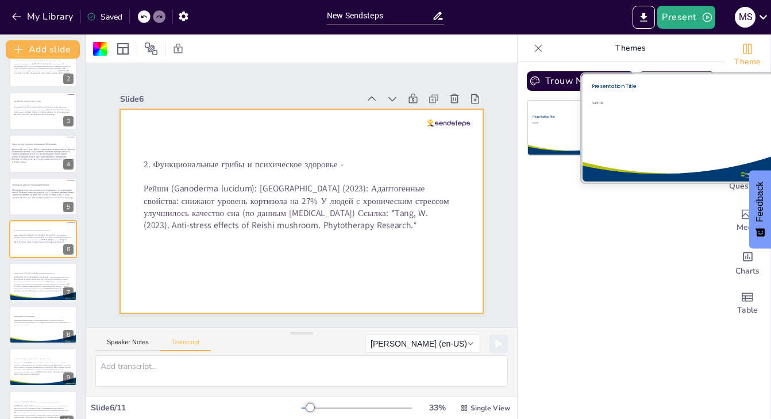
click at [711, 123] on div "Subtitle" at bounding box center [670, 126] width 157 height 51
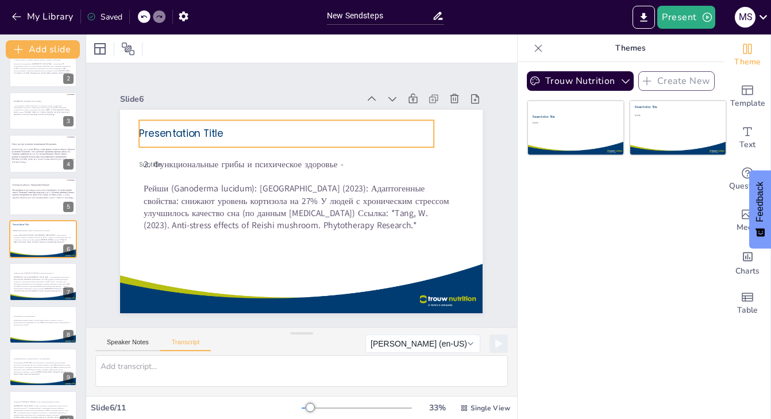
click at [292, 136] on p "Presentation Title" at bounding box center [287, 134] width 295 height 14
click at [276, 99] on icon at bounding box center [277, 96] width 10 height 11
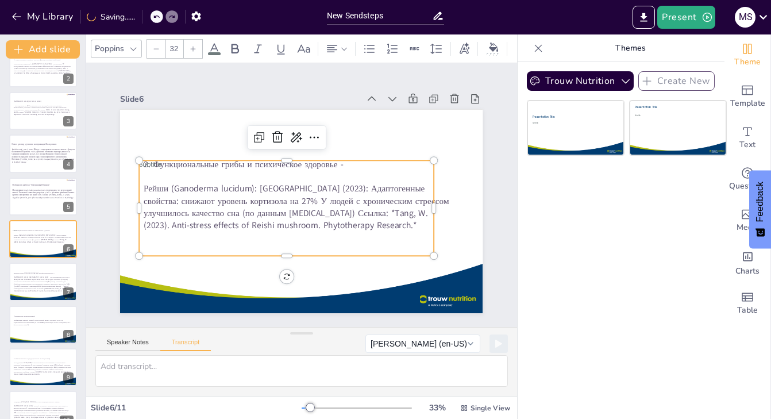
click at [220, 167] on p "Subtitle" at bounding box center [287, 164] width 295 height 9
click at [278, 143] on icon at bounding box center [278, 137] width 14 height 14
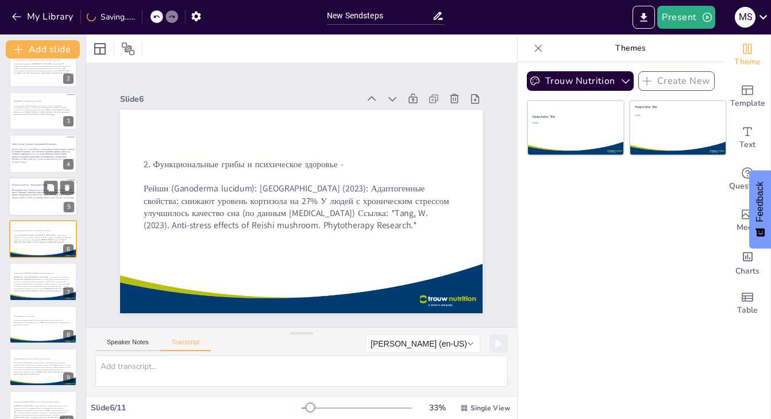
click at [52, 202] on div at bounding box center [43, 196] width 69 height 39
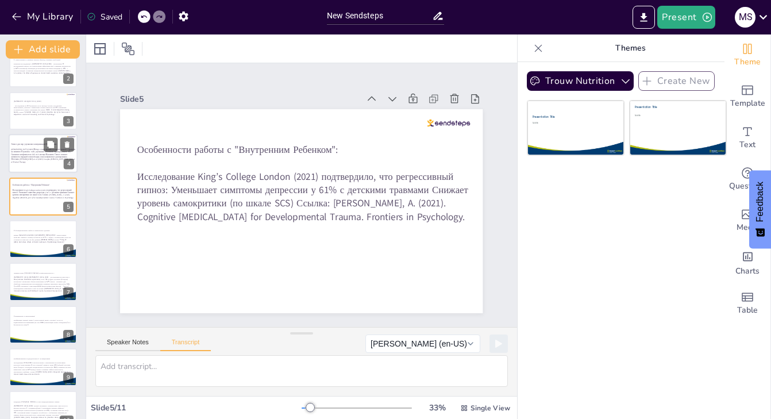
scroll to position [19, 0]
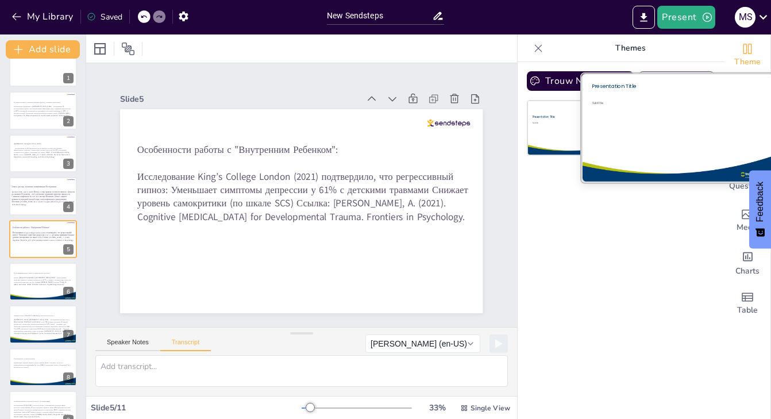
click at [661, 119] on div "Subtitle" at bounding box center [670, 126] width 157 height 51
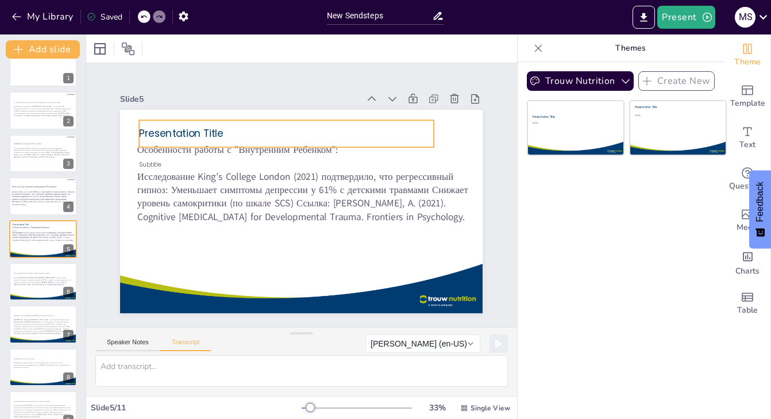
click at [251, 139] on p "Presentation Title" at bounding box center [287, 134] width 295 height 14
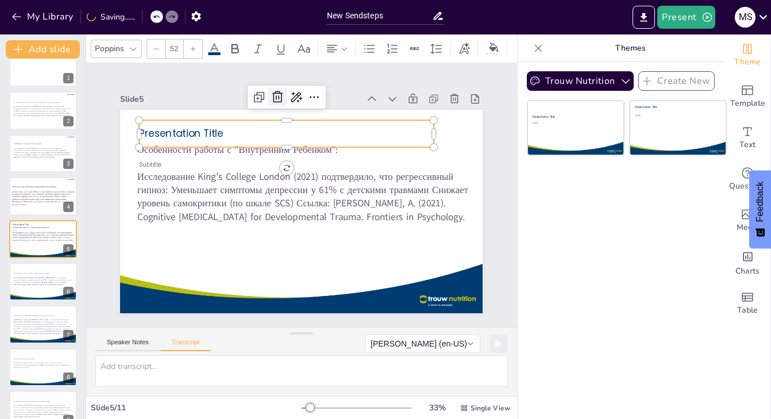
click at [277, 99] on icon at bounding box center [278, 97] width 14 height 14
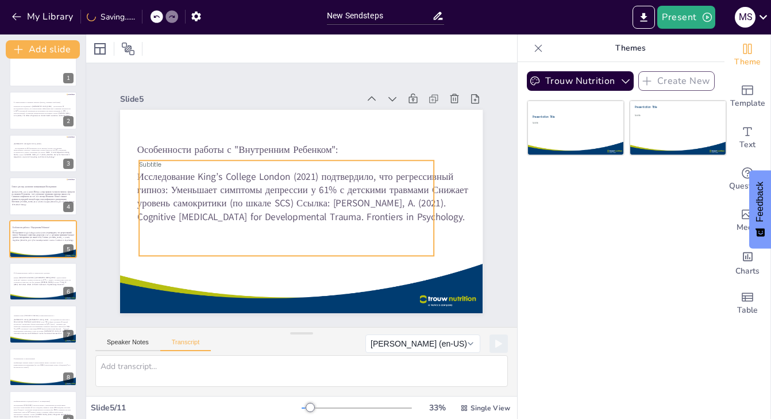
click at [226, 174] on div "Subtitle" at bounding box center [287, 207] width 295 height 95
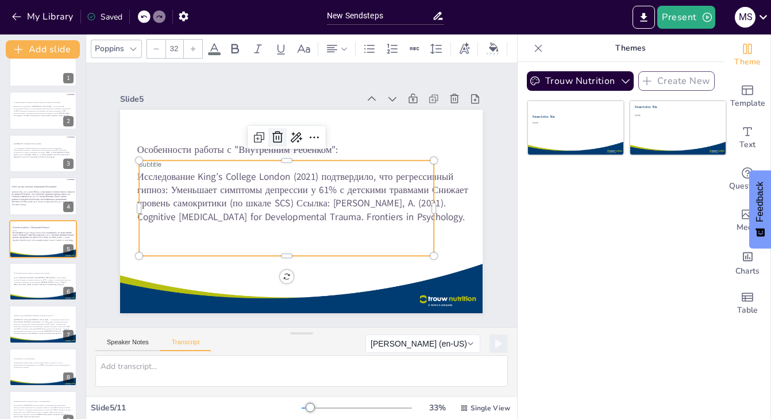
click at [278, 134] on icon at bounding box center [278, 137] width 14 height 14
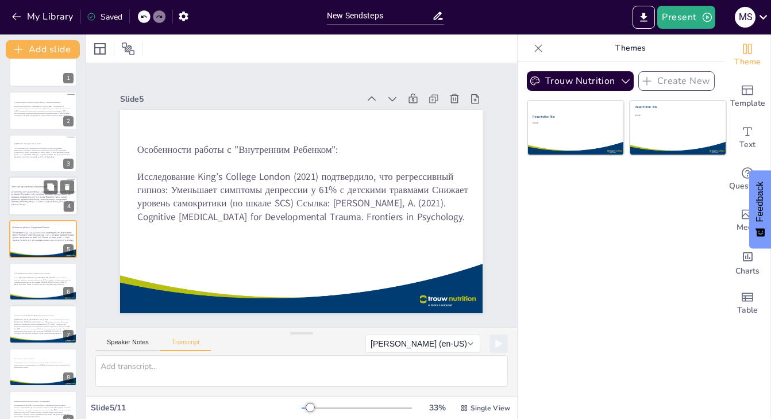
click at [41, 206] on p "[GEOGRAPHIC_DATA] (2023) Метод: 10 пар прошли 5 сеансов гипноза с фокусом на эм…" at bounding box center [43, 199] width 64 height 16
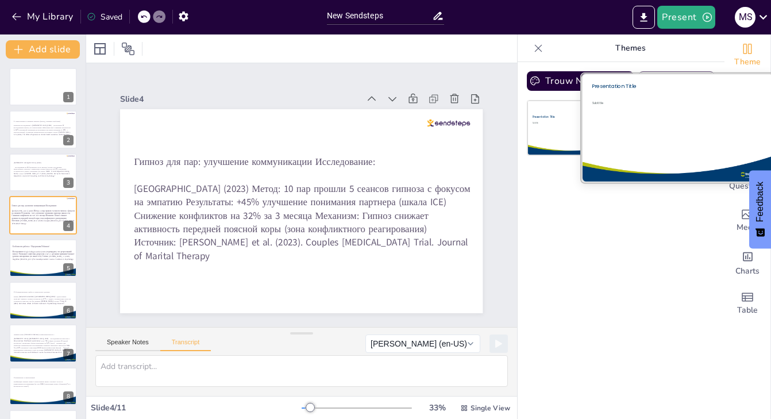
click at [688, 132] on div "Subtitle" at bounding box center [670, 126] width 157 height 51
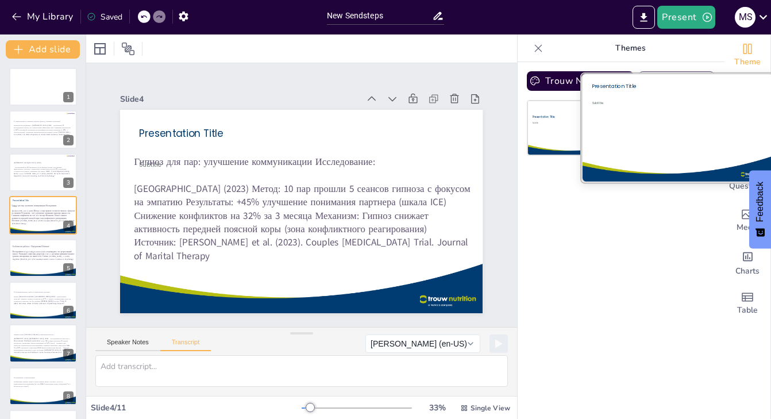
click at [674, 128] on div "Subtitle" at bounding box center [670, 126] width 157 height 51
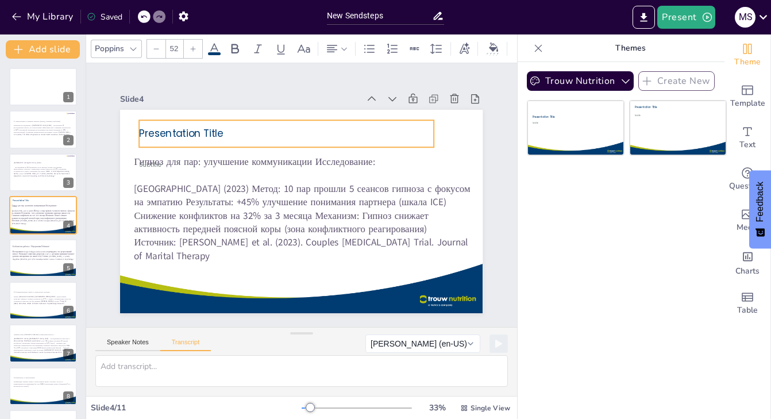
click at [213, 133] on span "Presentation Title" at bounding box center [182, 133] width 84 height 14
click at [277, 94] on icon at bounding box center [278, 97] width 14 height 14
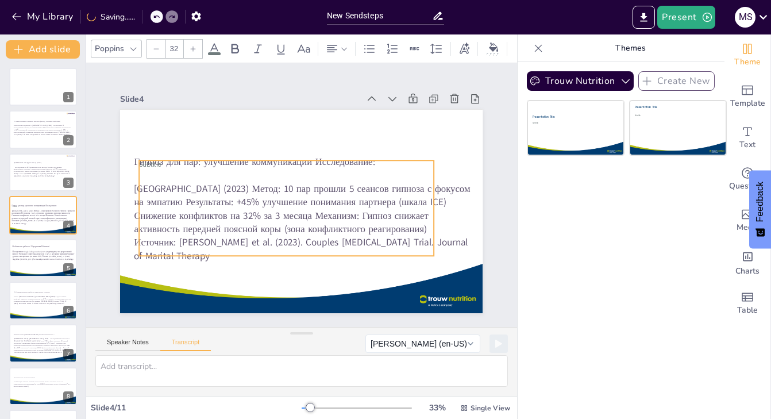
click at [221, 179] on div "Subtitle" at bounding box center [287, 207] width 295 height 95
click at [275, 138] on icon at bounding box center [278, 138] width 14 height 14
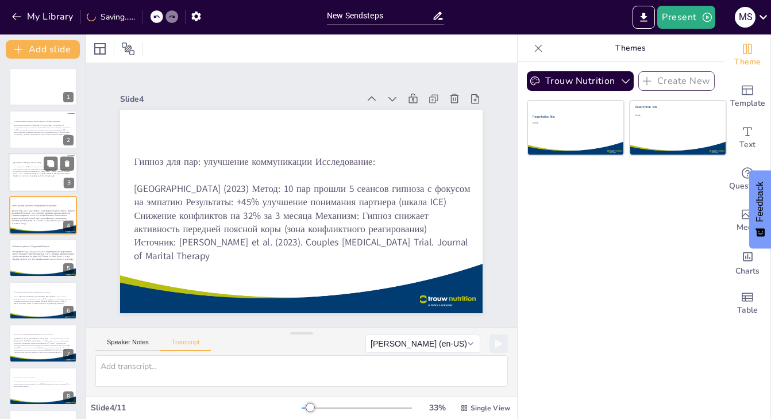
click at [33, 175] on p "– Исследование на 120 мужчинах после развода: Группа, получавшая гипнотерапию, …" at bounding box center [42, 171] width 59 height 11
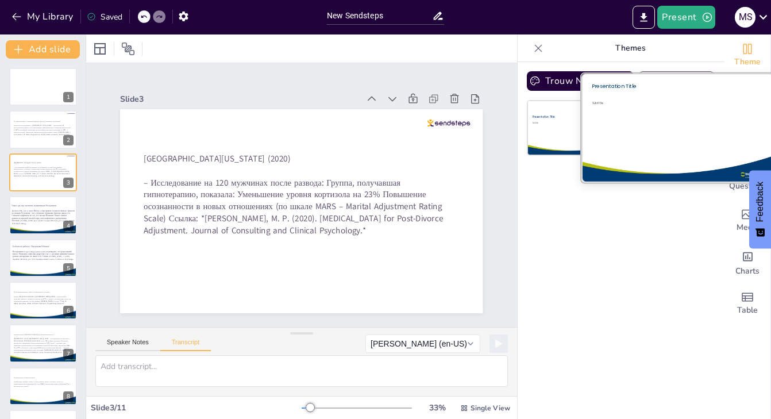
click at [685, 130] on div "Subtitle" at bounding box center [670, 126] width 157 height 51
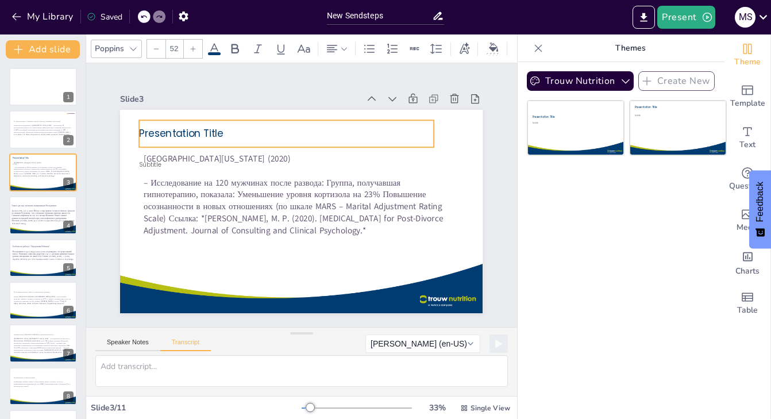
click at [194, 138] on span "Presentation Title" at bounding box center [182, 133] width 84 height 14
click at [272, 98] on icon at bounding box center [278, 97] width 14 height 14
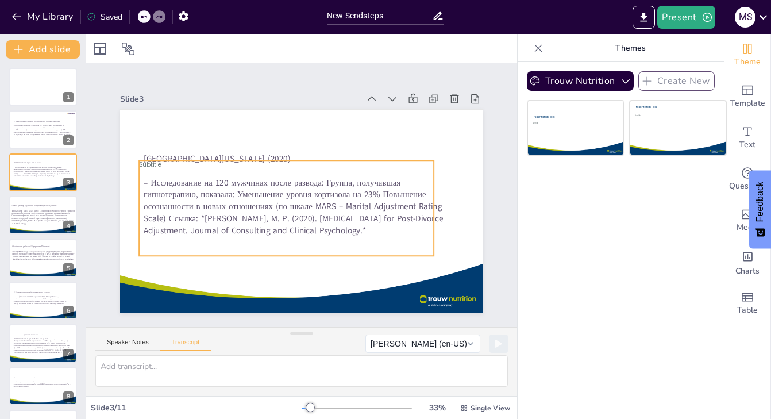
click at [178, 173] on div "Subtitle" at bounding box center [287, 207] width 295 height 95
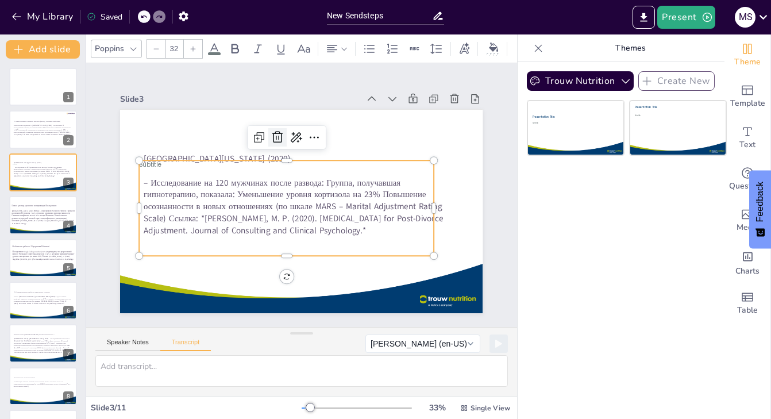
click at [280, 139] on icon at bounding box center [278, 137] width 14 height 14
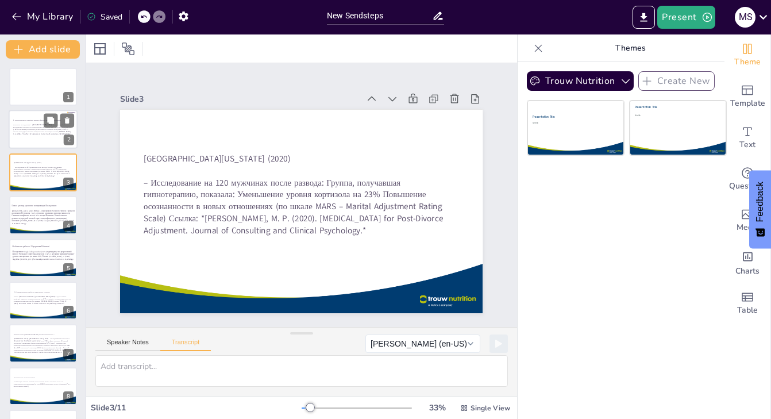
click at [47, 131] on p "Ключевые исследования: --[GEOGRAPHIC_DATA] (2016) – Мета-анализ 57 исследований…" at bounding box center [42, 129] width 59 height 11
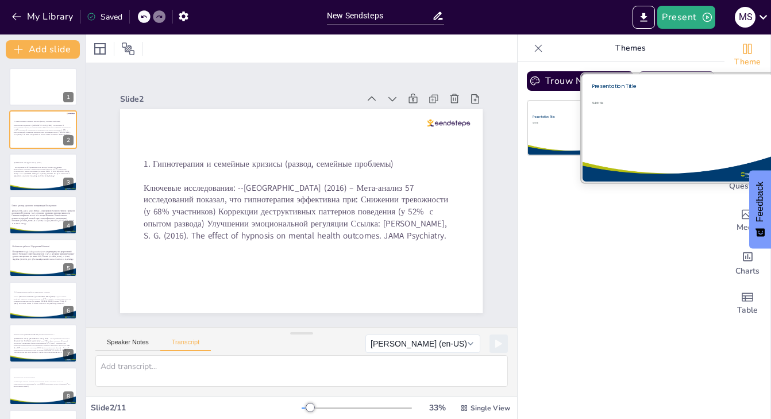
click at [682, 135] on div "Subtitle" at bounding box center [670, 126] width 157 height 51
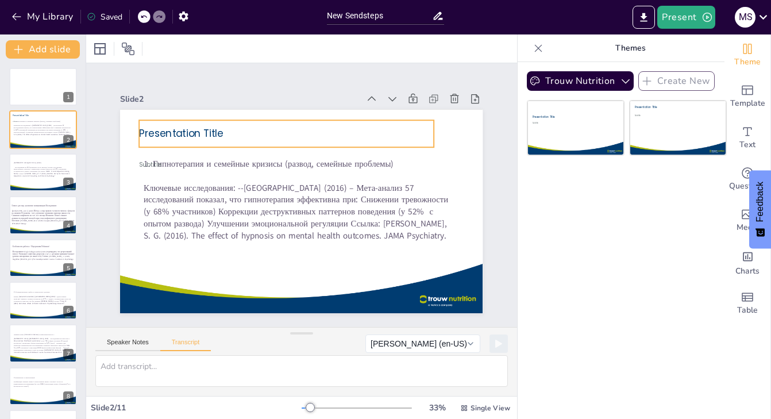
click at [238, 136] on p "Presentation Title" at bounding box center [287, 134] width 295 height 14
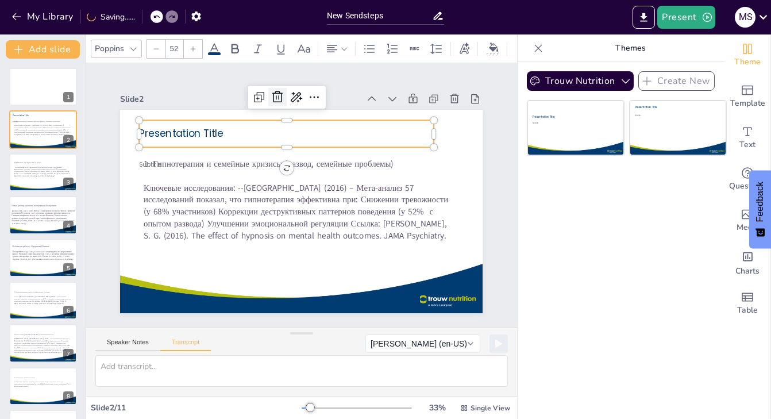
click at [279, 90] on div at bounding box center [277, 97] width 18 height 18
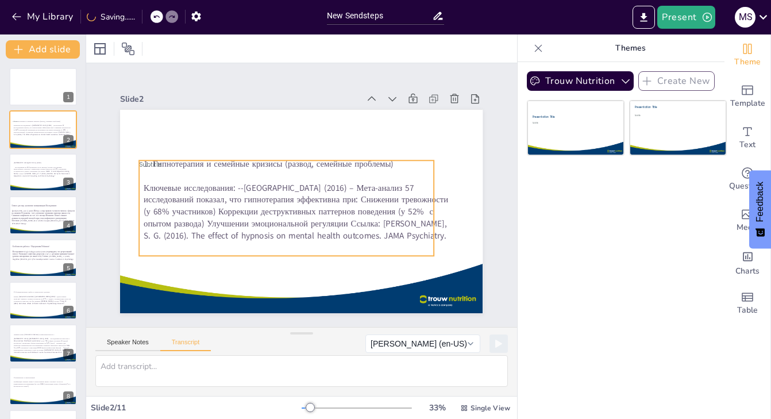
click at [215, 171] on div "Subtitle" at bounding box center [287, 207] width 295 height 95
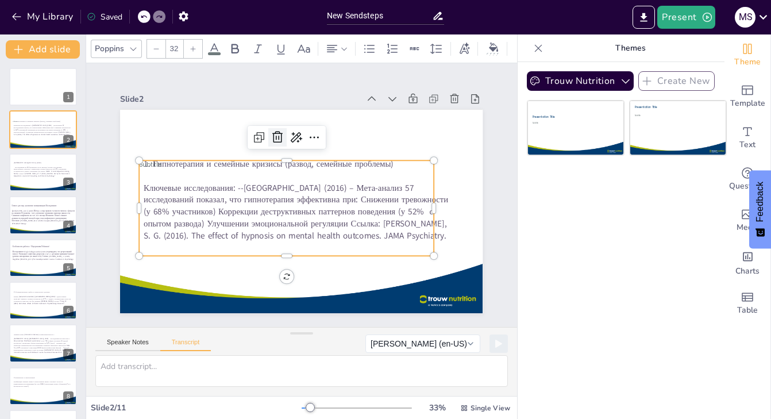
click at [279, 137] on icon at bounding box center [277, 137] width 10 height 11
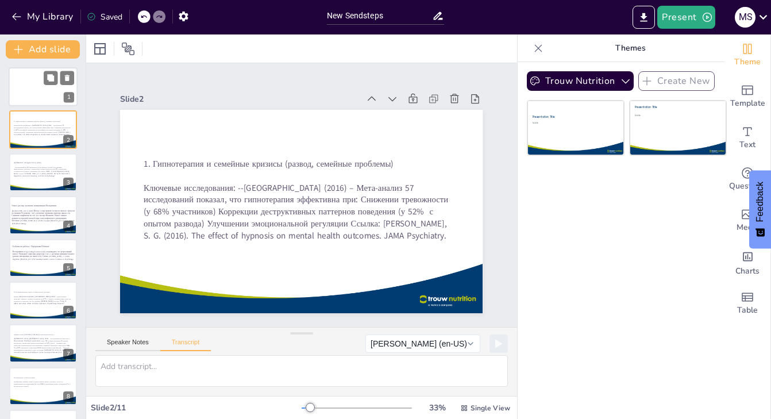
click at [34, 94] on div at bounding box center [43, 86] width 69 height 39
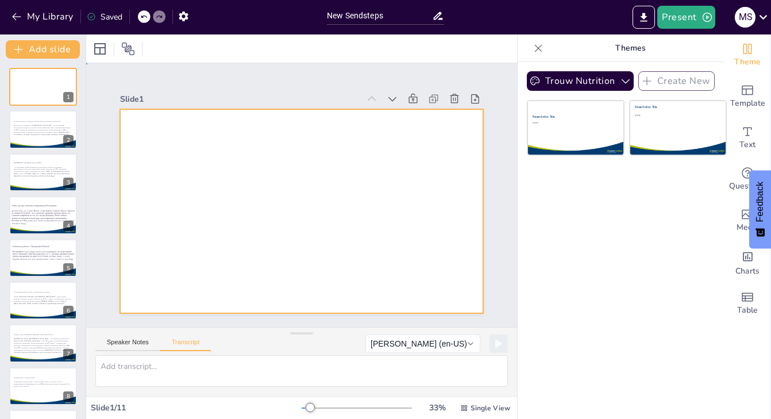
click at [258, 182] on div at bounding box center [301, 211] width 362 height 204
click at [259, 194] on div at bounding box center [301, 211] width 362 height 204
click at [238, 364] on textarea at bounding box center [301, 371] width 412 height 32
click at [175, 360] on textarea at bounding box center [301, 371] width 412 height 32
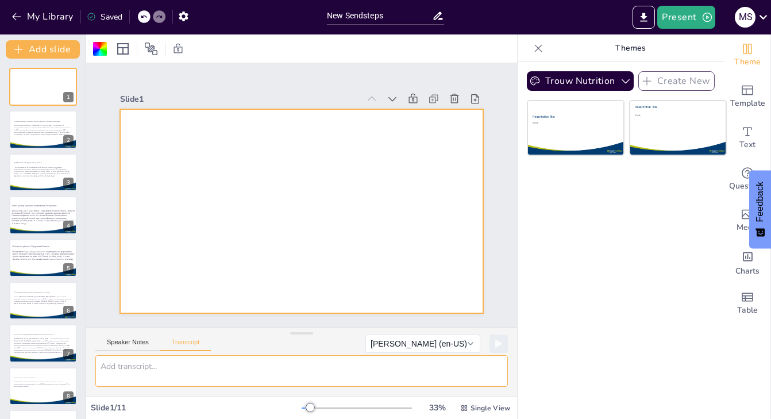
click at [149, 370] on textarea at bounding box center [301, 371] width 412 height 32
click at [278, 183] on div at bounding box center [301, 211] width 362 height 204
click at [476, 97] on icon at bounding box center [475, 98] width 8 height 9
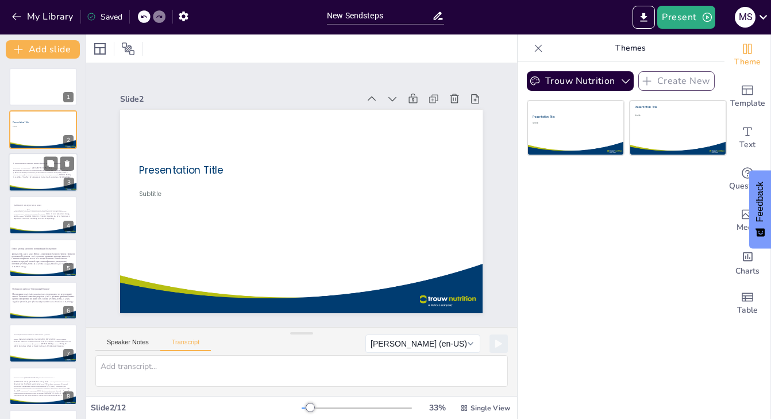
click at [26, 178] on p "Ключевые исследования: --[GEOGRAPHIC_DATA] (2016) – Мета-анализ 57 исследований…" at bounding box center [42, 172] width 59 height 11
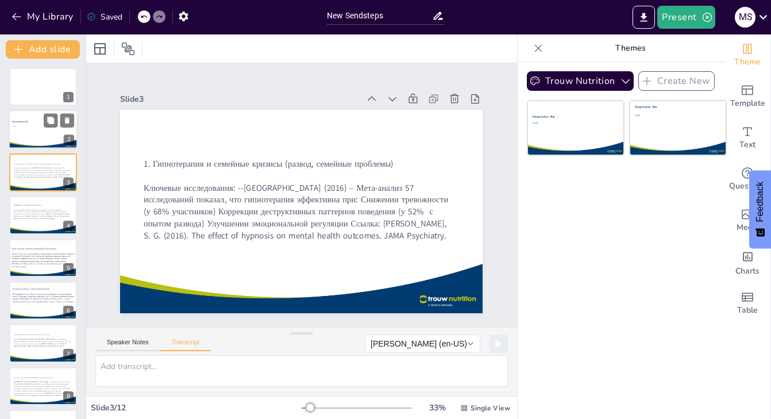
click at [36, 133] on div at bounding box center [44, 129] width 70 height 39
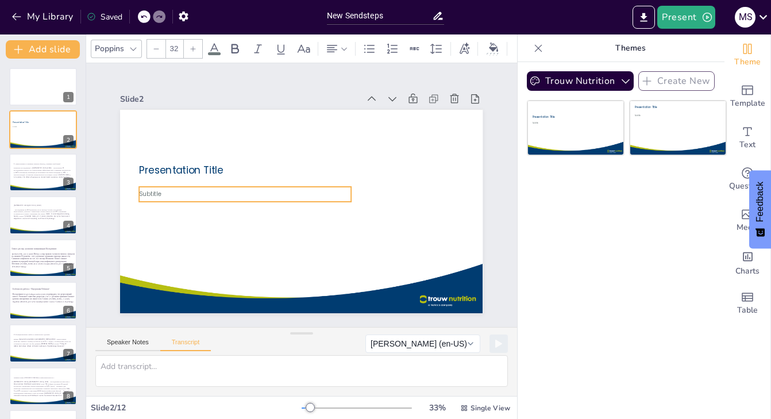
click at [201, 194] on p "Subtitle" at bounding box center [246, 194] width 212 height 9
click at [164, 190] on div "Subtitle" at bounding box center [246, 194] width 212 height 15
click at [166, 191] on p "Subtitle" at bounding box center [246, 194] width 212 height 9
click at [171, 192] on p "Subtitle" at bounding box center [246, 194] width 212 height 9
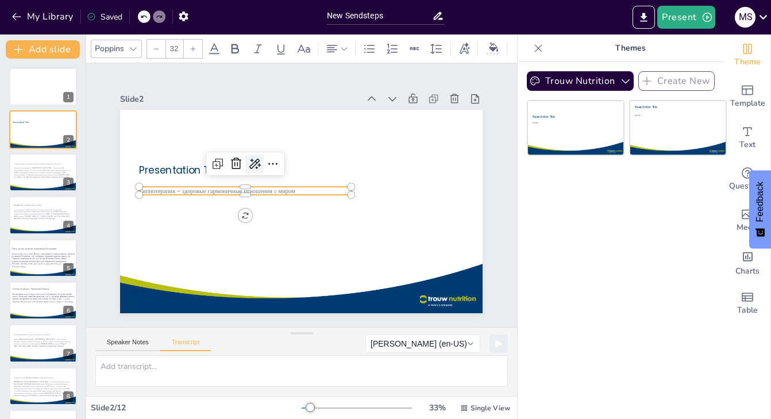
click at [257, 164] on icon at bounding box center [255, 164] width 14 height 14
click at [273, 185] on div "AI powered" at bounding box center [303, 183] width 106 height 11
click at [273, 195] on div "Rewrite" at bounding box center [303, 203] width 106 height 20
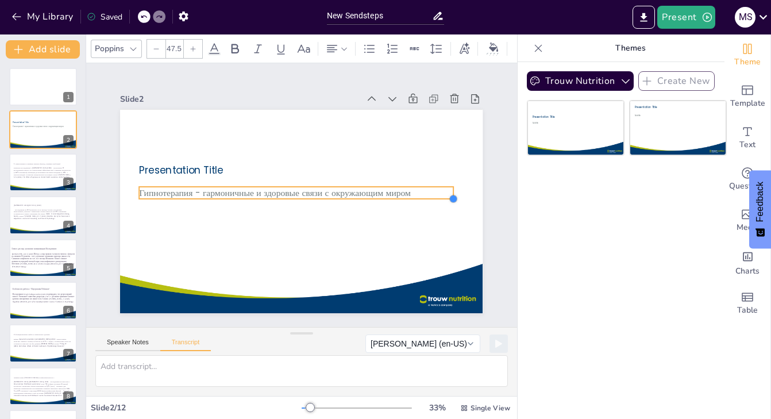
drag, startPoint x: 351, startPoint y: 194, endPoint x: 302, endPoint y: 198, distance: 49.6
click at [302, 198] on div "Presentation Title Гипнотерапия - гармоничные и здоровые связи с окружающим мир…" at bounding box center [301, 211] width 362 height 204
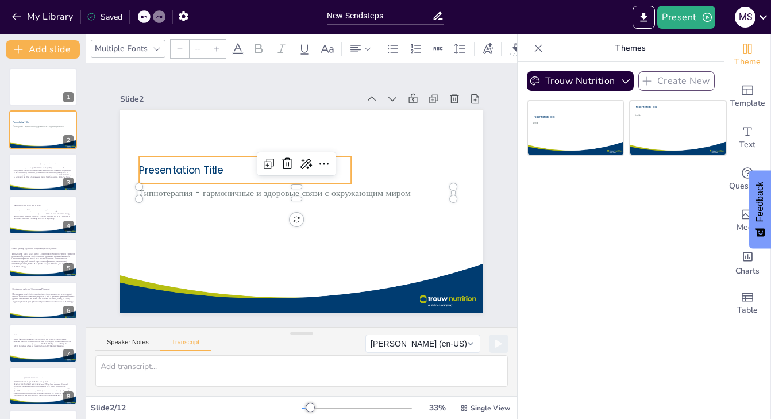
type input "52"
click at [219, 171] on span "Presentation Title" at bounding box center [182, 170] width 84 height 14
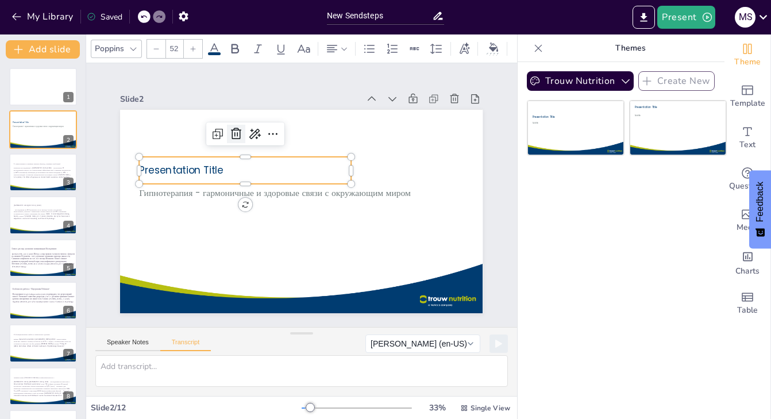
click at [234, 137] on icon at bounding box center [236, 134] width 14 height 14
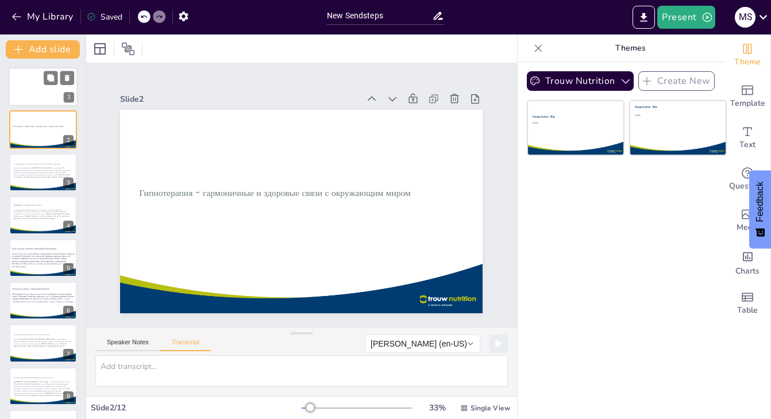
click at [32, 94] on div at bounding box center [43, 86] width 69 height 39
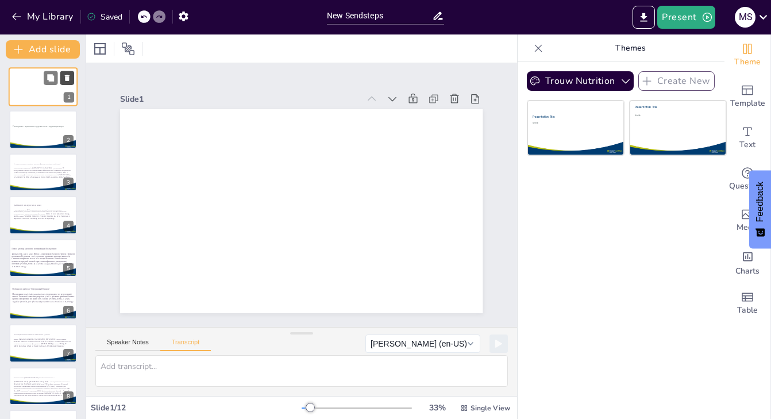
click at [68, 78] on icon at bounding box center [67, 78] width 5 height 6
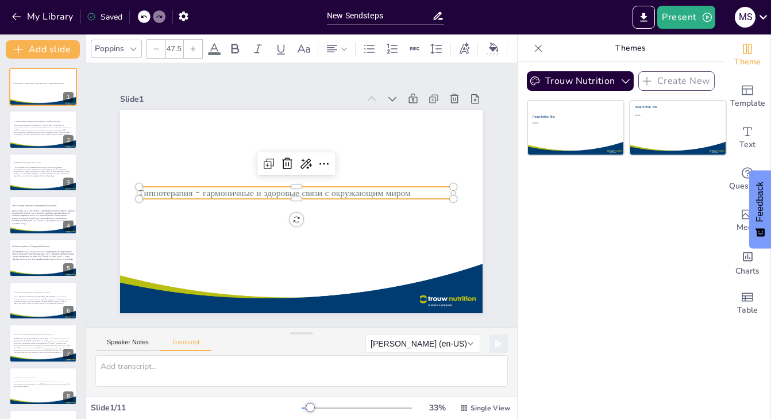
click at [342, 193] on p "Гипнотерапия - гармоничные и здоровые связи с окружающим миром" at bounding box center [297, 193] width 314 height 13
click at [342, 194] on p "Гипнотерапия - гармоничные и здоровые связи с окружающим миром" at bounding box center [297, 193] width 314 height 13
click at [342, 195] on p "Гипнотерапия - гармоничные и здоровые связи с окружающим миром" at bounding box center [297, 193] width 314 height 13
click at [342, 193] on p "Гипнотерапия - гармоничные и здоровые связи с окружающим миром" at bounding box center [297, 193] width 314 height 13
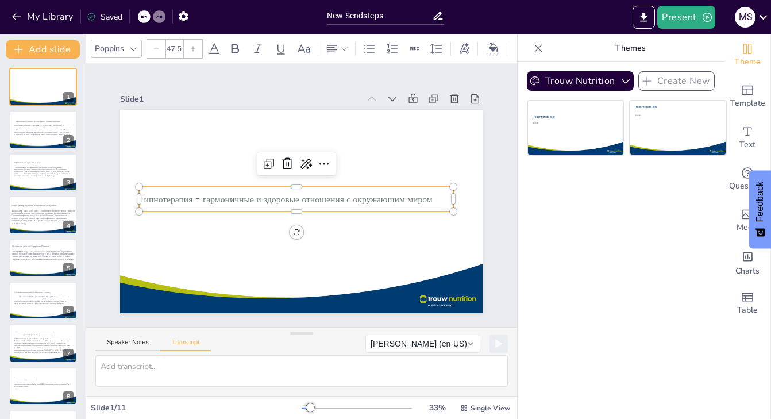
click at [246, 205] on p "Гипнотерапия - гармоничные и здоровые отношения с окружающим миром" at bounding box center [297, 199] width 314 height 13
click at [684, 17] on button "Present" at bounding box center [685, 17] width 57 height 23
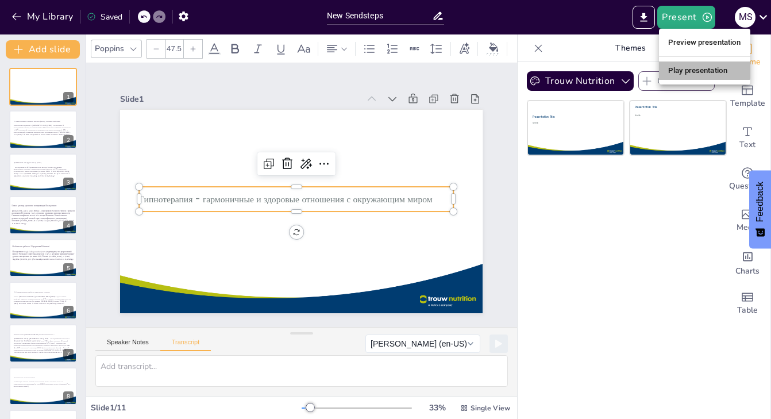
click at [700, 67] on li "Play presentation" at bounding box center [704, 70] width 91 height 18
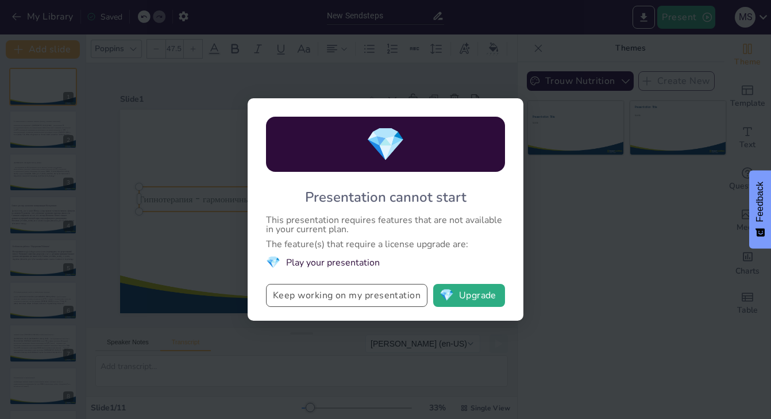
click at [344, 300] on button "Keep working on my presentation" at bounding box center [346, 295] width 161 height 23
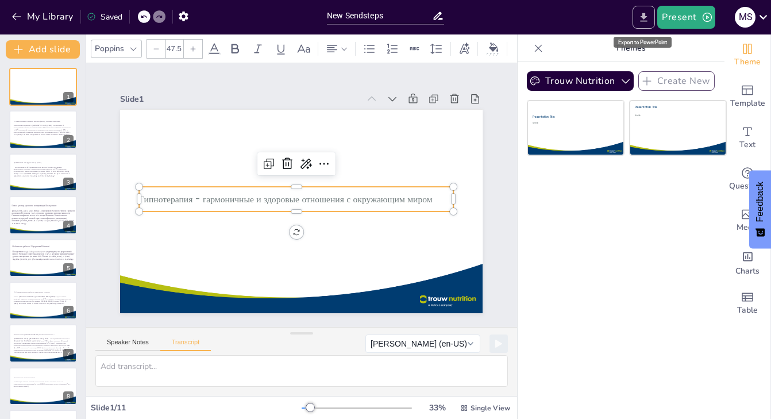
click at [644, 18] on icon "Export to PowerPoint" at bounding box center [644, 17] width 12 height 12
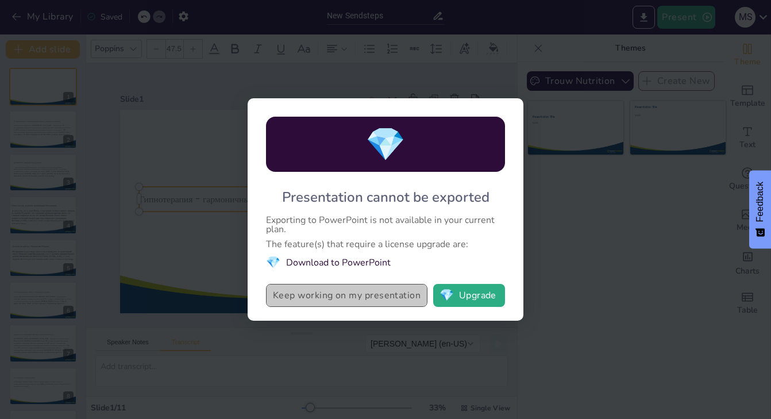
click at [322, 294] on button "Keep working on my presentation" at bounding box center [346, 295] width 161 height 23
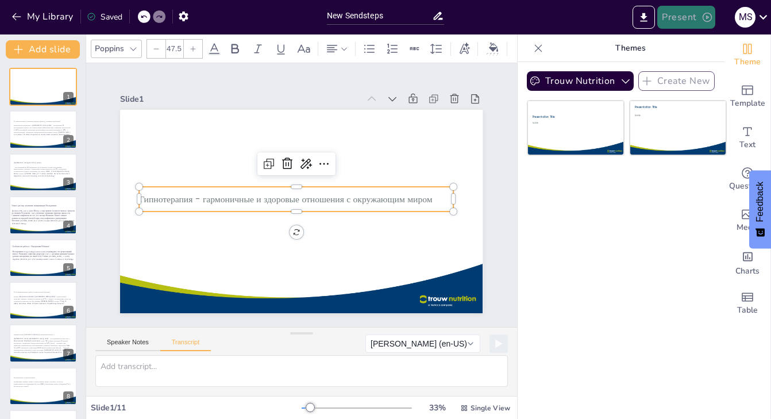
click at [709, 20] on icon "button" at bounding box center [706, 16] width 11 height 11
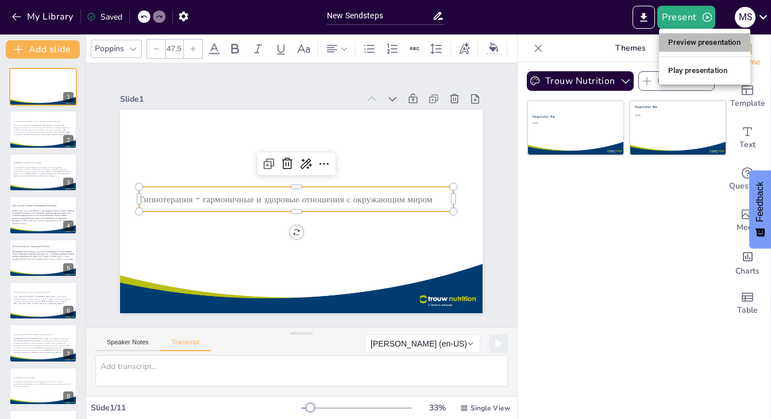
click at [703, 44] on li "Preview presentation" at bounding box center [704, 42] width 91 height 18
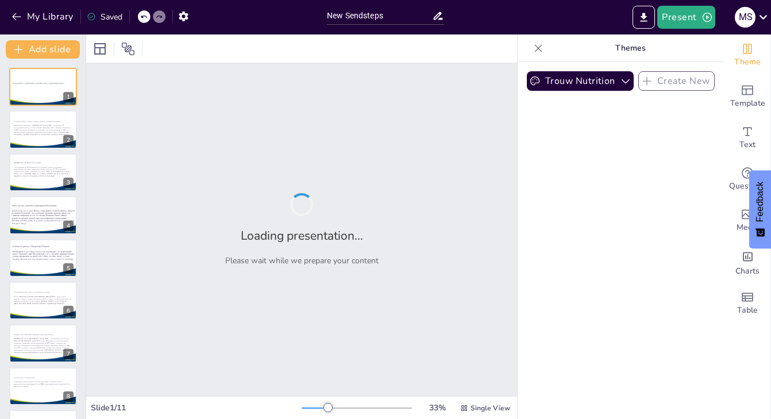
type input "New Sendsteps"
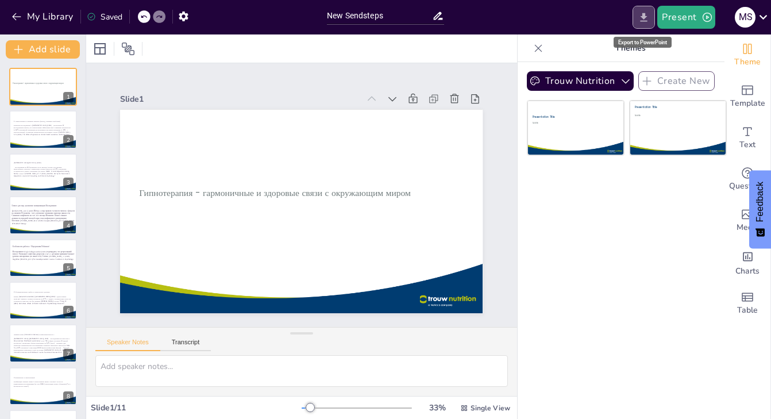
click at [646, 20] on icon "Export to PowerPoint" at bounding box center [644, 17] width 12 height 12
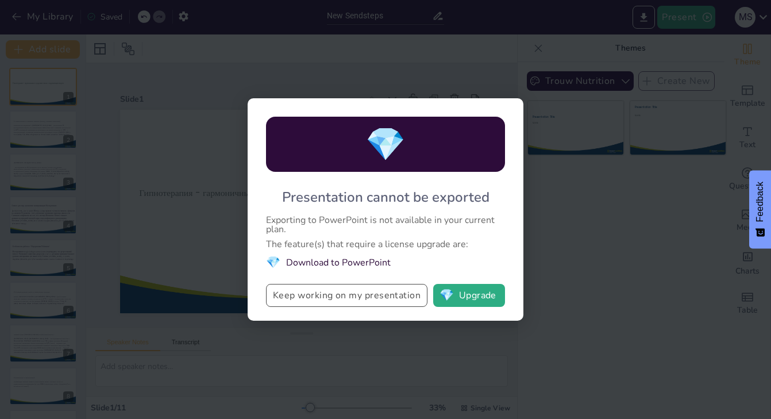
click at [364, 300] on button "Keep working on my presentation" at bounding box center [346, 295] width 161 height 23
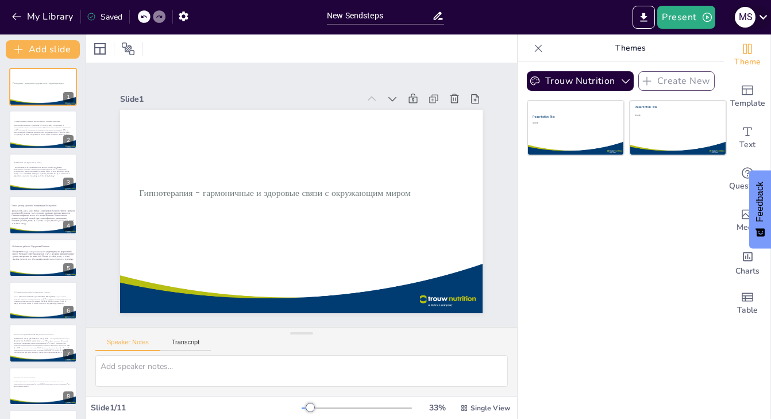
click at [766, 18] on icon at bounding box center [763, 17] width 16 height 16
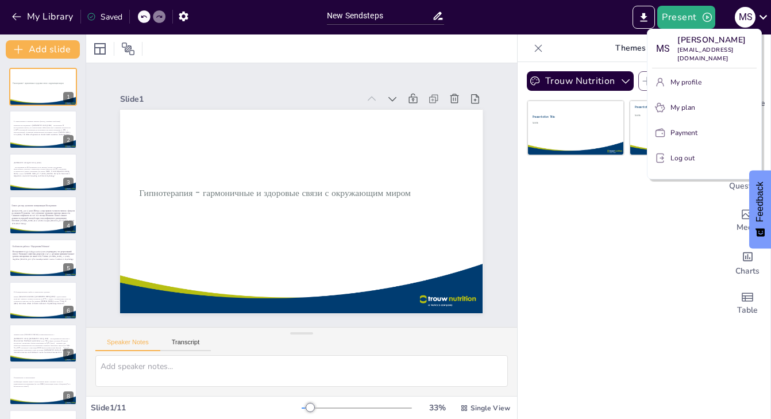
click at [500, 84] on div at bounding box center [385, 209] width 771 height 419
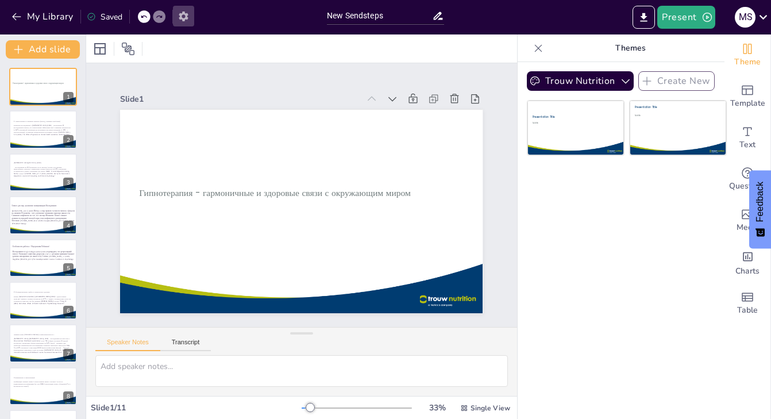
click at [184, 15] on icon "button" at bounding box center [184, 16] width 12 height 12
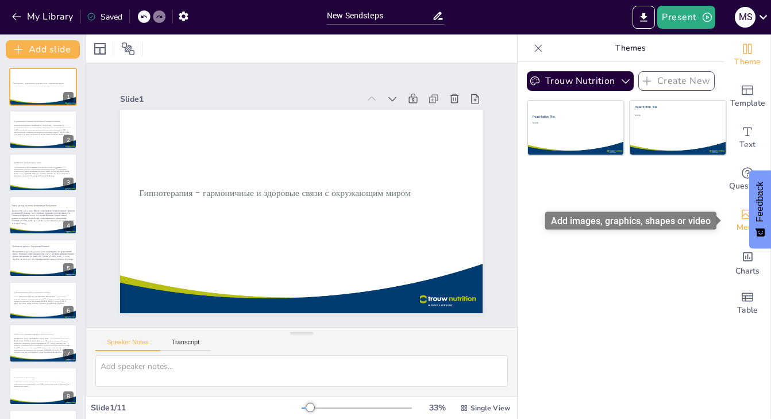
click at [738, 221] on div "Media" at bounding box center [747, 220] width 46 height 41
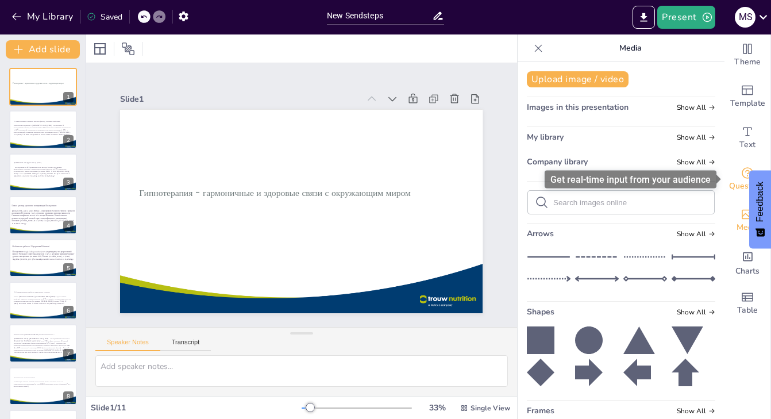
click at [737, 186] on span "Questions" at bounding box center [747, 186] width 37 height 13
